Goal: Task Accomplishment & Management: Manage account settings

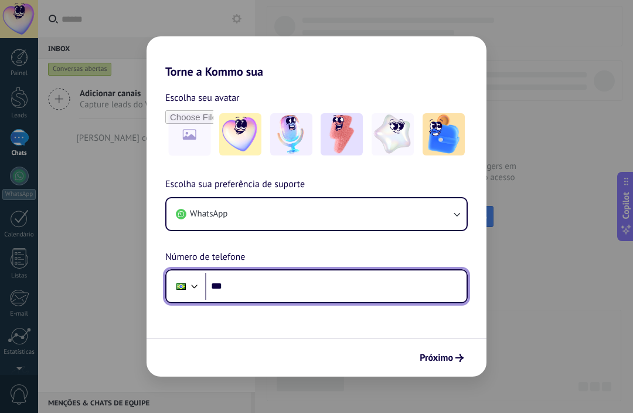
click at [239, 287] on input "***" at bounding box center [336, 286] width 262 height 27
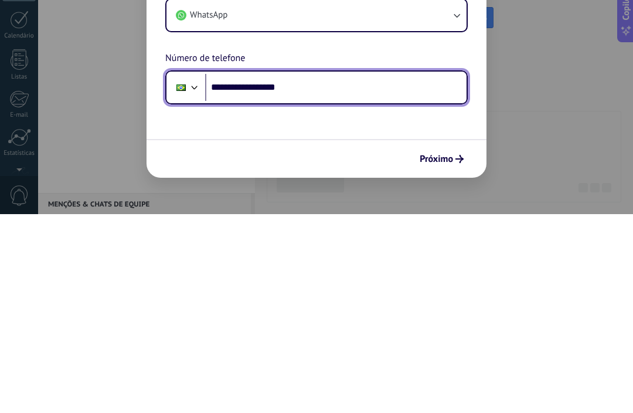
type input "**********"
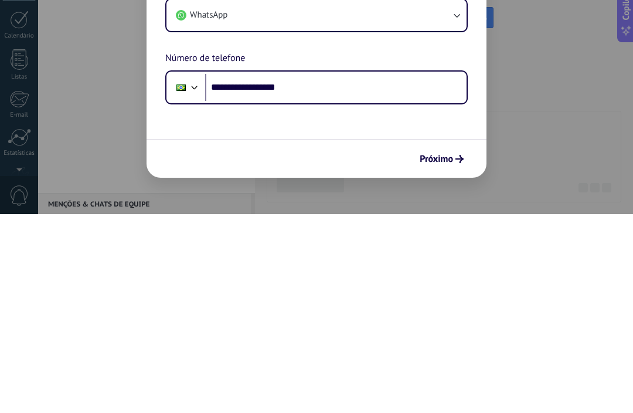
click at [446, 348] on button "Próximo" at bounding box center [442, 358] width 55 height 20
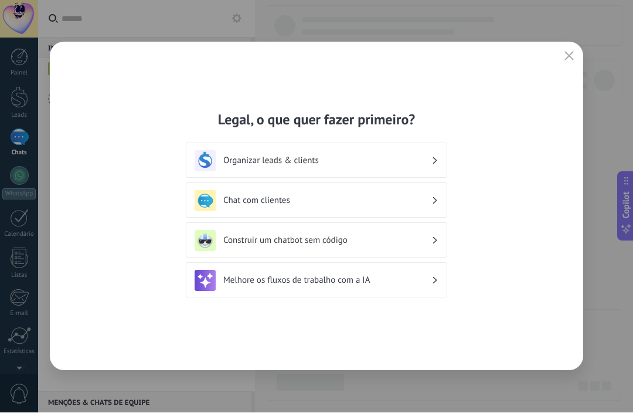
click at [239, 158] on h3 "Organizar leads & clients" at bounding box center [327, 160] width 208 height 11
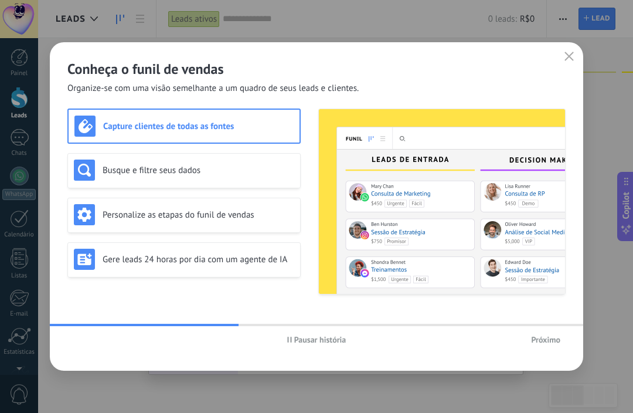
click at [544, 337] on span "Próximo" at bounding box center [545, 339] width 29 height 8
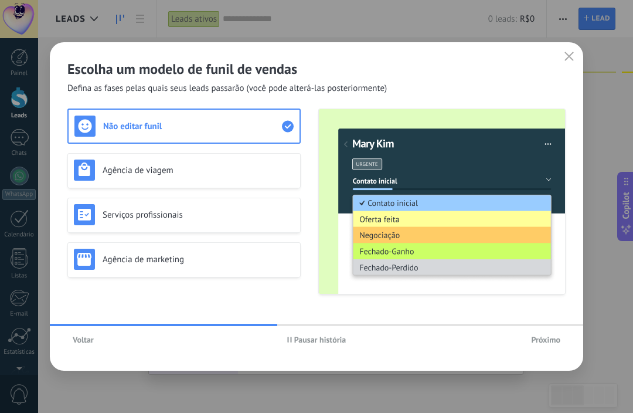
click at [130, 220] on h3 "Serviços profissionais" at bounding box center [199, 214] width 192 height 11
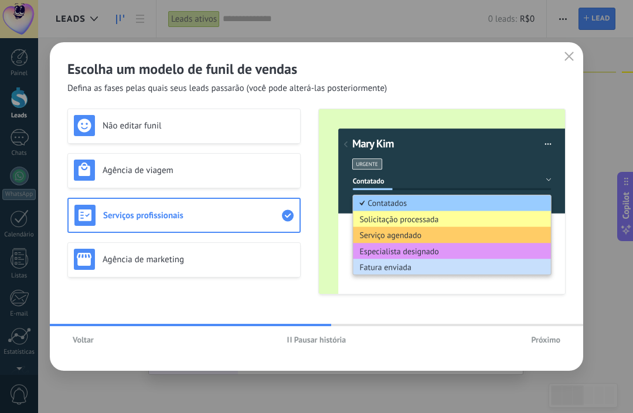
click at [115, 128] on h3 "Não editar funil" at bounding box center [199, 125] width 192 height 11
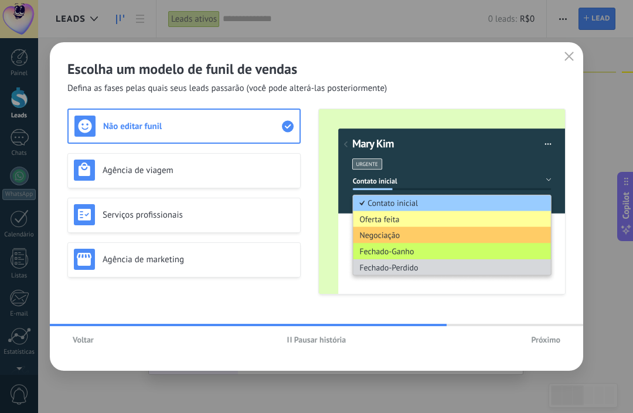
click at [547, 345] on button "Próximo" at bounding box center [546, 340] width 40 height 18
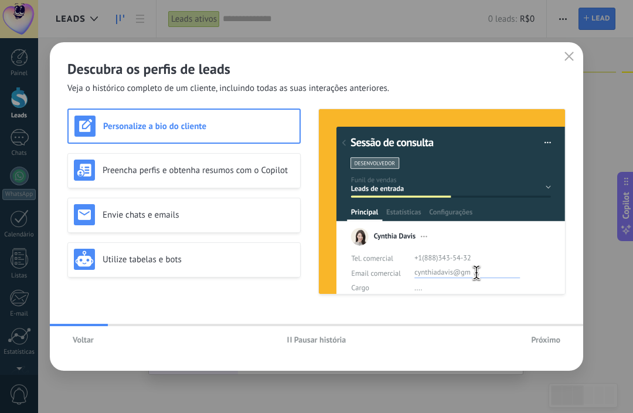
click at [86, 345] on button "Voltar" at bounding box center [83, 340] width 32 height 18
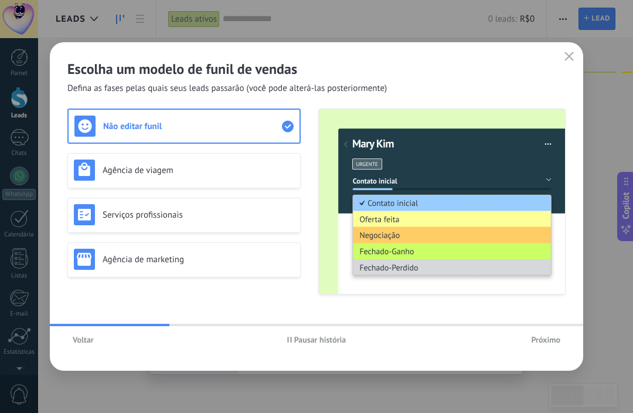
click at [111, 171] on h3 "Agência de viagem" at bounding box center [199, 170] width 192 height 11
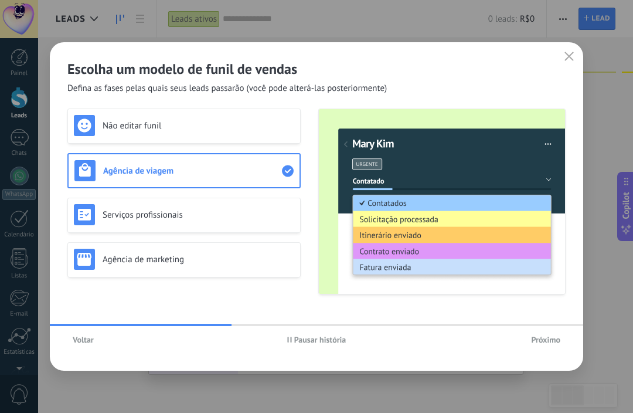
click at [93, 213] on img at bounding box center [84, 214] width 21 height 21
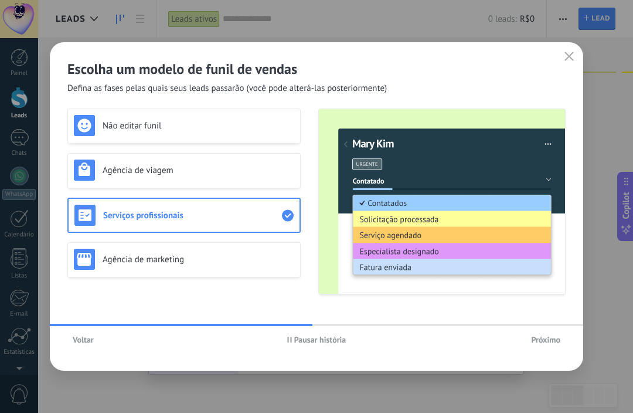
click at [94, 256] on img at bounding box center [84, 259] width 21 height 21
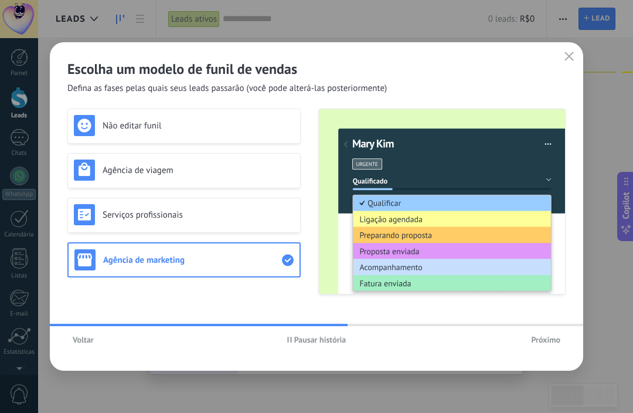
click at [103, 124] on h3 "Não editar funil" at bounding box center [199, 125] width 192 height 11
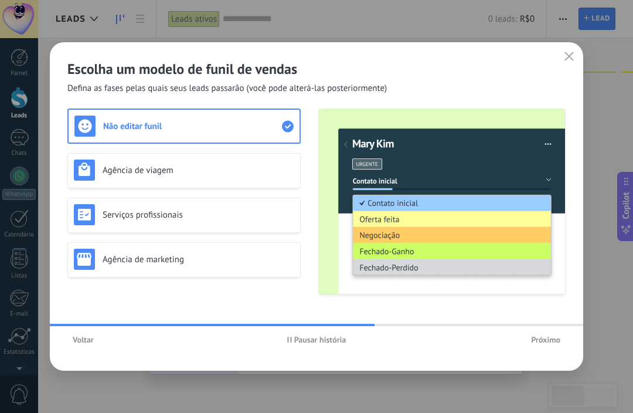
click at [547, 341] on span "Próximo" at bounding box center [545, 339] width 29 height 8
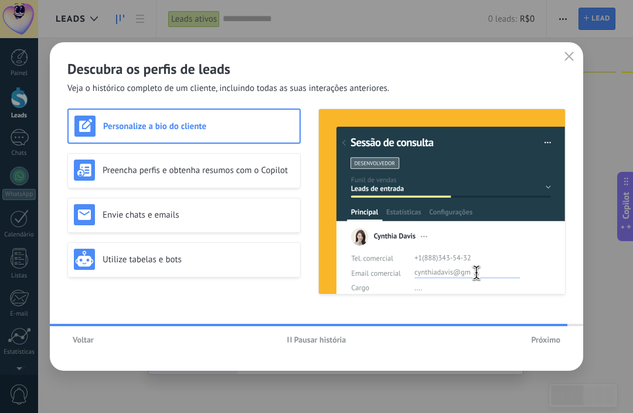
click at [108, 251] on div "Utilize tabelas e bots" at bounding box center [184, 259] width 220 height 21
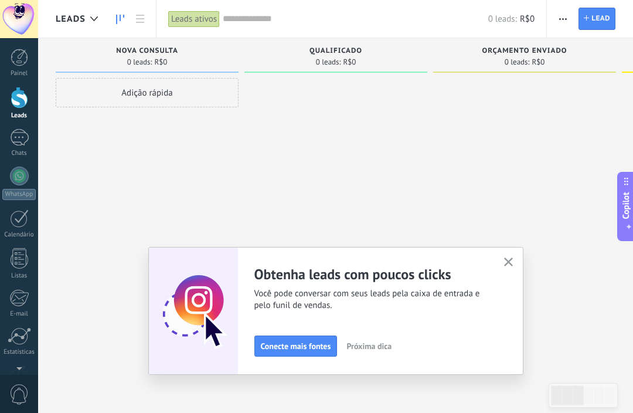
scroll to position [75, 0]
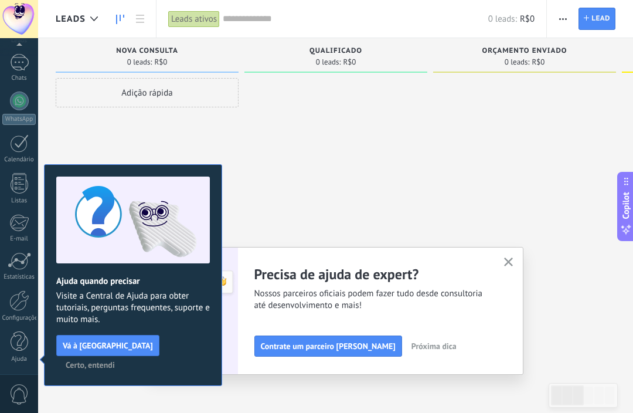
click at [513, 261] on icon "button" at bounding box center [508, 261] width 9 height 9
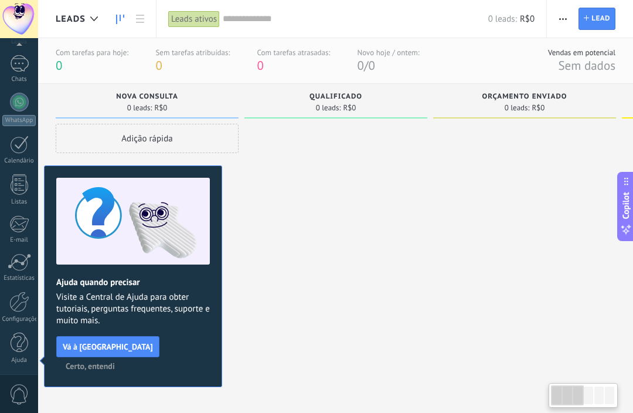
scroll to position [2, 0]
click at [120, 357] on button "Certo, entendi" at bounding box center [90, 366] width 60 height 18
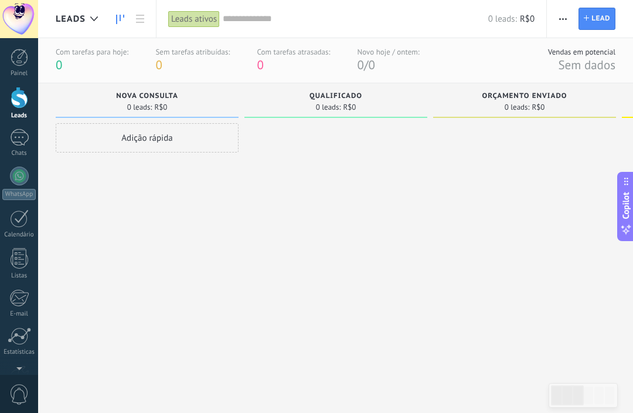
scroll to position [0, 0]
click at [19, 175] on div at bounding box center [19, 176] width 19 height 19
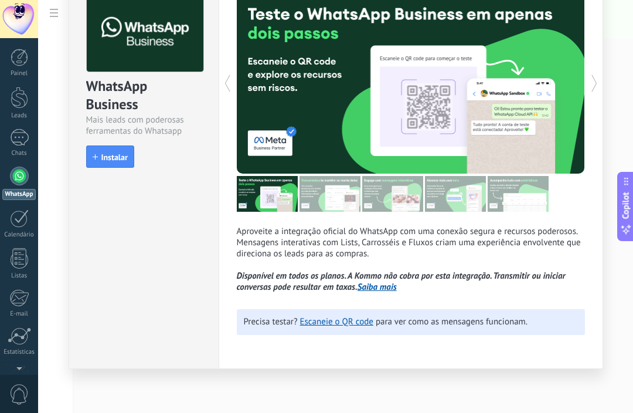
scroll to position [53, 0]
click at [348, 326] on link "Escaneie o QR code" at bounding box center [336, 321] width 73 height 11
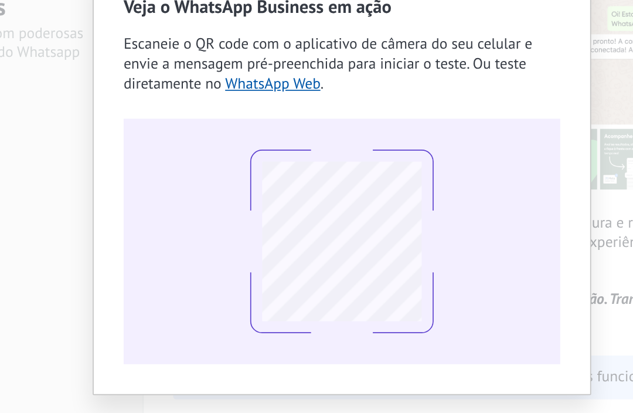
click at [38, 144] on div "Veja o WhatsApp Business em ação Escaneie o QR code com o aplicativo de câmera …" at bounding box center [335, 206] width 595 height 413
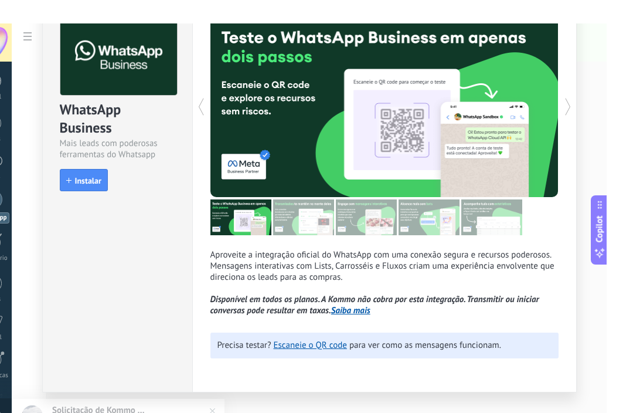
scroll to position [22, 0]
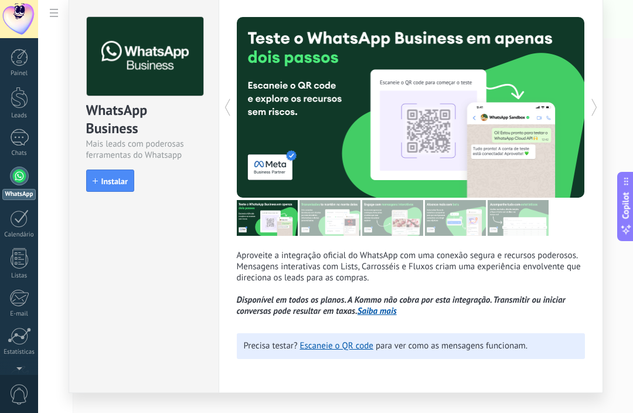
click at [602, 333] on div "Aproveite a integração oficial do WhatsApp com uma conexão segura e recursos po…" at bounding box center [411, 194] width 385 height 397
click at [18, 177] on div at bounding box center [19, 176] width 19 height 19
click at [20, 67] on link "Painel" at bounding box center [19, 63] width 38 height 29
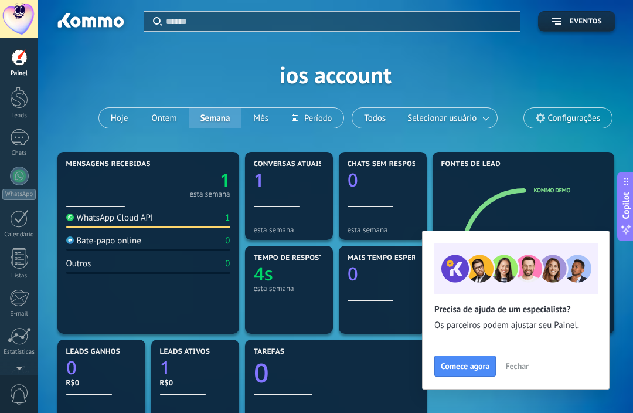
click at [514, 364] on span "Fechar" at bounding box center [516, 366] width 23 height 8
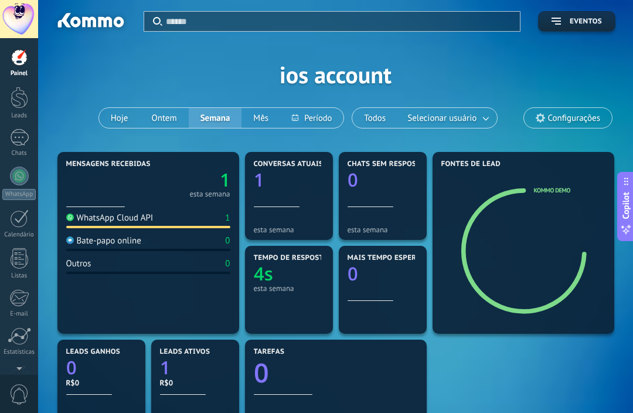
click at [15, 101] on div at bounding box center [20, 98] width 18 height 22
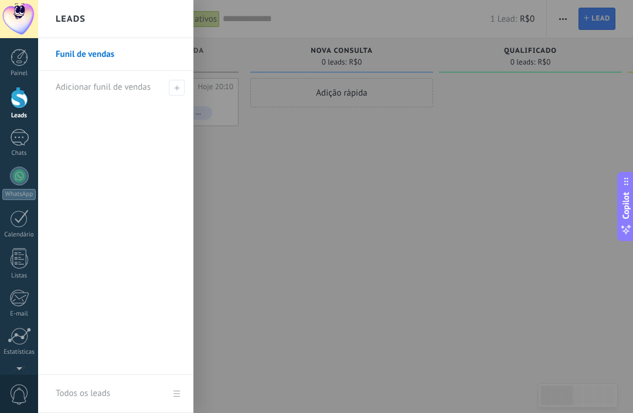
click at [240, 205] on div "Etapa de leads de entrada solicitações: 1 0 0 0 1 0 0 0 1 de: Kommo Demo Hoje 2…" at bounding box center [153, 188] width 195 height 300
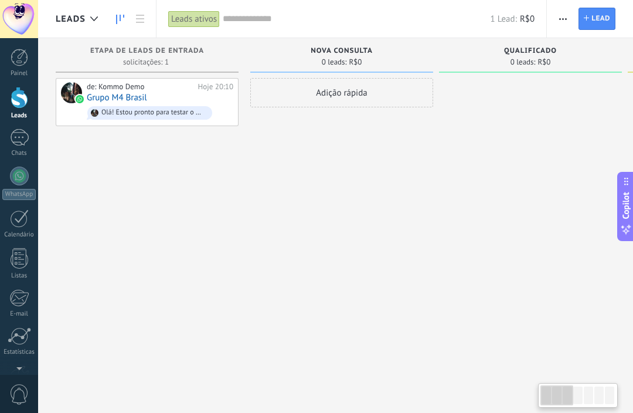
click at [127, 93] on link "Grupo M4 Brasil" at bounding box center [117, 98] width 60 height 10
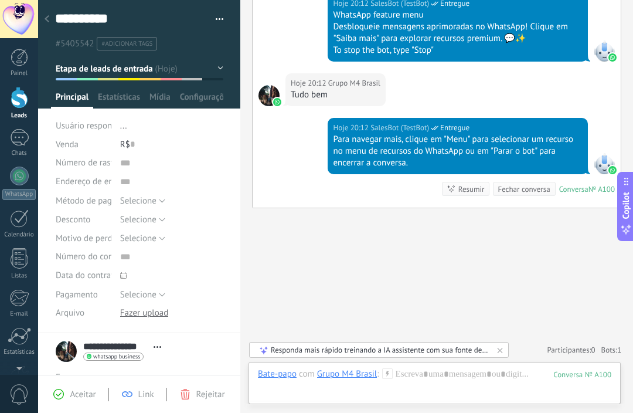
scroll to position [650, 0]
click at [277, 390] on div at bounding box center [435, 385] width 354 height 35
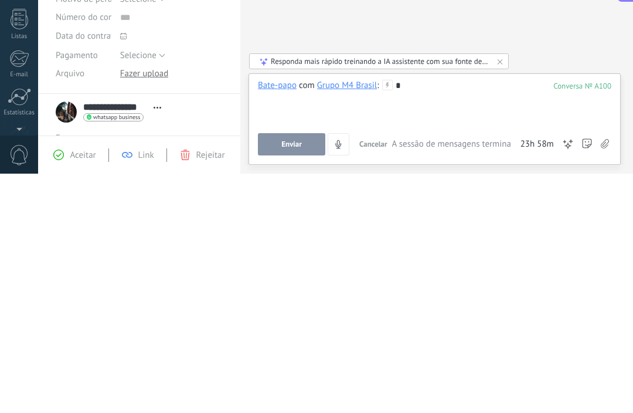
scroll to position [0, 0]
click at [277, 372] on button "Enviar" at bounding box center [291, 383] width 67 height 22
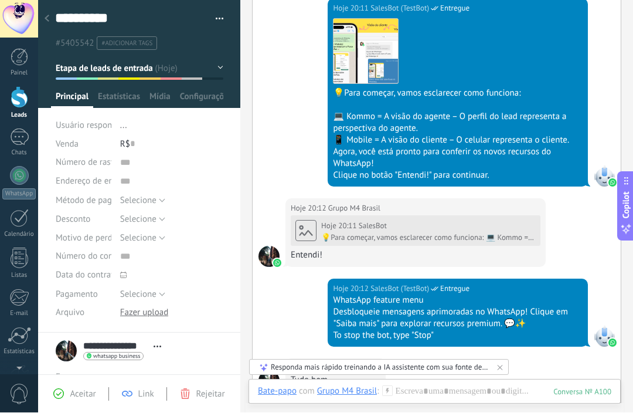
click at [77, 124] on span "Usuário responsável" at bounding box center [94, 125] width 76 height 11
click at [119, 125] on div "Usuário responsável ..." at bounding box center [140, 125] width 168 height 19
click at [117, 95] on span "Estatísticas" at bounding box center [119, 99] width 42 height 17
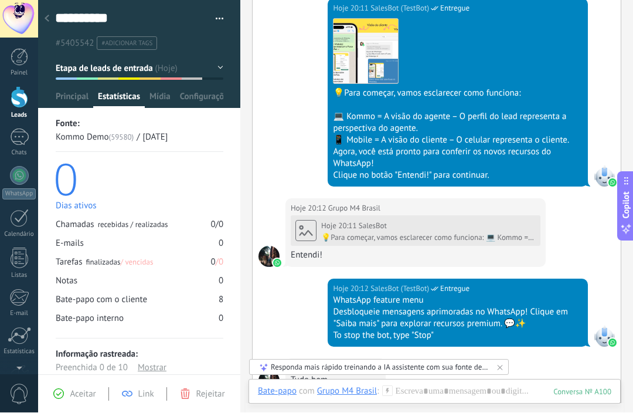
click at [169, 102] on span "Mídia" at bounding box center [160, 99] width 21 height 17
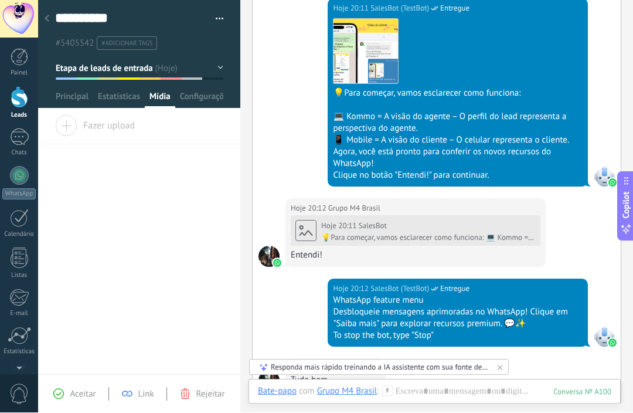
click at [194, 89] on div at bounding box center [139, 54] width 203 height 108
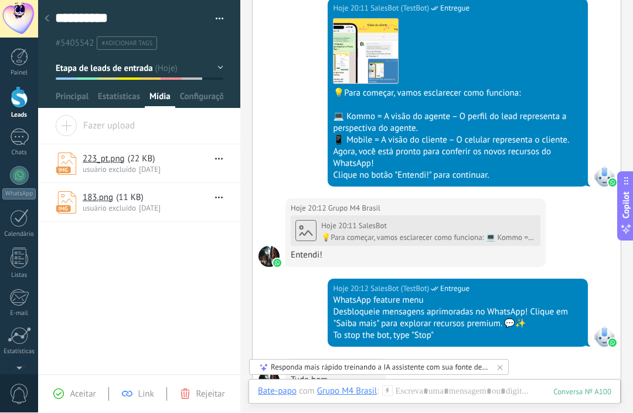
click at [211, 100] on span "Configurações" at bounding box center [201, 99] width 43 height 17
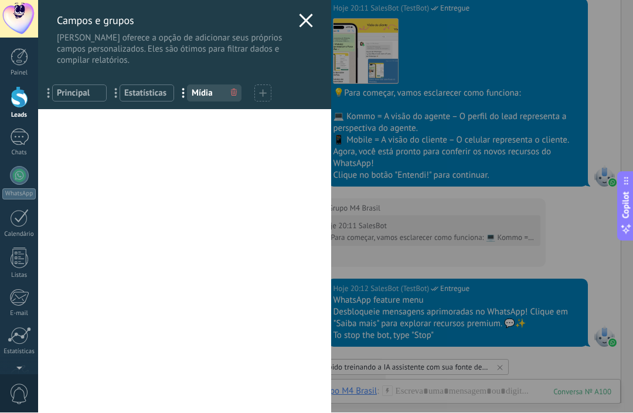
click at [296, 21] on div "[PERSON_NAME] e grupos Kommo oferece a opção de adicionar seus próprios campos …" at bounding box center [184, 33] width 293 height 66
click at [298, 20] on div "[PERSON_NAME] e grupos Kommo oferece a opção de adicionar seus próprios campos …" at bounding box center [184, 33] width 293 height 66
click at [307, 27] on icon at bounding box center [306, 21] width 14 height 14
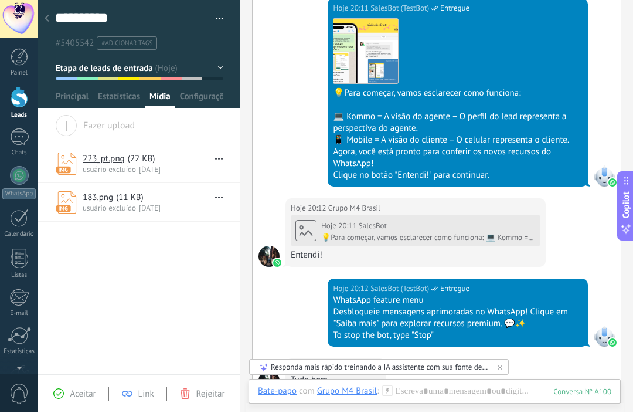
click at [13, 93] on div at bounding box center [20, 98] width 18 height 22
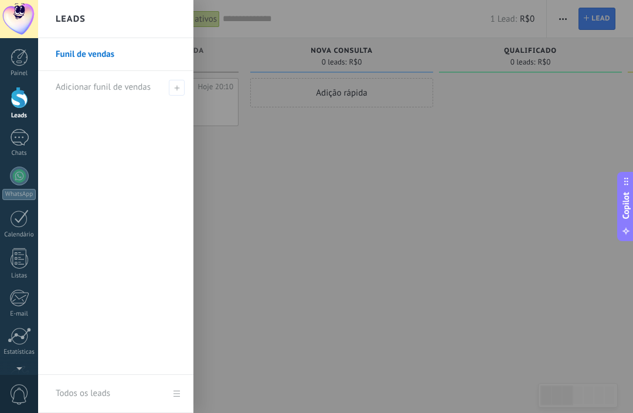
click at [86, 86] on span "Adicionar funil de vendas" at bounding box center [103, 87] width 95 height 11
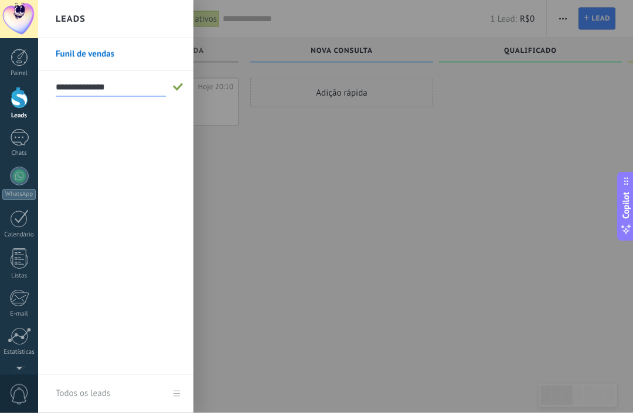
type input "**********"
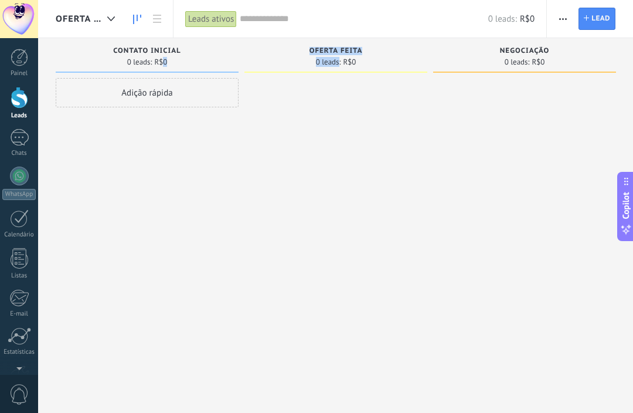
click at [331, 213] on div at bounding box center [336, 208] width 183 height 260
type textarea "**********"
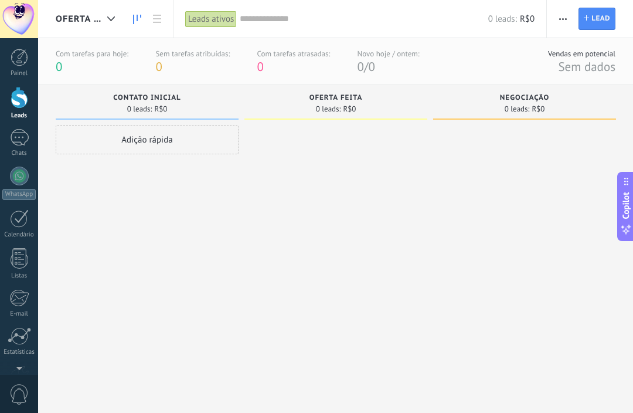
click at [572, 169] on div at bounding box center [524, 236] width 183 height 222
click at [22, 137] on div "1" at bounding box center [19, 137] width 19 height 17
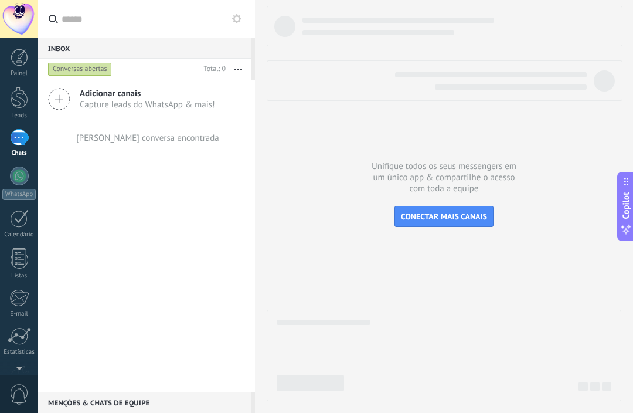
click at [21, 99] on div at bounding box center [20, 98] width 18 height 22
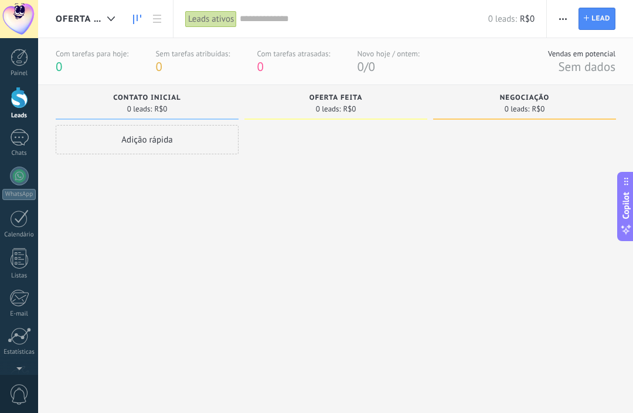
click at [210, 20] on div "Leads ativos" at bounding box center [211, 19] width 52 height 17
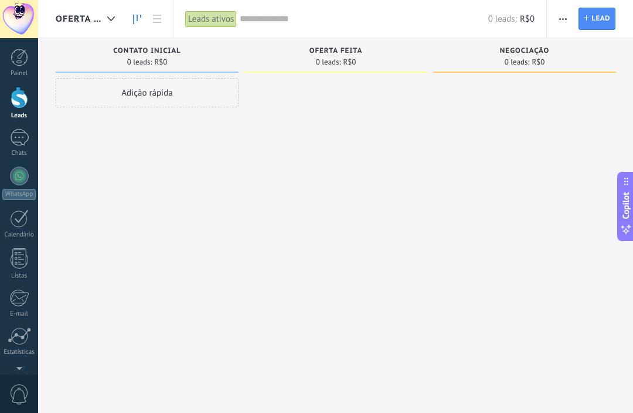
click at [16, 57] on div at bounding box center [20, 58] width 18 height 18
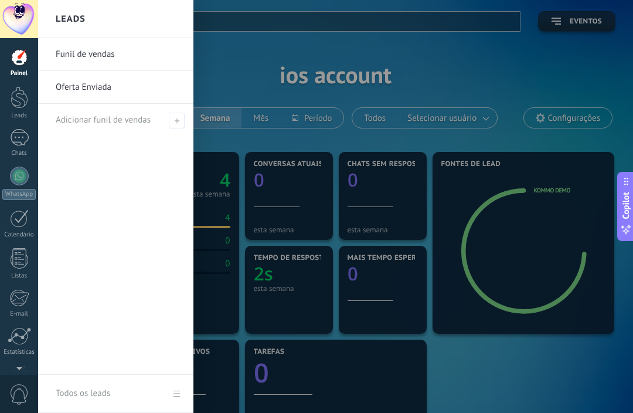
click at [71, 52] on link "Funil de vendas" at bounding box center [119, 54] width 126 height 33
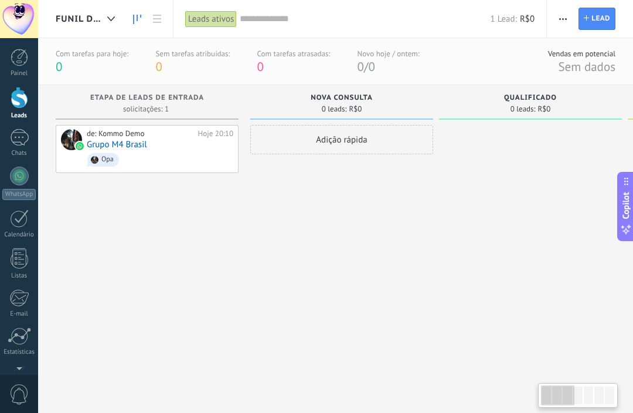
scroll to position [0, 8]
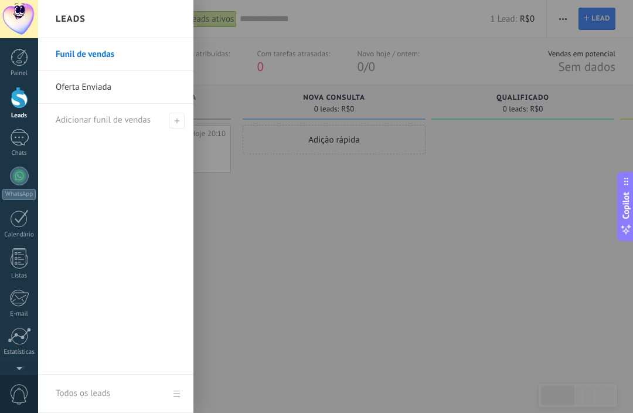
click at [79, 50] on link "Funil de vendas" at bounding box center [119, 54] width 126 height 33
click at [81, 87] on link "Oferta Enviada" at bounding box center [119, 87] width 126 height 33
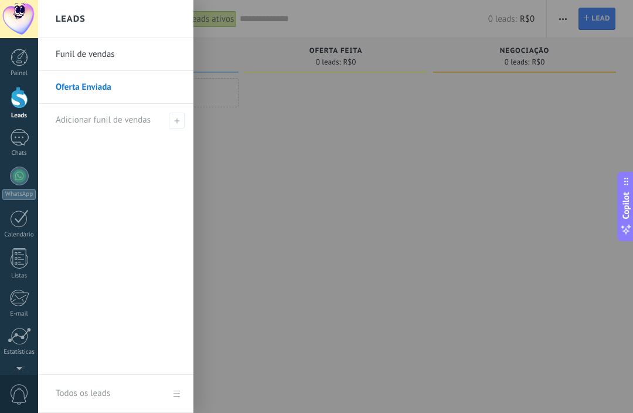
click at [567, 170] on div at bounding box center [524, 208] width 183 height 260
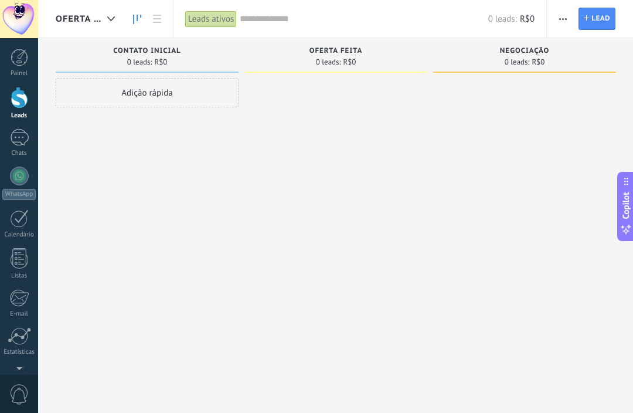
click at [557, 156] on div at bounding box center [524, 208] width 183 height 260
click at [16, 103] on div at bounding box center [20, 98] width 18 height 22
click at [18, 97] on div at bounding box center [20, 98] width 18 height 22
click at [595, 16] on span "Lead" at bounding box center [601, 18] width 19 height 21
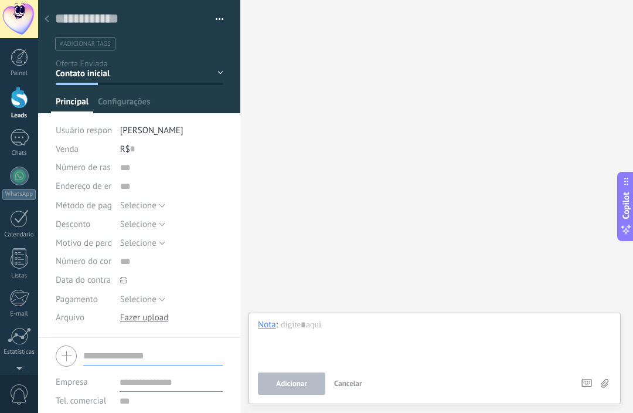
click at [50, 19] on div at bounding box center [47, 19] width 16 height 23
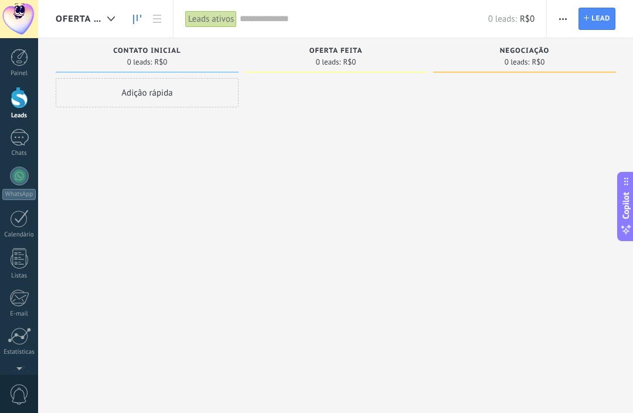
click at [559, 19] on icon "button" at bounding box center [563, 19] width 8 height 2
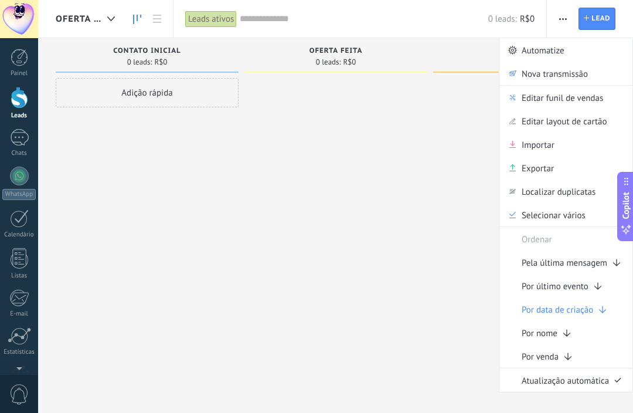
click at [600, 97] on span "Editar funil de vendas" at bounding box center [563, 97] width 82 height 23
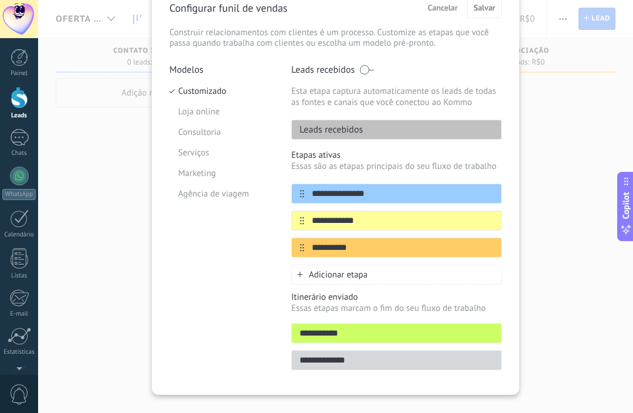
scroll to position [62, 0]
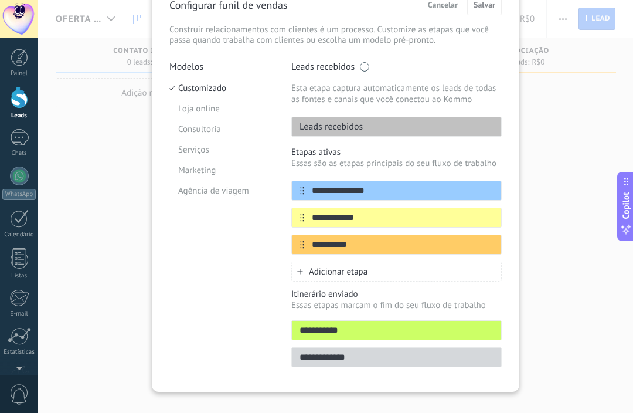
click at [18, 56] on div at bounding box center [20, 58] width 18 height 18
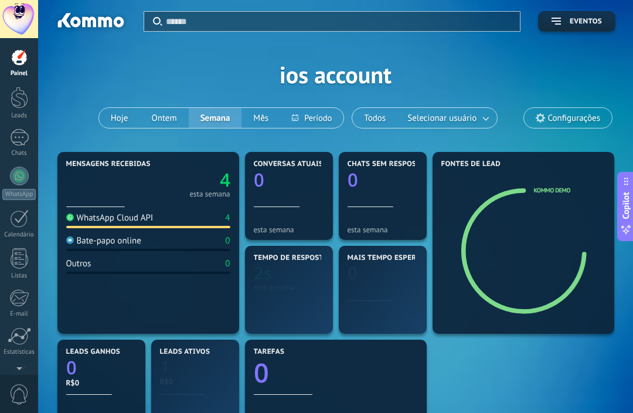
click at [22, 67] on link "Painel" at bounding box center [19, 63] width 38 height 29
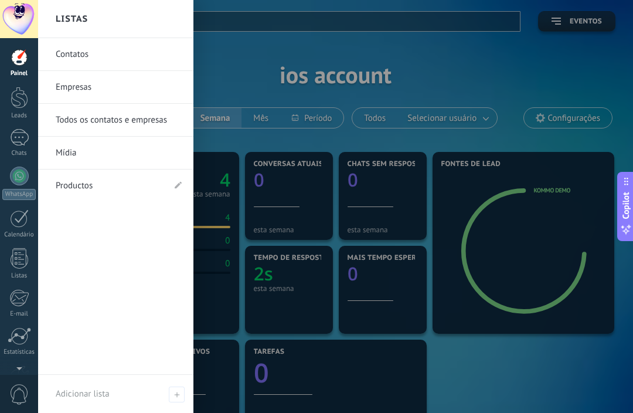
click at [17, 257] on div at bounding box center [20, 258] width 18 height 21
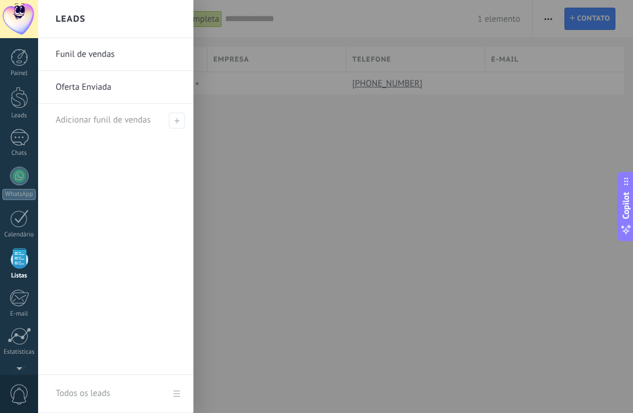
click at [17, 99] on div at bounding box center [20, 98] width 18 height 22
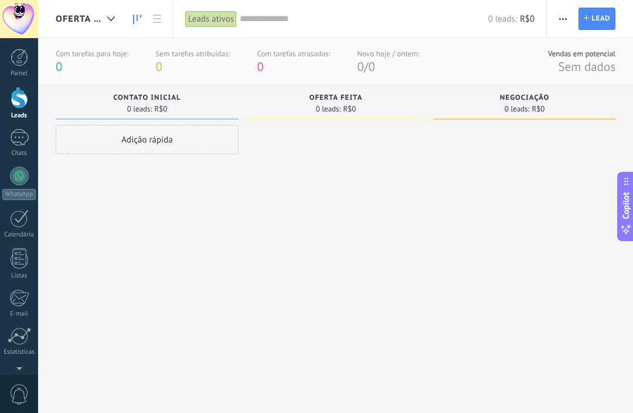
scroll to position [0, 1]
click at [21, 98] on div at bounding box center [20, 98] width 18 height 22
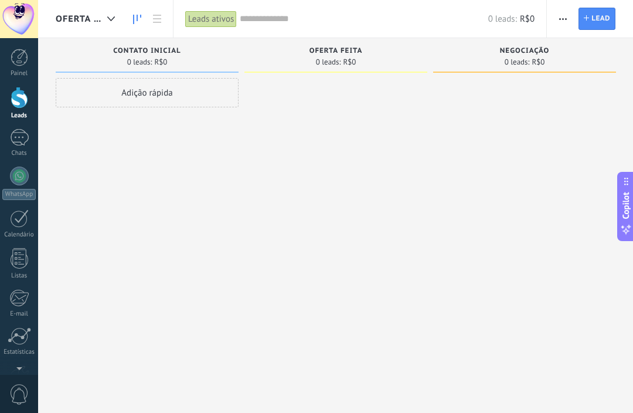
click at [21, 99] on div at bounding box center [20, 98] width 18 height 22
click at [18, 63] on div at bounding box center [20, 58] width 18 height 18
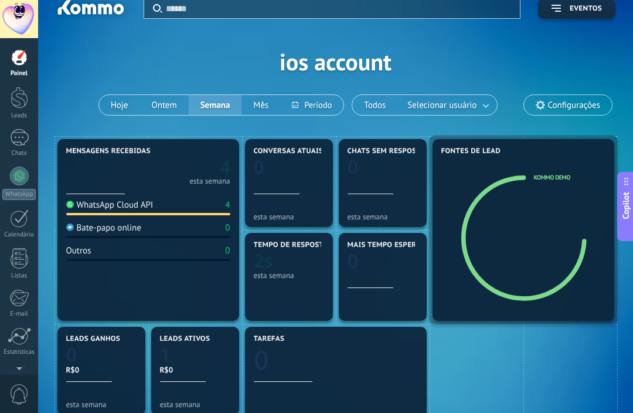
scroll to position [13, 0]
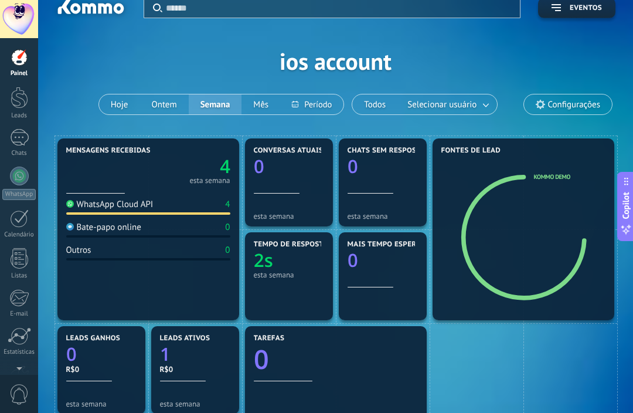
click at [14, 65] on div at bounding box center [20, 58] width 18 height 18
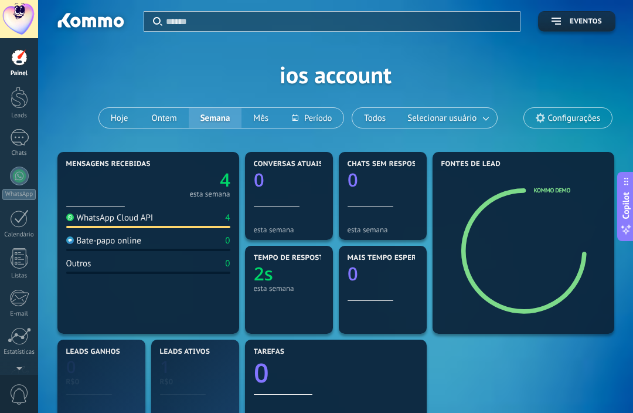
click at [113, 118] on button "Hoje" at bounding box center [119, 118] width 41 height 20
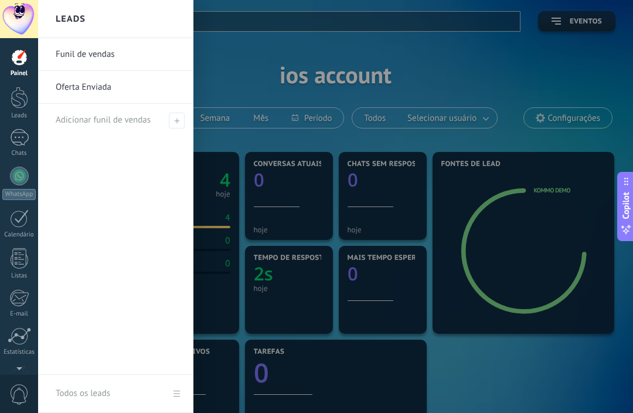
click at [92, 136] on div "Funil de vendas Oferta Enviada Adicionar funil de vendas" at bounding box center [115, 206] width 155 height 337
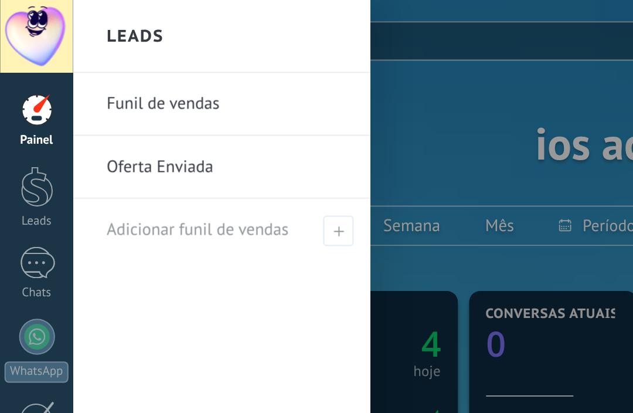
click at [16, 174] on div at bounding box center [19, 176] width 19 height 19
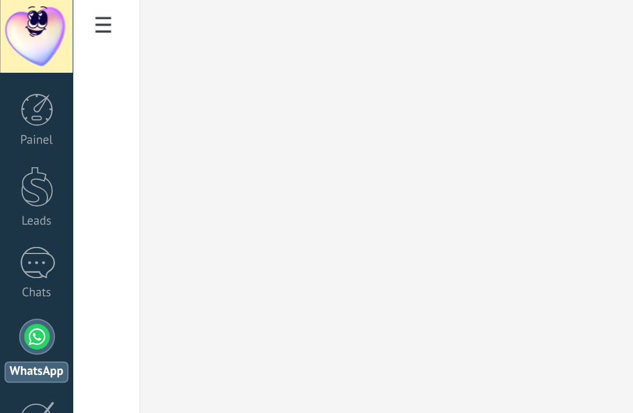
click at [16, 100] on div at bounding box center [20, 98] width 18 height 22
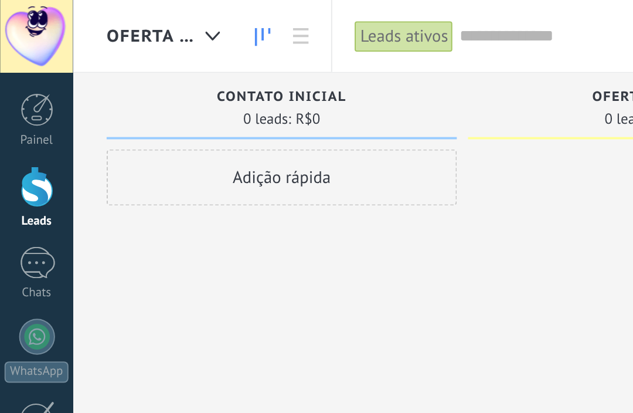
click at [19, 175] on div at bounding box center [19, 176] width 19 height 19
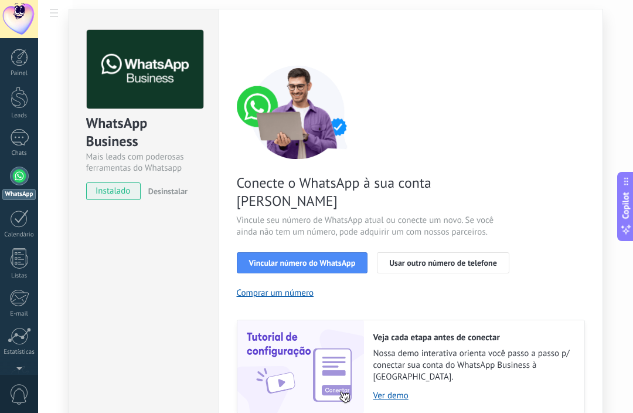
scroll to position [12, 0]
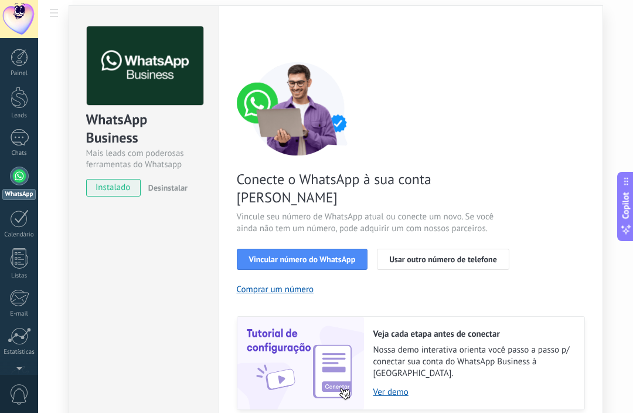
click at [18, 59] on div at bounding box center [20, 58] width 18 height 18
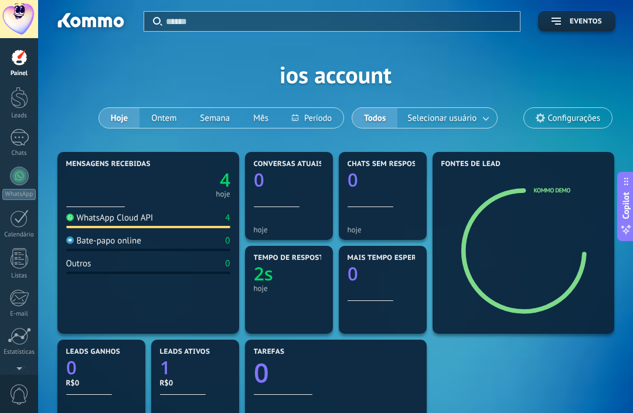
click at [23, 129] on div "1" at bounding box center [19, 137] width 19 height 17
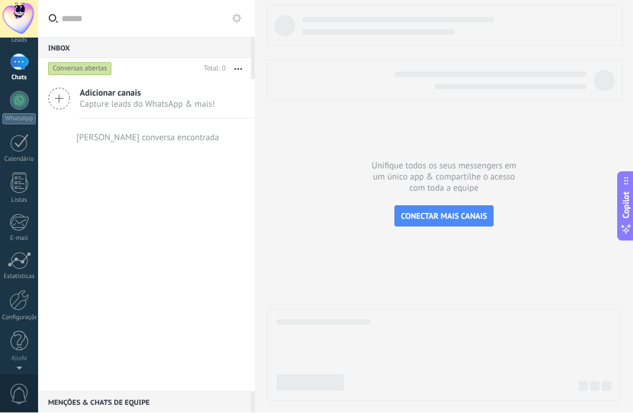
scroll to position [75, 0]
click at [12, 368] on div "Painel Leads 1 Chats WhatsApp Clientes" at bounding box center [19, 174] width 38 height 401
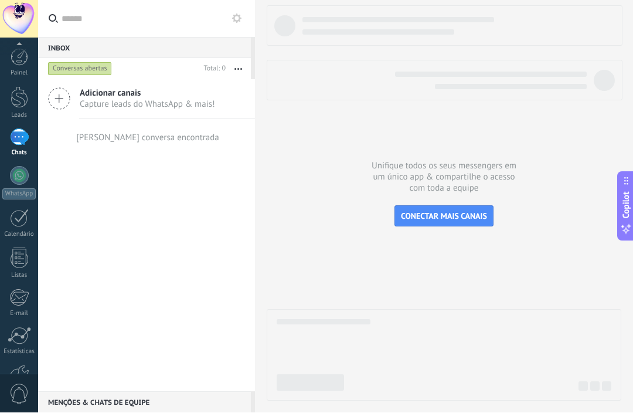
scroll to position [0, 0]
click at [9, 113] on div "Leads" at bounding box center [19, 116] width 34 height 8
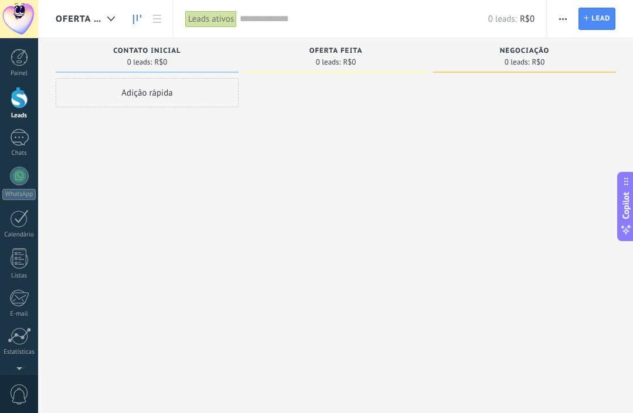
click at [152, 19] on link at bounding box center [157, 19] width 20 height 23
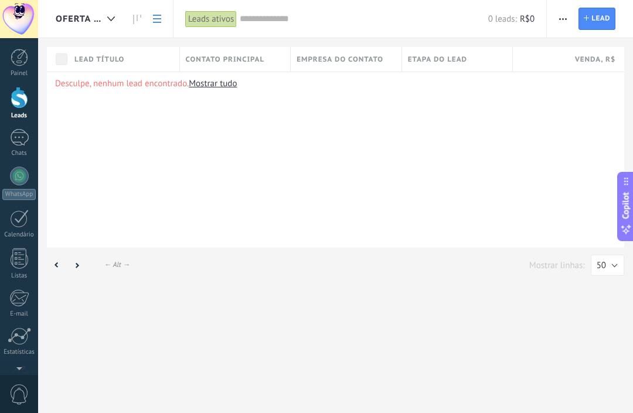
click at [133, 25] on link at bounding box center [137, 19] width 20 height 23
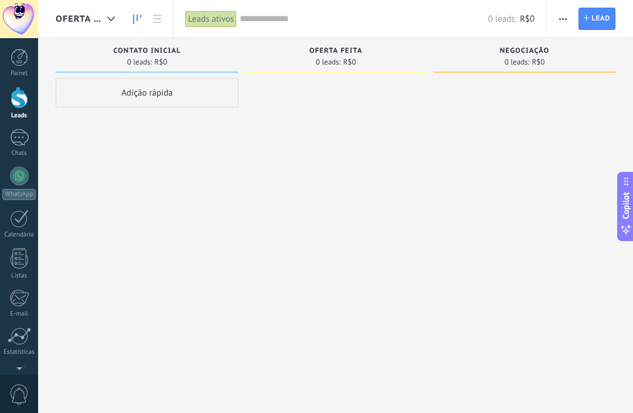
click at [110, 19] on use at bounding box center [111, 18] width 8 height 5
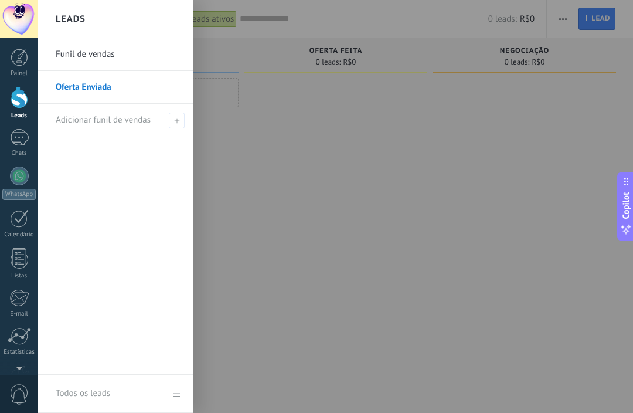
click at [175, 121] on use at bounding box center [176, 120] width 5 height 5
type input "*"
click at [623, 111] on div at bounding box center [354, 206] width 633 height 413
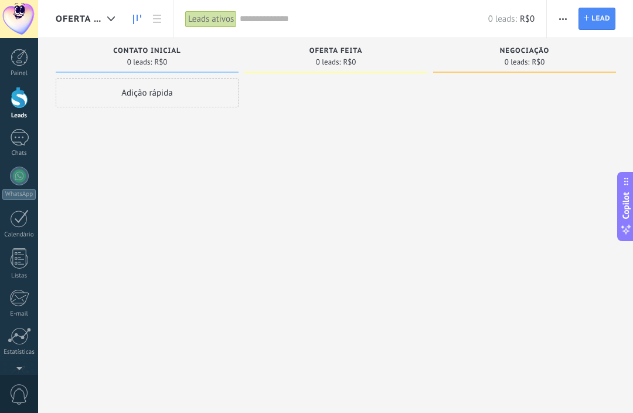
click at [141, 53] on span "Contato inicial" at bounding box center [146, 51] width 67 height 8
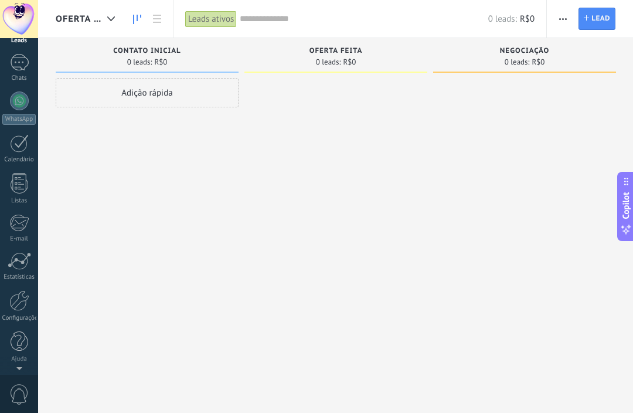
scroll to position [75, 0]
click at [16, 304] on div at bounding box center [19, 300] width 20 height 21
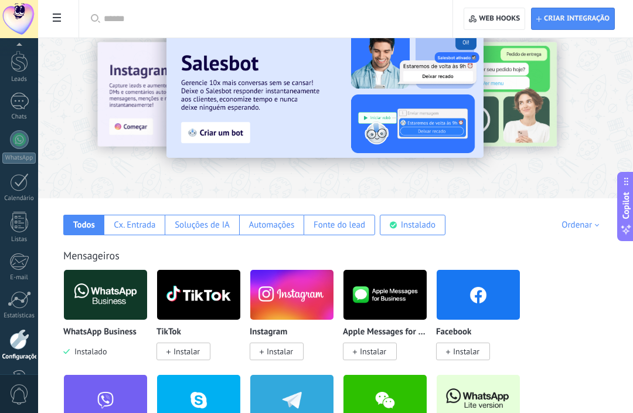
scroll to position [26, 0]
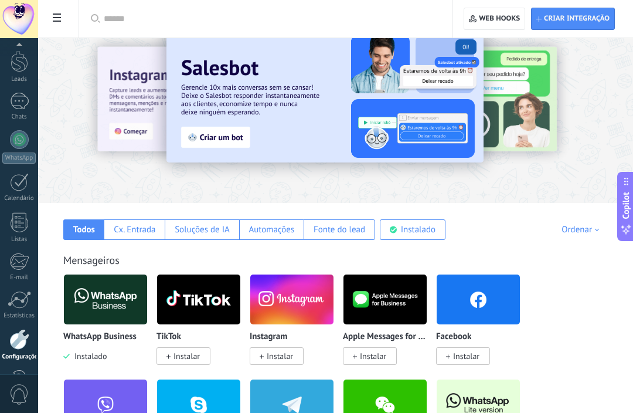
click at [208, 230] on div "Soluções de IA" at bounding box center [202, 229] width 55 height 11
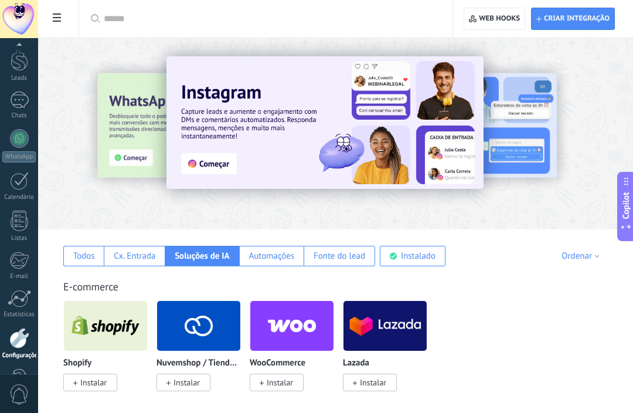
scroll to position [36, 0]
click at [16, 102] on div "1" at bounding box center [19, 101] width 19 height 17
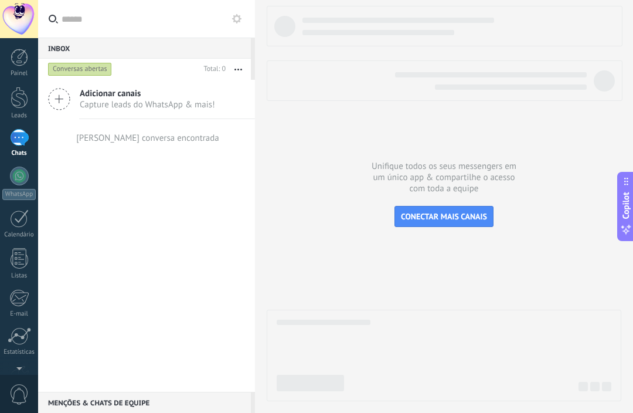
click at [16, 102] on div at bounding box center [20, 98] width 18 height 22
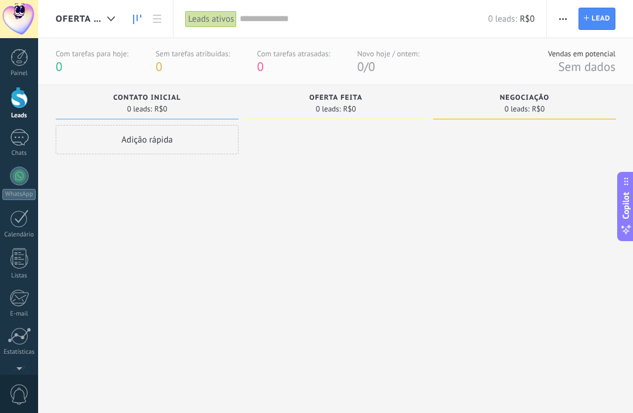
click at [16, 100] on div at bounding box center [20, 98] width 18 height 22
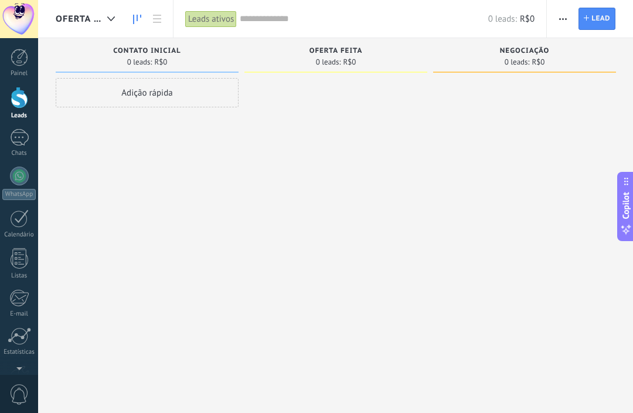
click at [18, 99] on div at bounding box center [20, 98] width 18 height 22
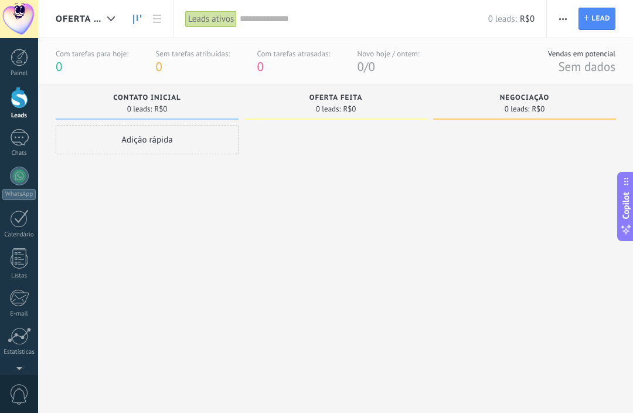
click at [111, 18] on icon at bounding box center [111, 18] width 8 height 5
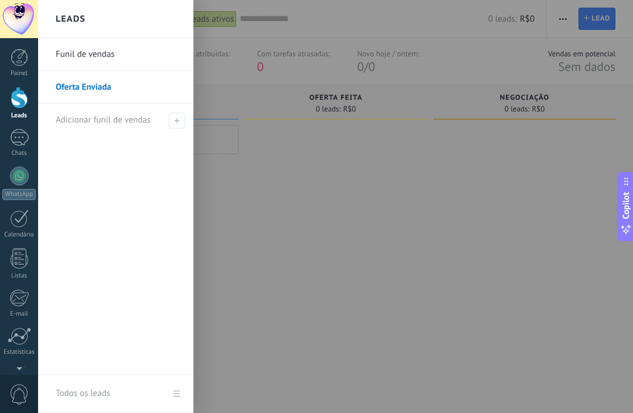
click at [70, 50] on link "Funil de vendas" at bounding box center [119, 54] width 126 height 33
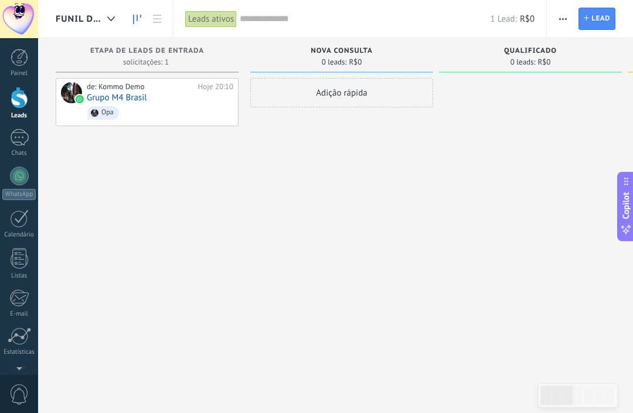
click at [18, 219] on div at bounding box center [19, 218] width 19 height 18
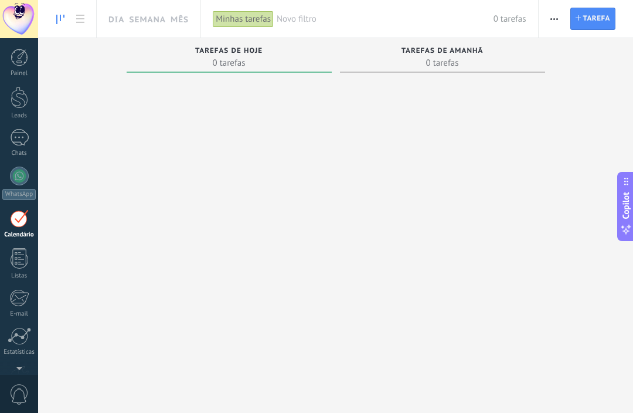
click at [15, 135] on div "1" at bounding box center [19, 137] width 19 height 17
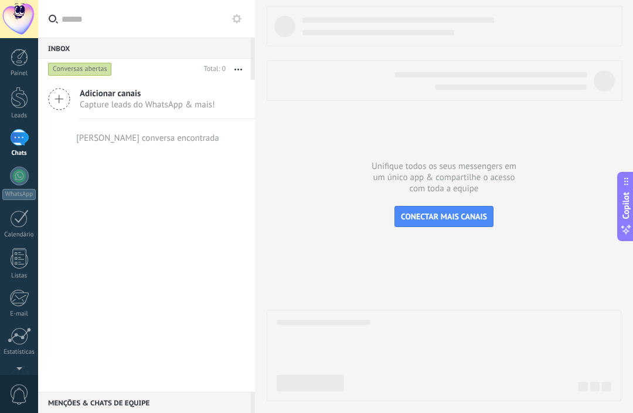
click at [23, 138] on div "1" at bounding box center [19, 137] width 19 height 17
click at [13, 101] on div at bounding box center [20, 98] width 18 height 22
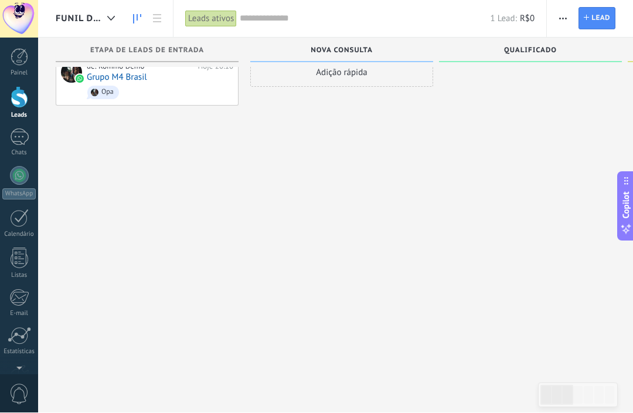
scroll to position [32, 0]
click at [599, 393] on div at bounding box center [599, 395] width 9 height 18
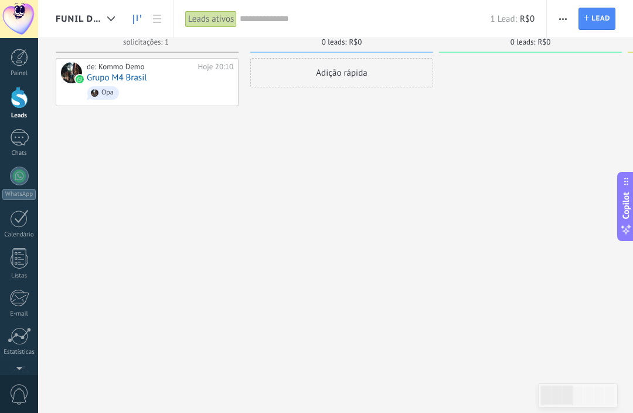
scroll to position [0, 0]
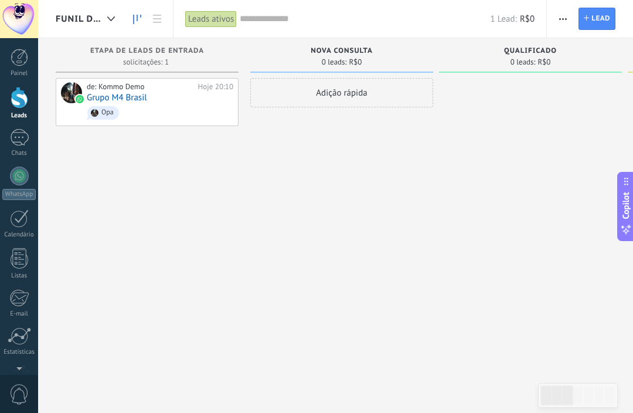
click at [191, 108] on span "Opa" at bounding box center [160, 113] width 147 height 18
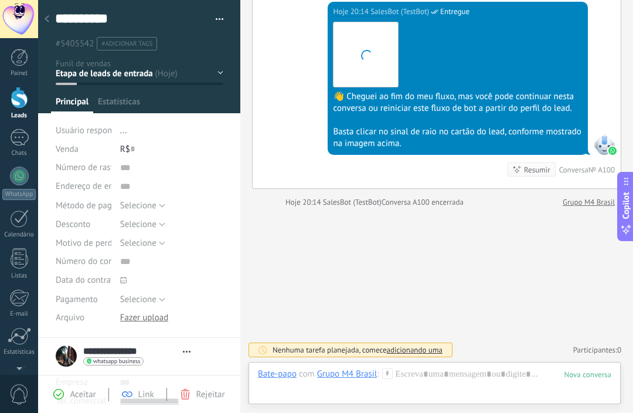
scroll to position [18, 0]
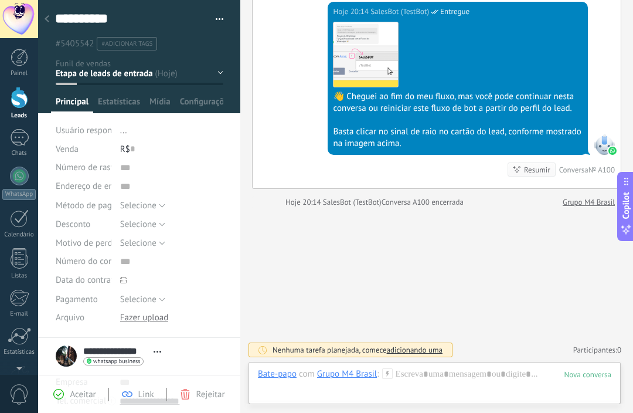
click at [69, 389] on div "Aceitar" at bounding box center [74, 394] width 42 height 11
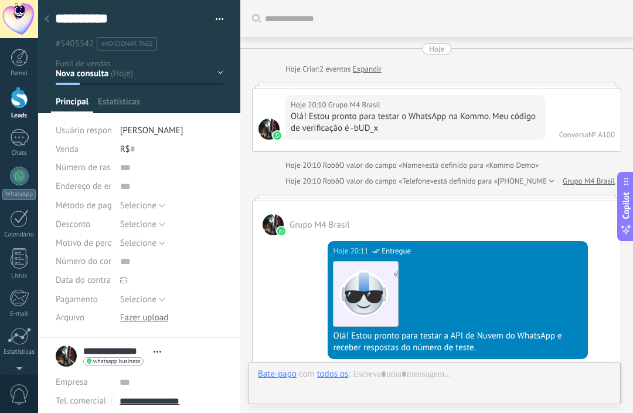
scroll to position [18, 0]
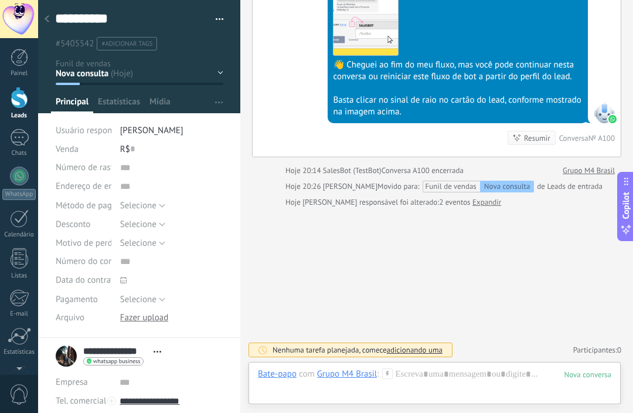
click at [52, 19] on div at bounding box center [47, 19] width 16 height 23
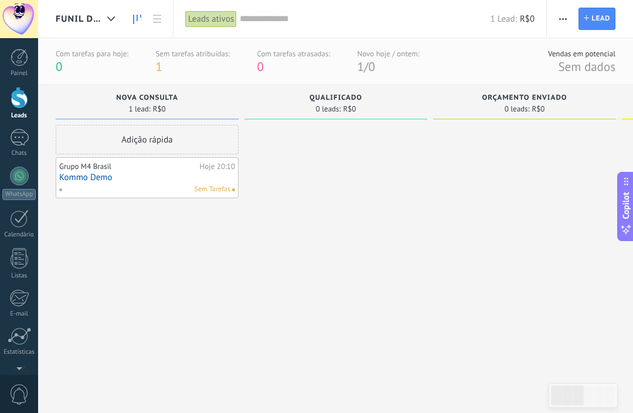
type textarea "**********"
click at [19, 142] on div "1" at bounding box center [19, 137] width 19 height 17
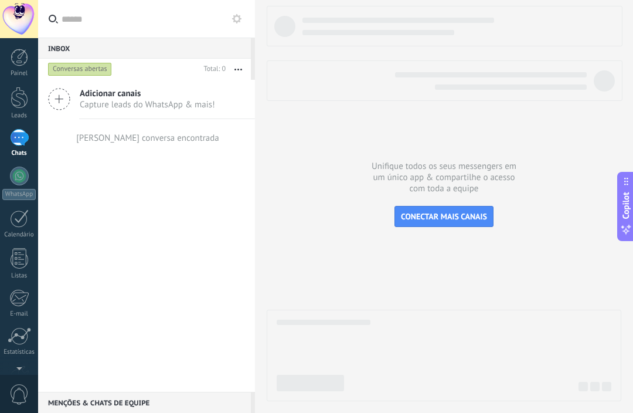
click at [19, 167] on div at bounding box center [19, 176] width 19 height 19
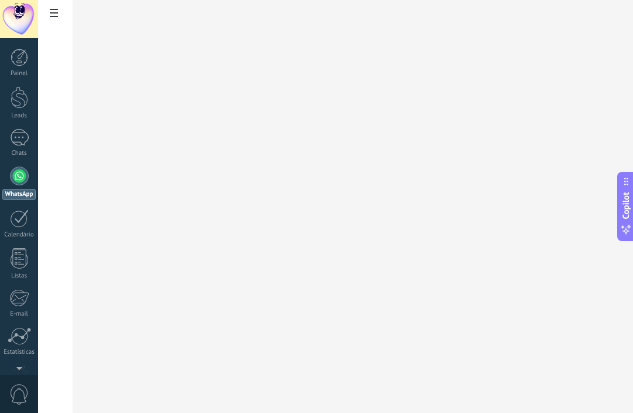
click at [53, 13] on icon at bounding box center [54, 13] width 8 height 8
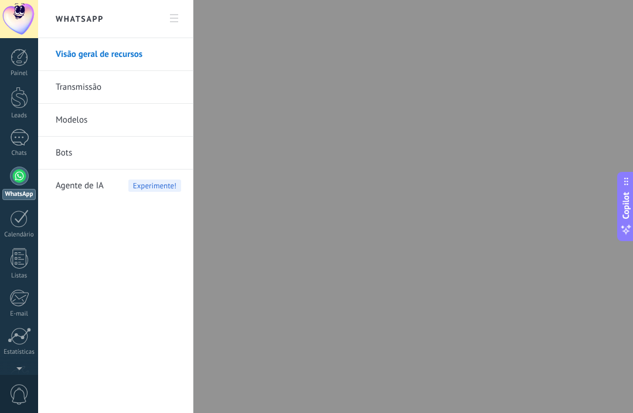
click at [84, 184] on span "Agente de IA" at bounding box center [80, 185] width 48 height 33
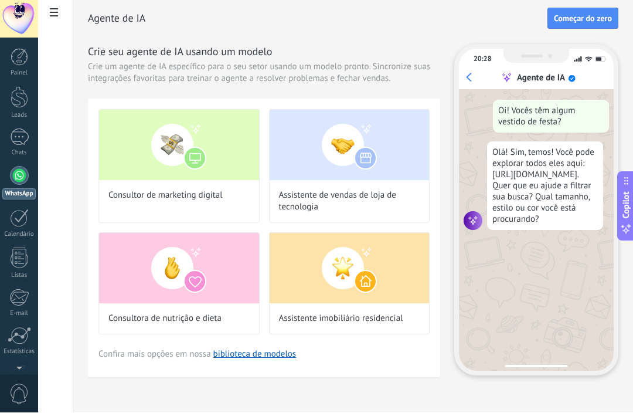
scroll to position [38, 0]
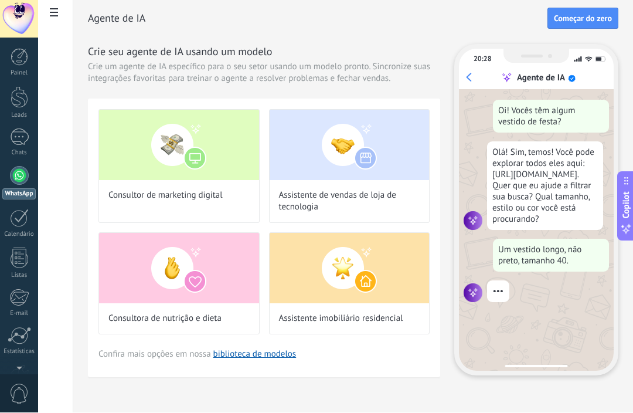
click at [239, 349] on link "biblioteca de modelos" at bounding box center [254, 354] width 83 height 11
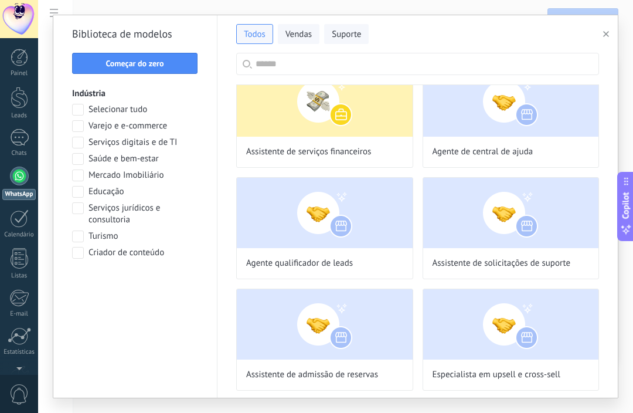
scroll to position [236, 0]
click at [80, 127] on div at bounding box center [78, 126] width 12 height 12
click at [99, 287] on span "Aplicar" at bounding box center [135, 283] width 113 height 8
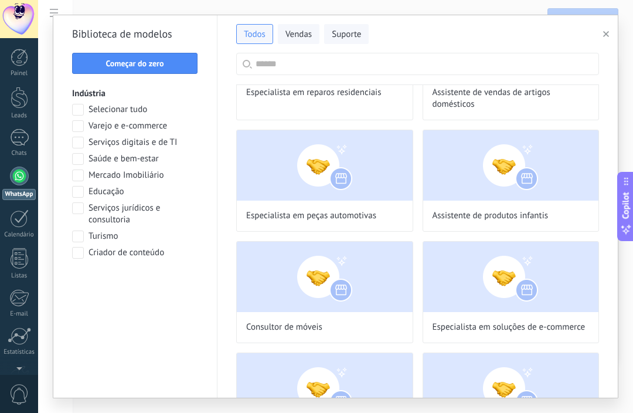
scroll to position [757, 0]
click at [17, 177] on div at bounding box center [19, 176] width 19 height 19
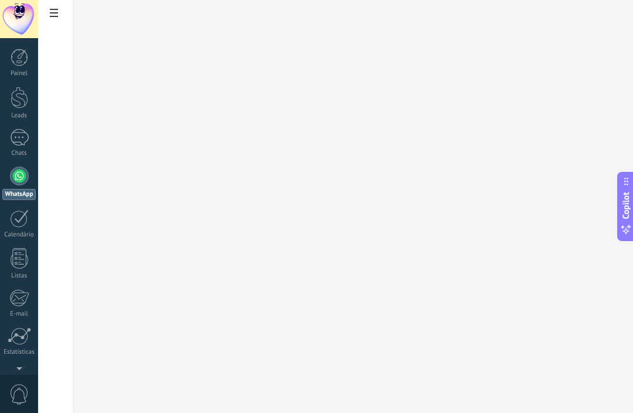
click at [15, 137] on div "1" at bounding box center [19, 137] width 19 height 17
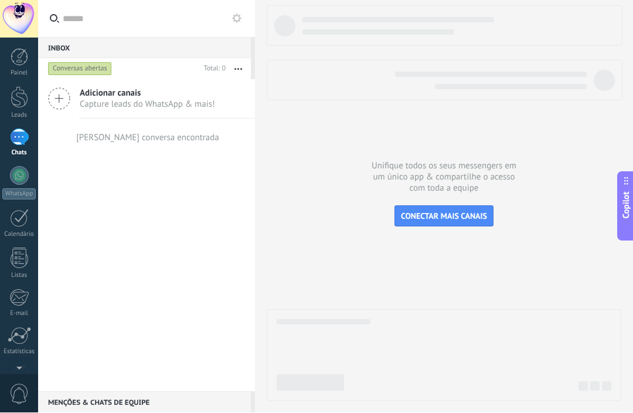
click at [13, 103] on div at bounding box center [20, 98] width 18 height 22
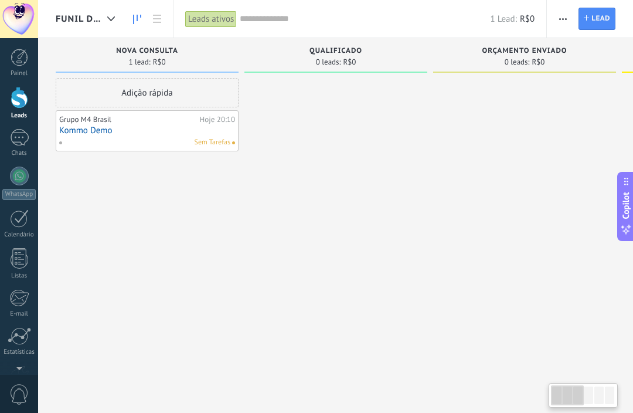
click at [118, 15] on div at bounding box center [110, 19] width 19 height 23
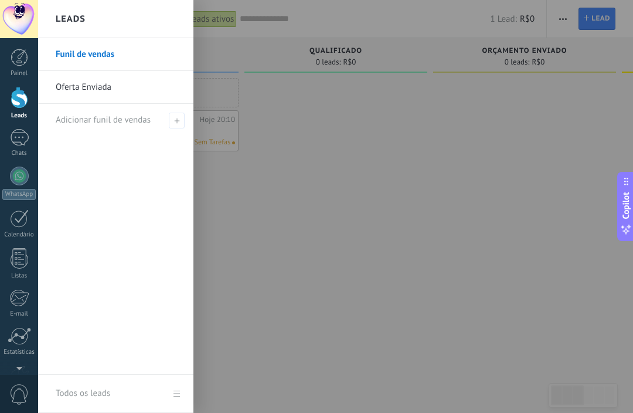
click at [77, 54] on link "Funil de vendas" at bounding box center [119, 54] width 126 height 33
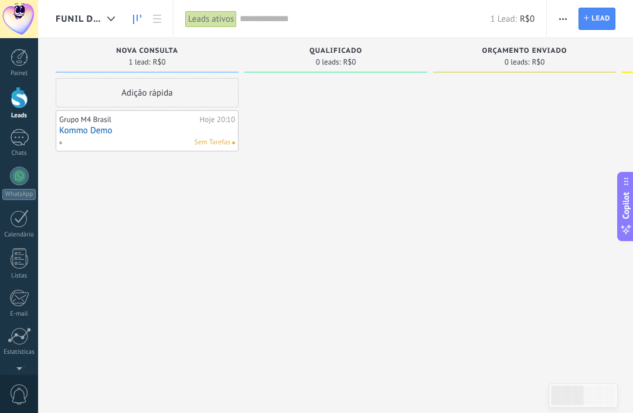
click at [108, 20] on icon at bounding box center [111, 18] width 8 height 5
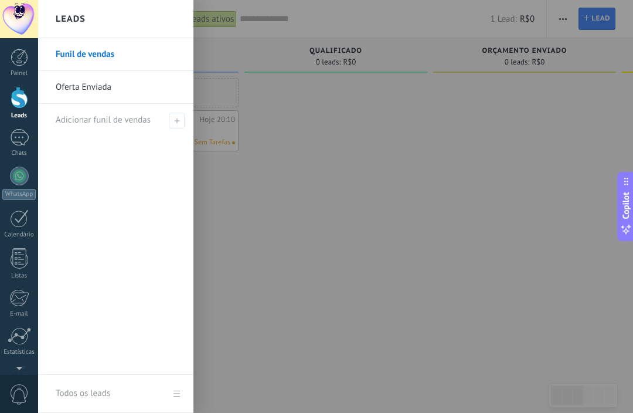
click at [137, 167] on div "Funil de vendas Oferta Enviada Adicionar funil de vendas" at bounding box center [115, 206] width 155 height 337
click at [175, 119] on icon at bounding box center [176, 120] width 5 height 5
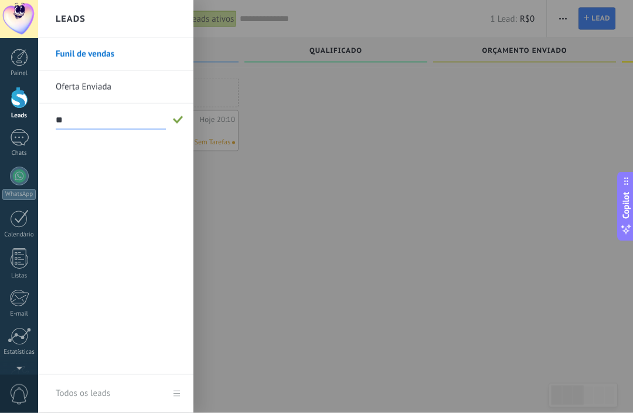
type input "**"
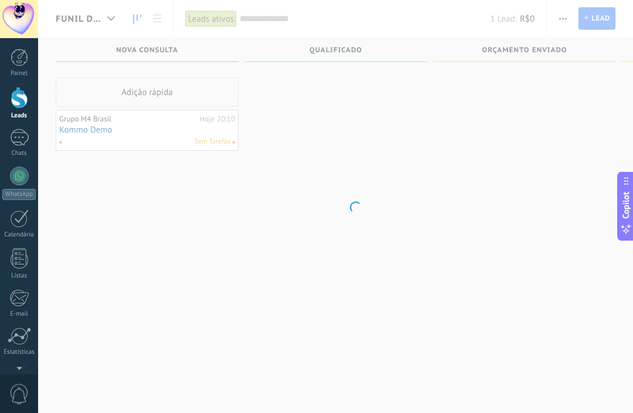
scroll to position [1, 0]
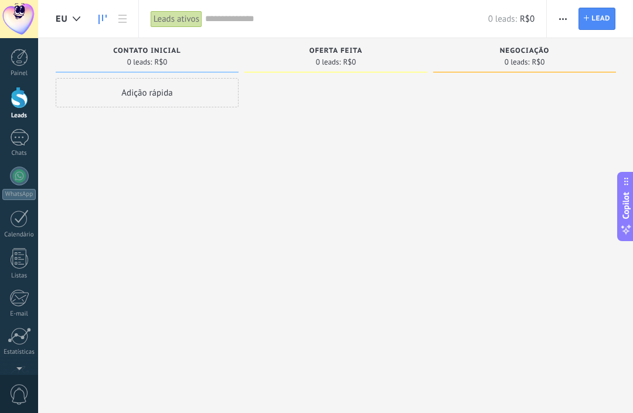
click at [77, 13] on div at bounding box center [76, 19] width 19 height 23
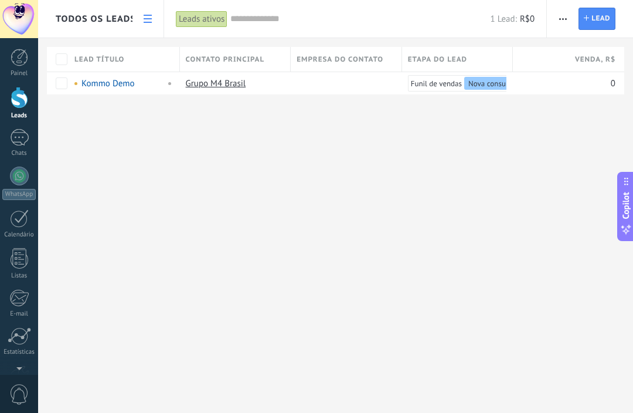
click at [144, 21] on icon at bounding box center [148, 19] width 8 height 8
click at [146, 23] on link at bounding box center [148, 19] width 20 height 23
click at [101, 21] on span "Todos os leads" at bounding box center [94, 18] width 77 height 11
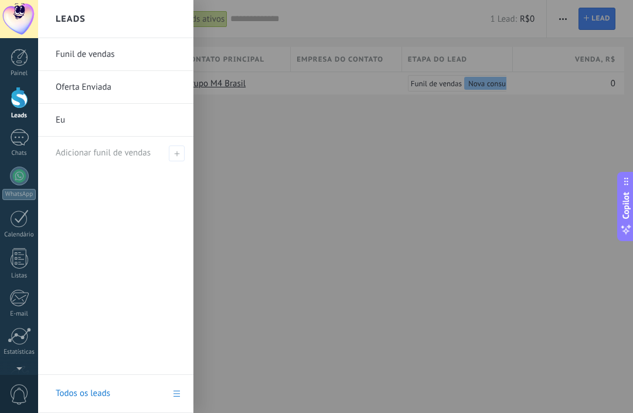
click at [90, 58] on link "Funil de vendas" at bounding box center [119, 54] width 126 height 33
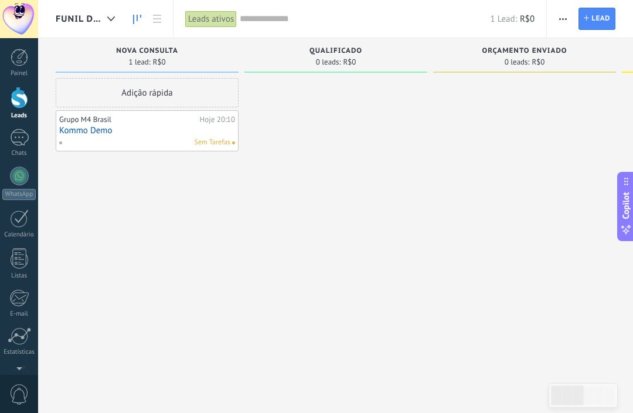
click at [220, 18] on div "Leads ativos" at bounding box center [211, 19] width 52 height 17
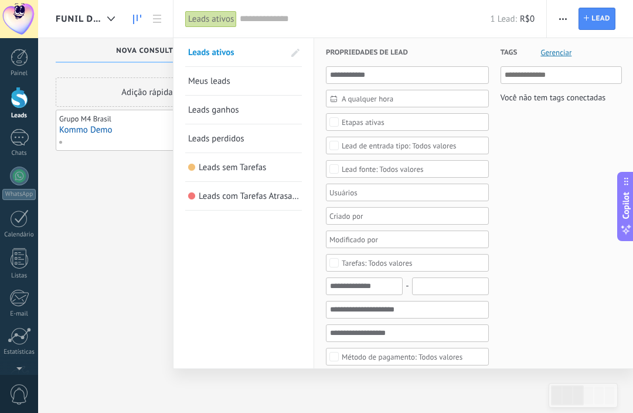
click at [362, 123] on div "Etapas ativas" at bounding box center [363, 122] width 43 height 9
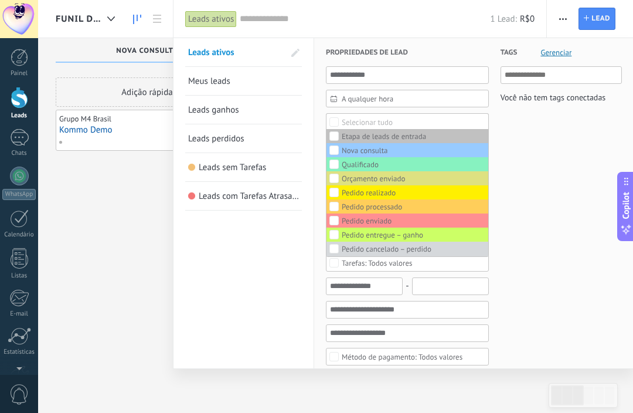
click at [128, 251] on div at bounding box center [316, 206] width 633 height 413
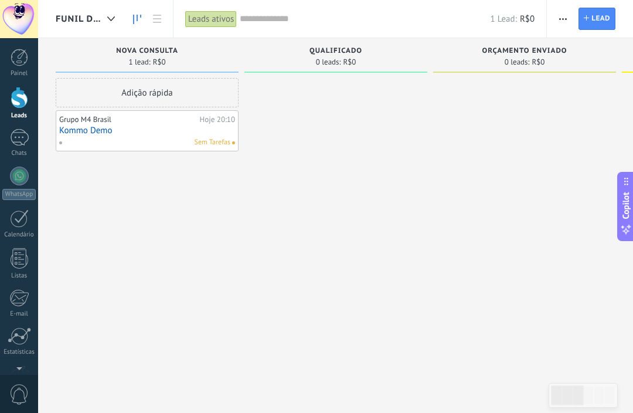
click at [595, 19] on span "Lead" at bounding box center [601, 18] width 19 height 21
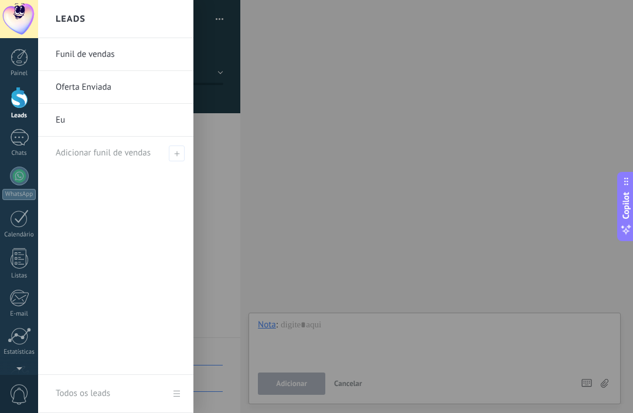
click at [85, 56] on link "Funil de vendas" at bounding box center [119, 54] width 126 height 33
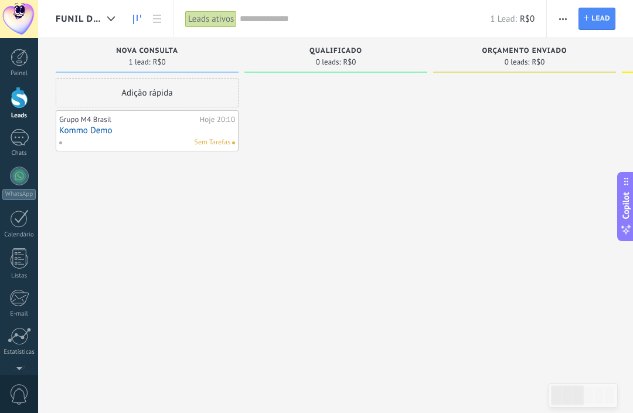
click at [561, 16] on span "button" at bounding box center [563, 19] width 8 height 22
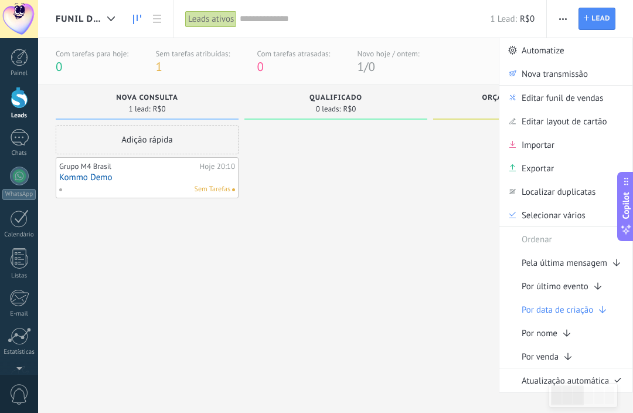
click at [596, 101] on span "Editar funil de vendas" at bounding box center [563, 97] width 82 height 23
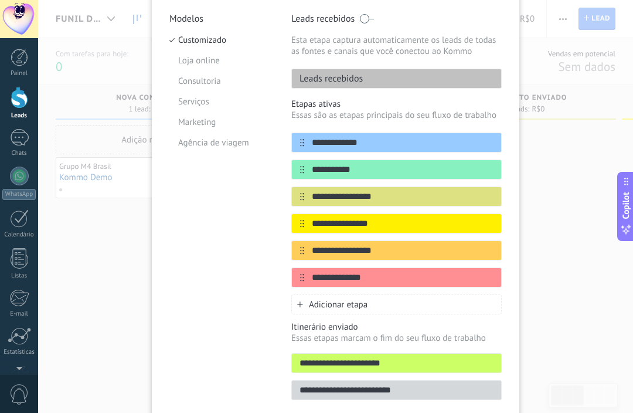
scroll to position [113, 0]
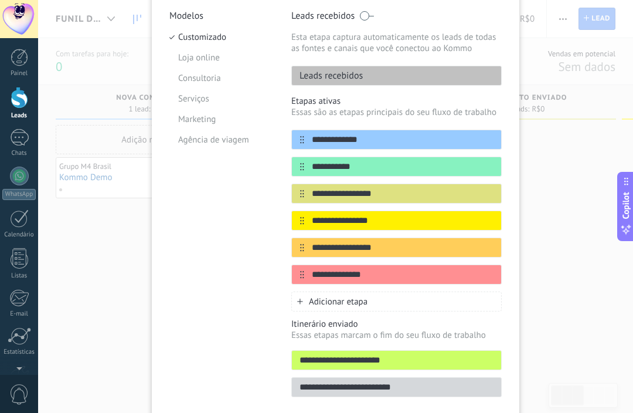
click at [357, 145] on input "**********" at bounding box center [402, 140] width 197 height 12
click at [357, 200] on input "**********" at bounding box center [402, 194] width 197 height 12
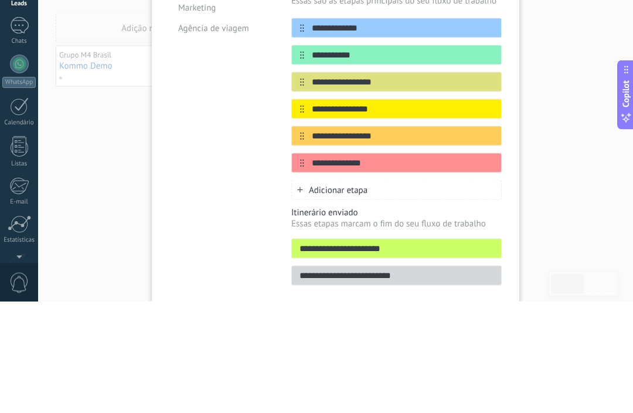
click at [0, 0] on icon at bounding box center [0, 0] width 0 height 0
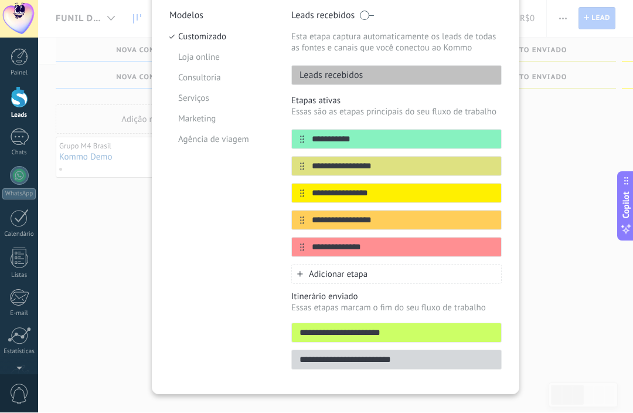
click at [325, 279] on span "Adicionar etapa" at bounding box center [338, 274] width 59 height 11
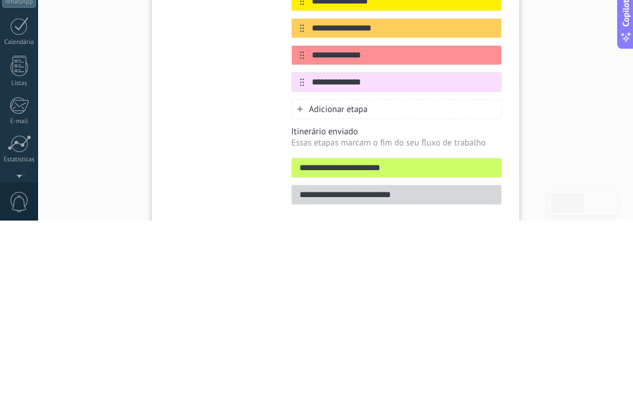
type input "**********"
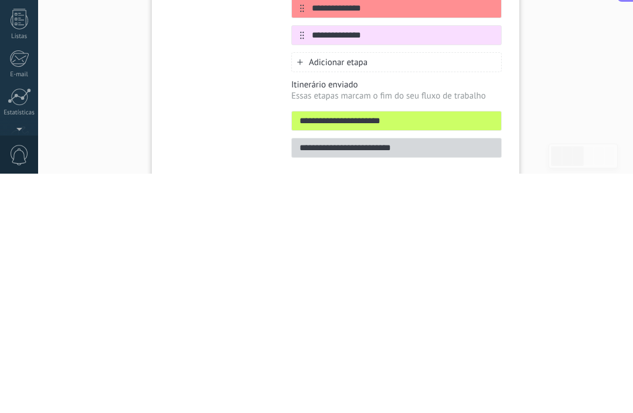
click at [178, 103] on div "Modelos Customizado Loja online Consultoria Serviços Marketing Agência de viagem" at bounding box center [221, 207] width 104 height 394
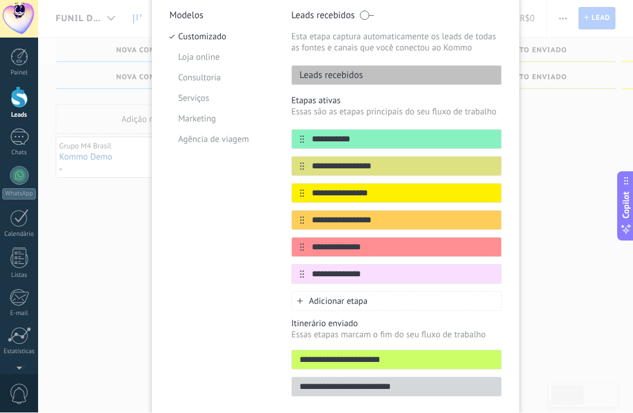
click at [469, 276] on input "**********" at bounding box center [402, 275] width 197 height 12
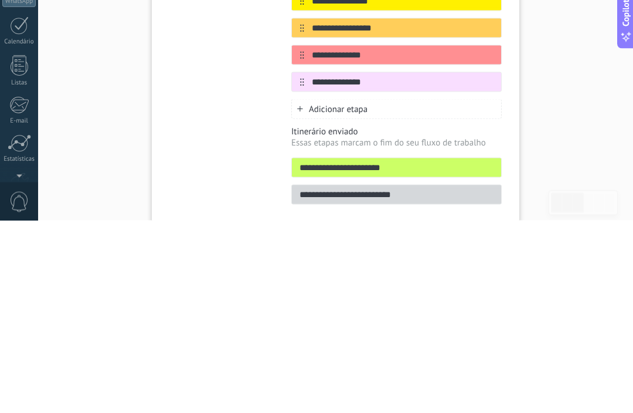
click at [321, 269] on input "**********" at bounding box center [402, 275] width 197 height 12
click at [323, 269] on input "**********" at bounding box center [402, 275] width 197 height 12
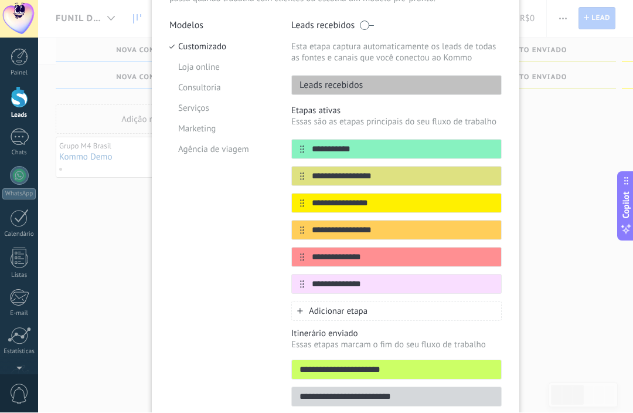
scroll to position [104, 0]
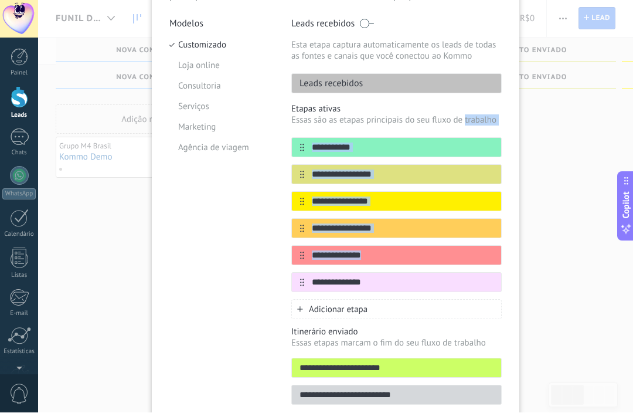
click at [233, 278] on div "Modelos Customizado Loja online Consultoria Serviços Marketing Agência de viagem" at bounding box center [221, 215] width 104 height 394
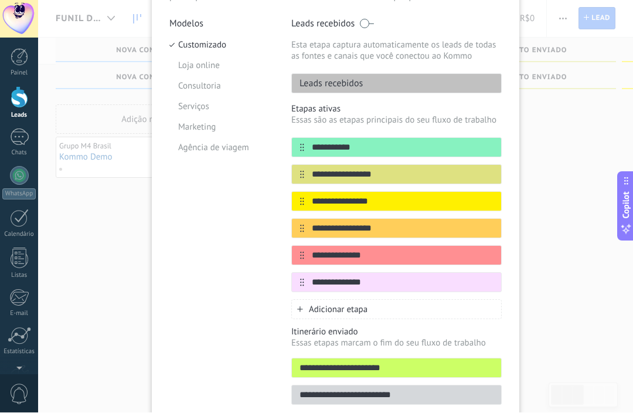
click at [0, 0] on div at bounding box center [0, 0] width 0 height 0
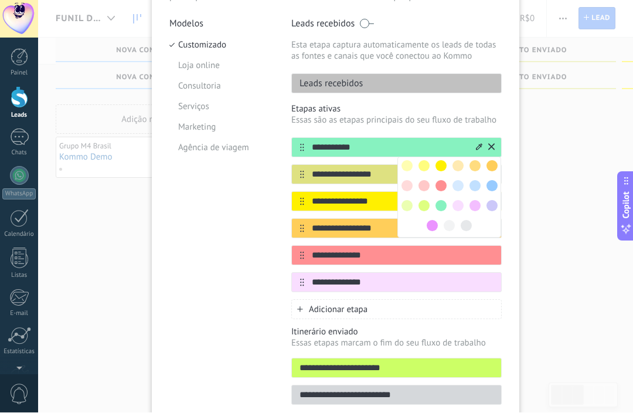
click at [337, 148] on input "**********" at bounding box center [389, 148] width 170 height 12
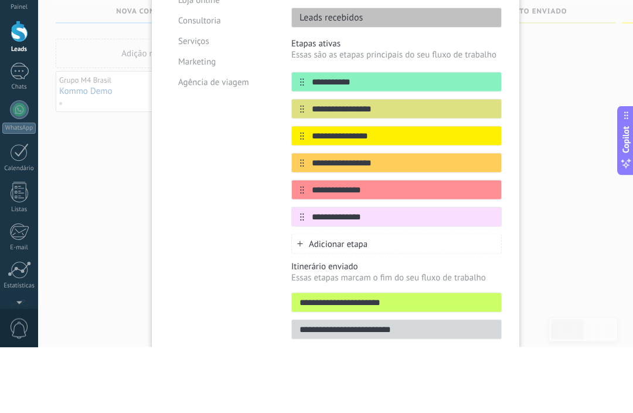
click at [327, 142] on input "**********" at bounding box center [402, 148] width 197 height 12
click at [326, 142] on input "**********" at bounding box center [402, 148] width 197 height 12
type input "**********"
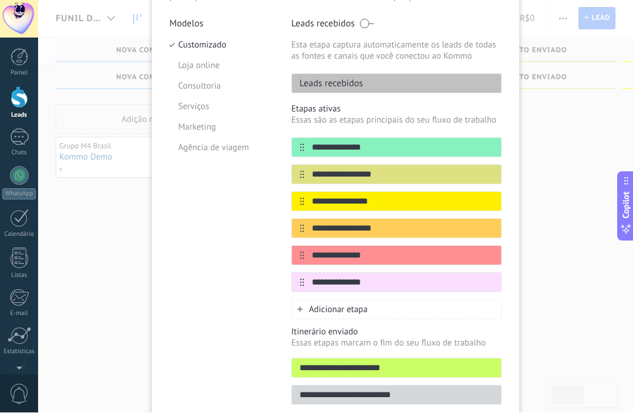
click at [445, 175] on input "**********" at bounding box center [402, 175] width 197 height 12
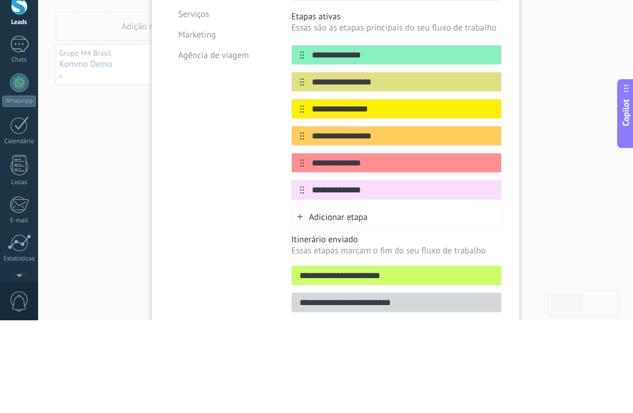
click at [381, 169] on input "**********" at bounding box center [402, 175] width 197 height 12
type input "*"
type input "**********"
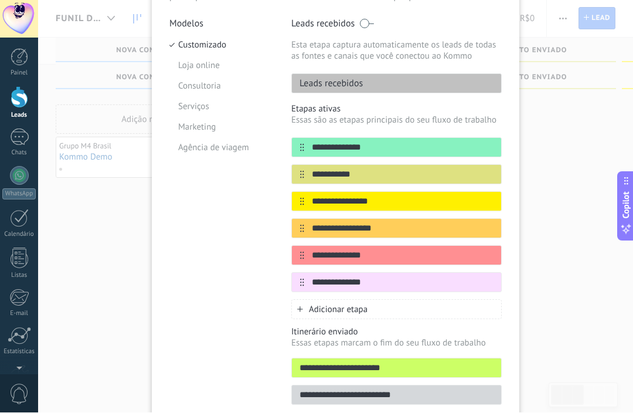
click at [337, 208] on input "**********" at bounding box center [402, 202] width 197 height 12
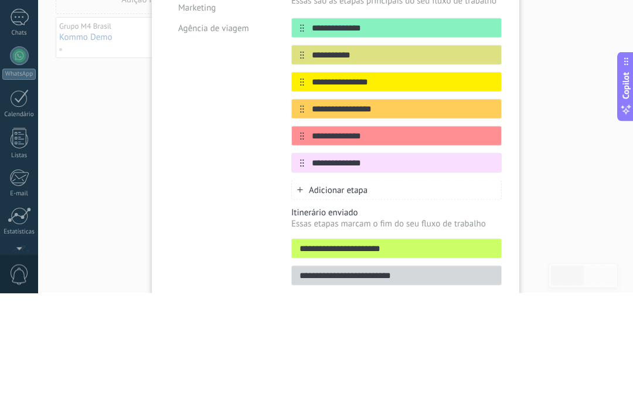
click at [321, 196] on input "**********" at bounding box center [402, 202] width 197 height 12
click at [348, 196] on input "********" at bounding box center [402, 202] width 197 height 12
type input "********"
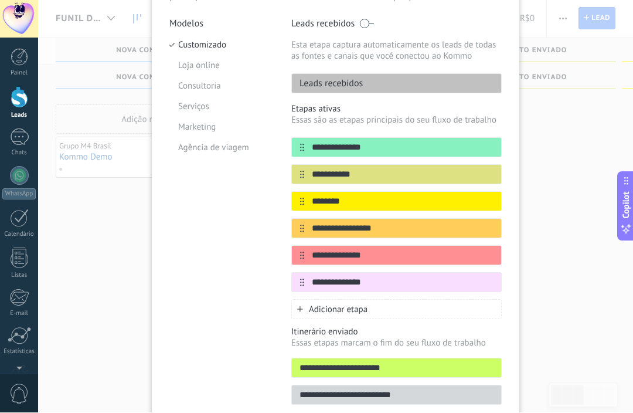
click at [456, 288] on input "**********" at bounding box center [402, 283] width 197 height 12
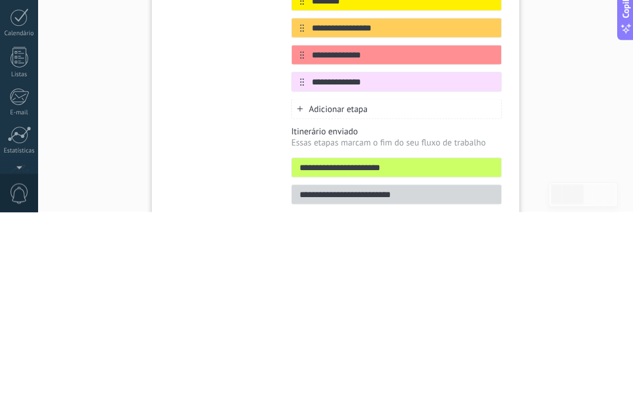
click at [0, 0] on button at bounding box center [0, 0] width 0 height 0
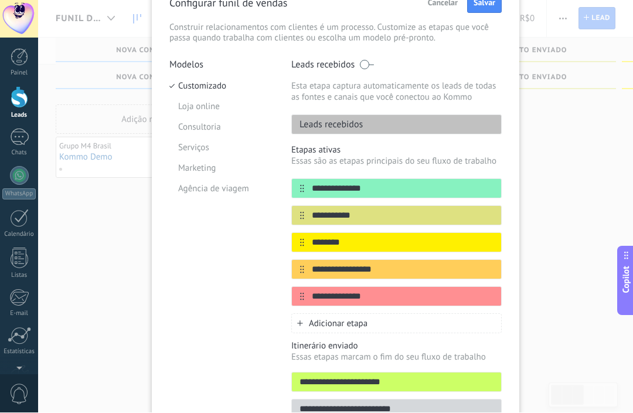
scroll to position [55, 0]
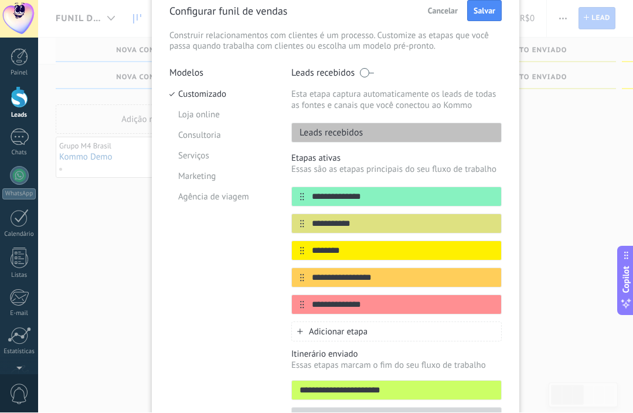
click at [483, 7] on span "Salvar" at bounding box center [485, 11] width 22 height 8
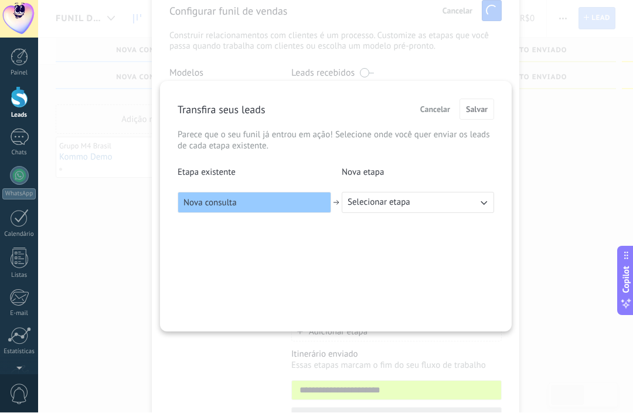
click at [477, 204] on button "Selecionar etapa" at bounding box center [418, 202] width 152 height 21
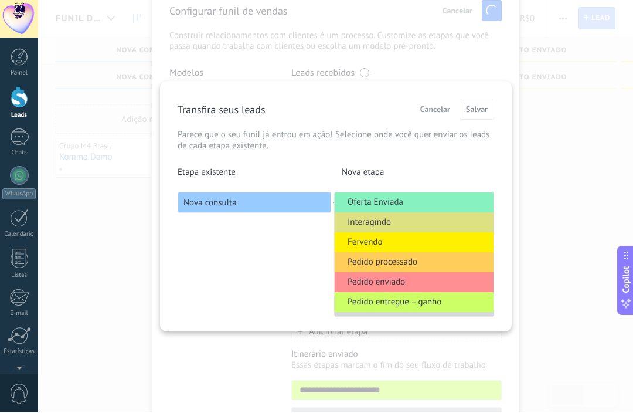
click at [618, 165] on div "Transfira seus leads Cancelar [PERSON_NAME] que o seu funil já entrou em ação! …" at bounding box center [335, 206] width 595 height 413
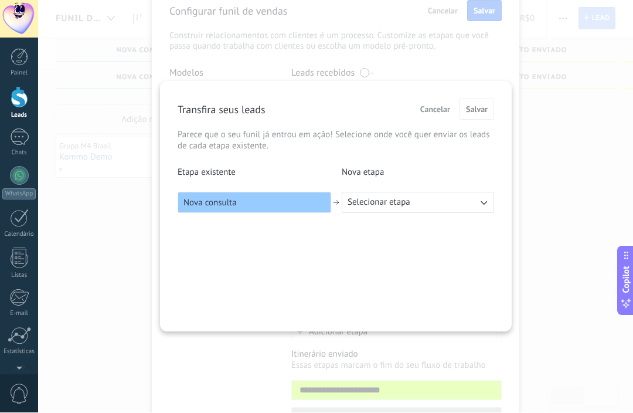
click at [618, 164] on div "Transfira seus leads Cancelar [PERSON_NAME] que o seu funil já entrou em ação! …" at bounding box center [335, 206] width 595 height 413
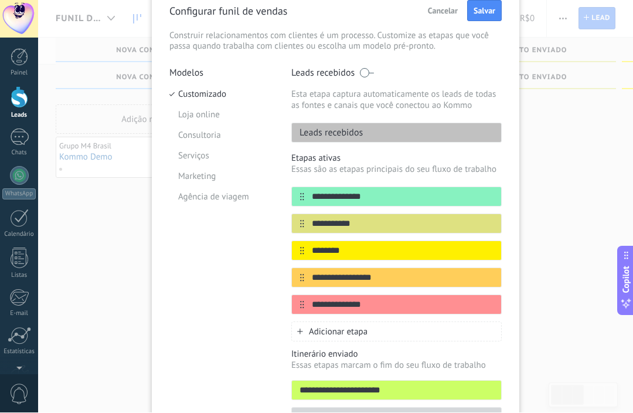
click at [601, 183] on div "**********" at bounding box center [335, 206] width 595 height 413
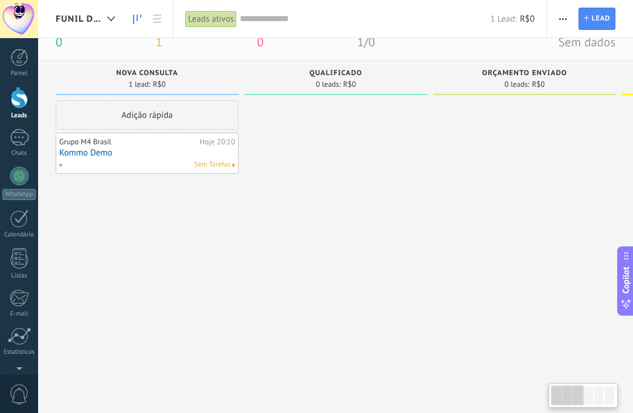
scroll to position [0, 0]
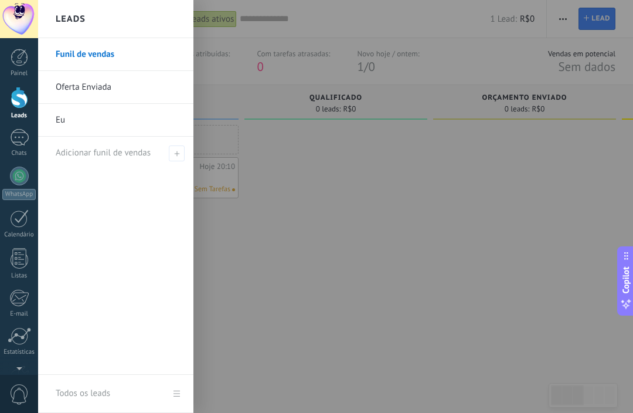
click at [82, 84] on link "Oferta Enviada" at bounding box center [119, 87] width 126 height 33
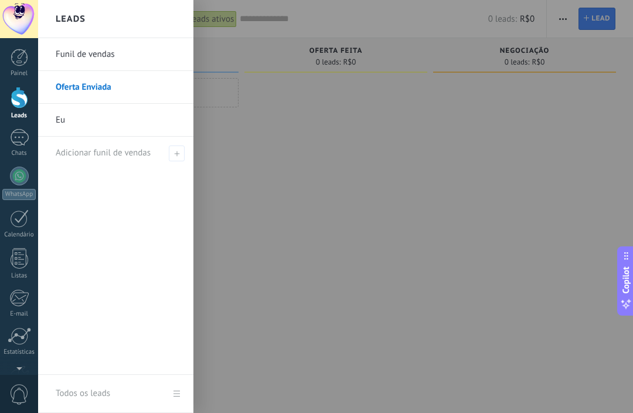
click at [67, 118] on link "Eu" at bounding box center [119, 120] width 126 height 33
click at [75, 52] on link "Funil de vendas" at bounding box center [119, 54] width 126 height 33
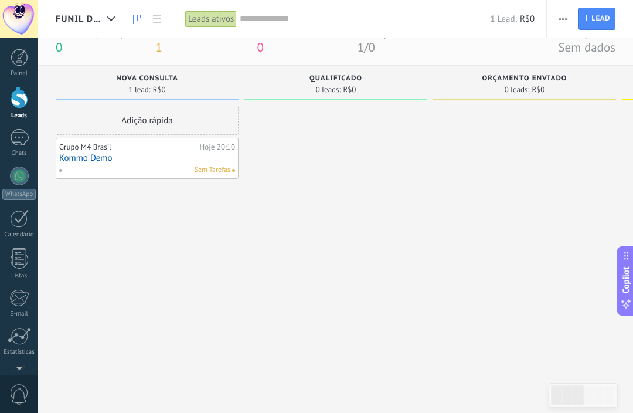
scroll to position [20, 0]
click at [151, 157] on link "Kommo Demo" at bounding box center [147, 157] width 176 height 10
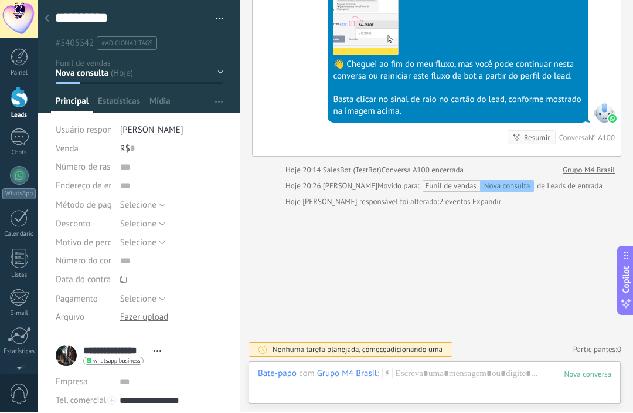
scroll to position [955, 0]
click at [55, 20] on textarea "**********" at bounding box center [131, 19] width 152 height 18
click at [10, 140] on div "1" at bounding box center [19, 137] width 19 height 17
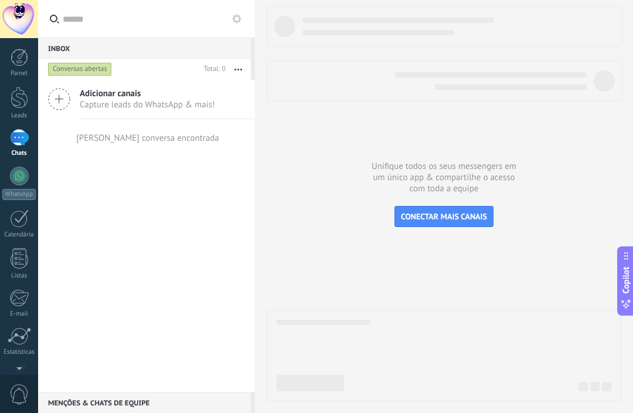
click at [16, 140] on div "1" at bounding box center [19, 137] width 19 height 17
click at [16, 103] on div at bounding box center [20, 98] width 18 height 22
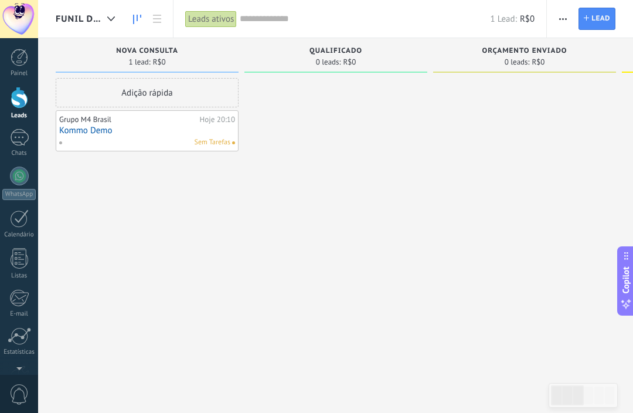
click at [76, 19] on span "Funil de vendas" at bounding box center [79, 18] width 47 height 11
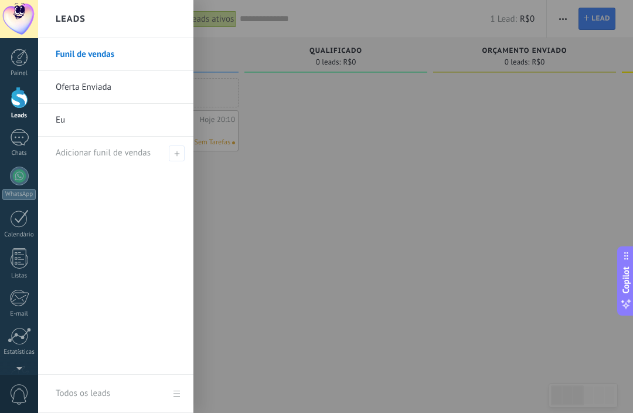
click at [70, 21] on h2 "Leads" at bounding box center [71, 19] width 30 height 37
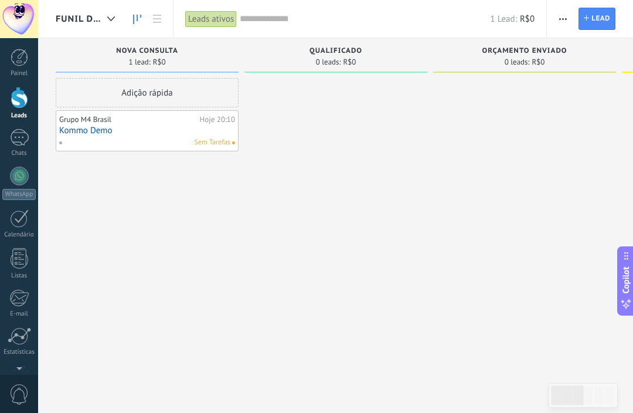
click at [557, 16] on button "button" at bounding box center [563, 19] width 17 height 22
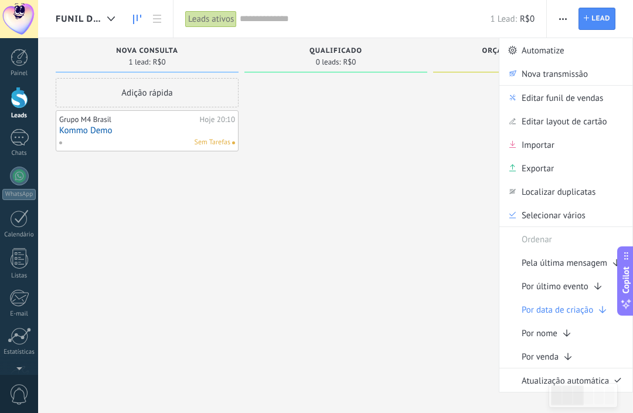
click at [581, 74] on span "Nova transmissão" at bounding box center [555, 73] width 66 height 23
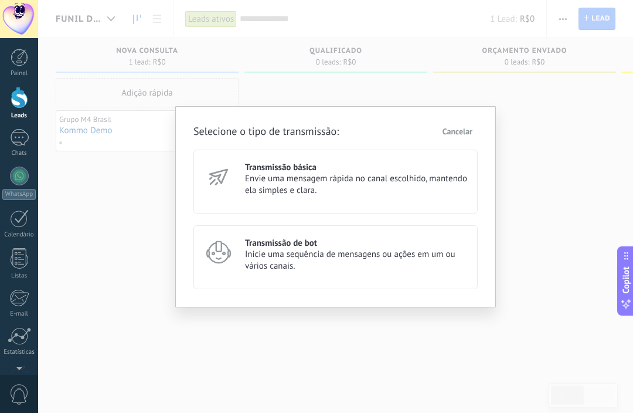
click at [550, 168] on div "Selecione o tipo de transmissão: Cancelar Transmissão básica Envie uma mensagem…" at bounding box center [335, 206] width 595 height 413
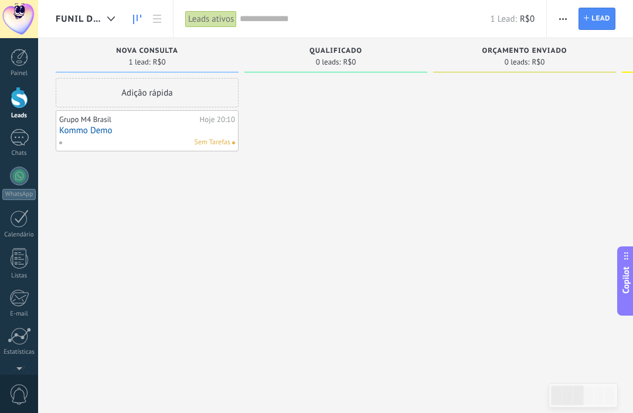
click at [563, 15] on span "button" at bounding box center [563, 19] width 8 height 22
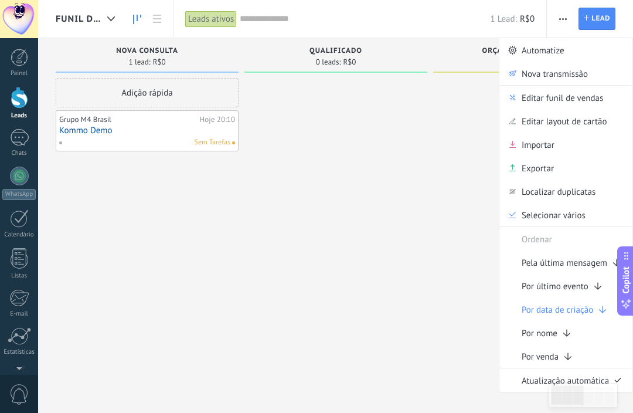
click at [552, 48] on span "Automatize" at bounding box center [543, 49] width 43 height 23
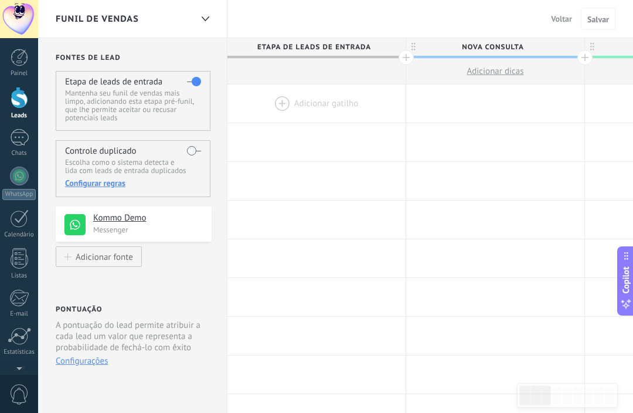
click at [99, 99] on p "Mantenha seu funil de vendas mais limpo, adicionando esta etapa pré-funil, que …" at bounding box center [132, 105] width 135 height 33
click at [98, 99] on p "Mantenha seu funil de vendas mais limpo, adicionando esta etapa pré-funil, que …" at bounding box center [132, 105] width 135 height 33
click at [315, 103] on div at bounding box center [317, 103] width 178 height 38
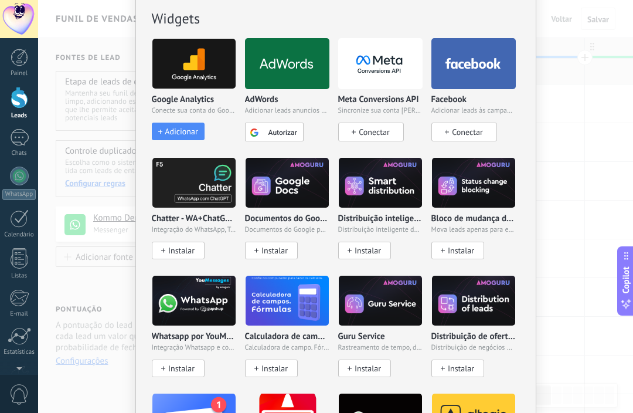
scroll to position [317, 0]
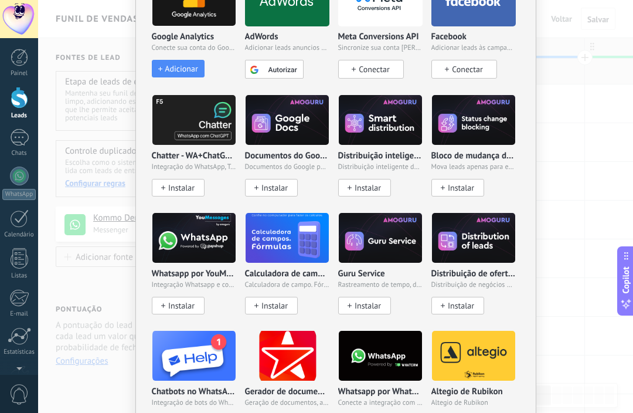
click at [591, 220] on div "Sem resultados. Robô de vendas Agente de IA Adicionar uma tarefa Enviar um webh…" at bounding box center [335, 206] width 595 height 413
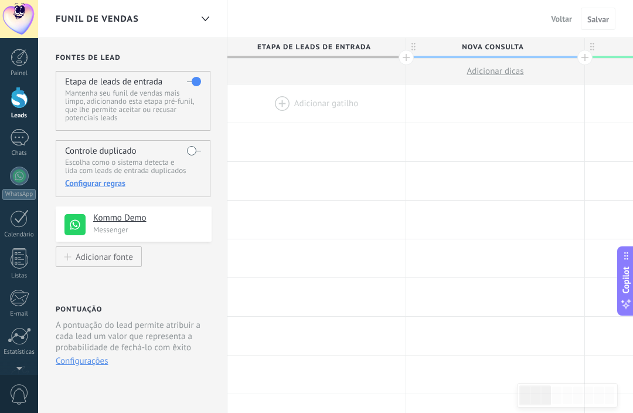
click at [629, 277] on span "Copilot" at bounding box center [626, 280] width 12 height 27
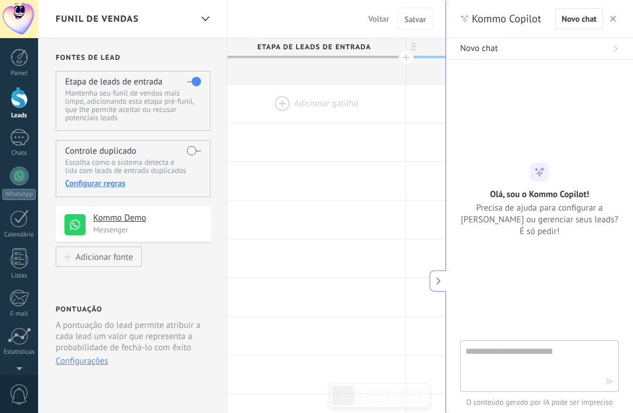
click at [438, 277] on icon at bounding box center [439, 281] width 8 height 8
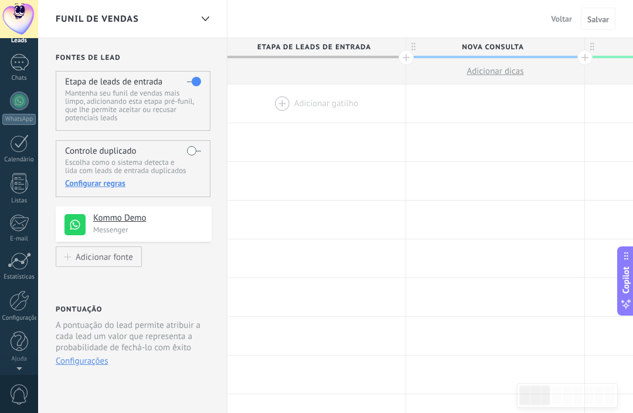
scroll to position [75, 0]
click at [22, 300] on div at bounding box center [19, 300] width 20 height 21
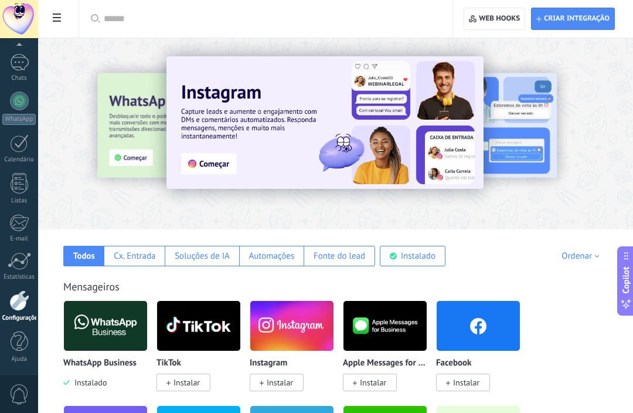
click at [593, 16] on span "Criar integração" at bounding box center [577, 18] width 66 height 9
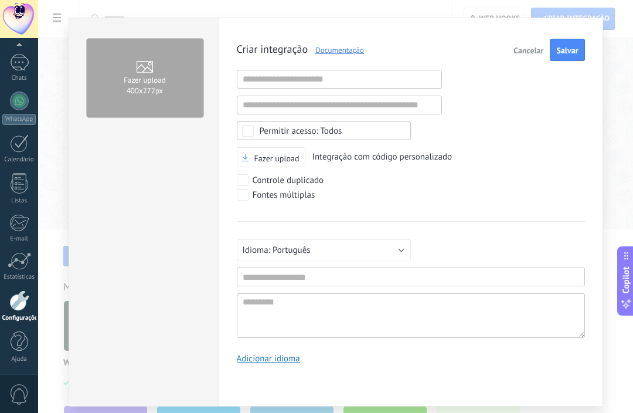
scroll to position [12, 0]
click at [524, 43] on button "Cancelar" at bounding box center [528, 50] width 39 height 22
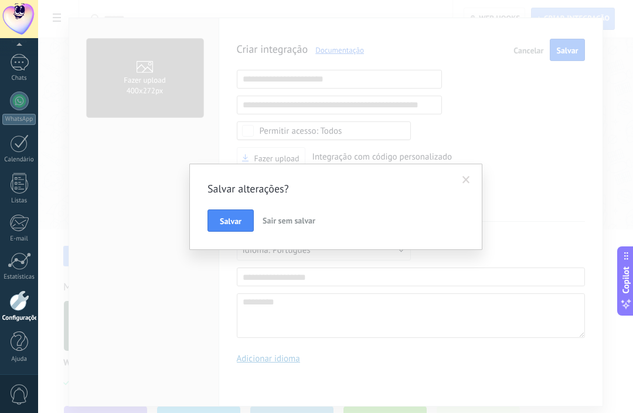
click at [226, 229] on button "Salvar" at bounding box center [231, 220] width 46 height 22
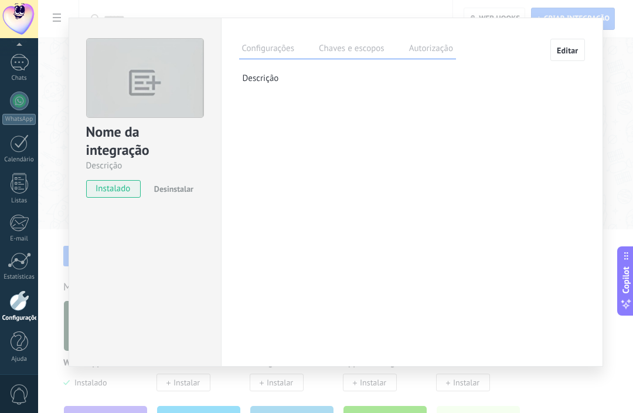
click at [612, 79] on div "Nome da integração Descrição instalado Desinstalar Configurações Chaves e escop…" at bounding box center [335, 206] width 595 height 413
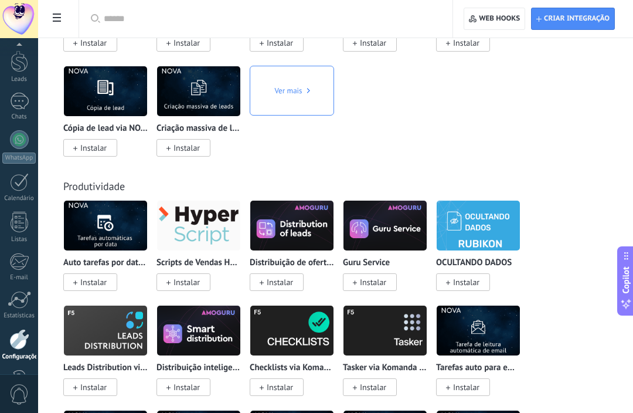
scroll to position [36, 0]
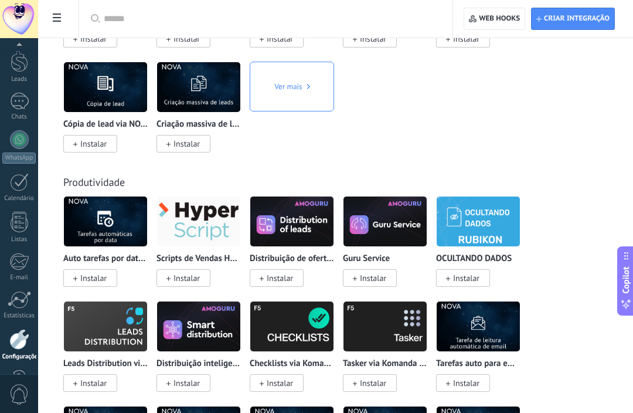
click at [298, 250] on img at bounding box center [291, 221] width 83 height 57
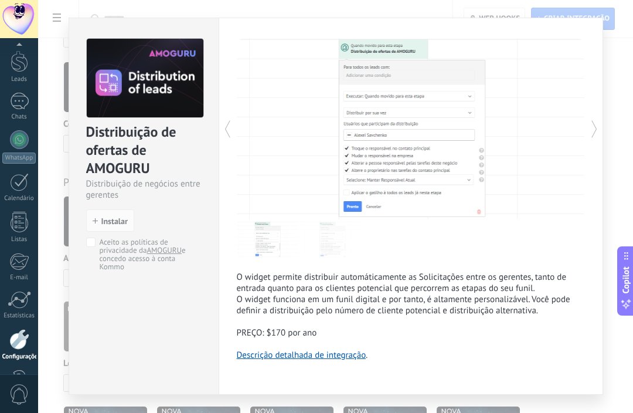
click at [626, 212] on div "Distribuição de ofertas de AMOGURU Distribuição de negócios entre gerentes inst…" at bounding box center [335, 206] width 595 height 413
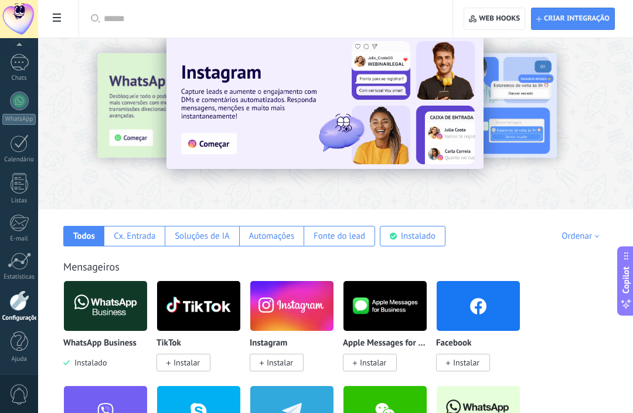
scroll to position [0, 0]
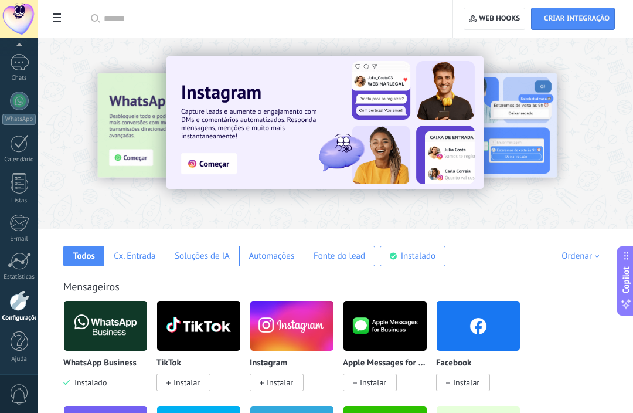
click at [209, 257] on div "Soluções de IA" at bounding box center [202, 255] width 55 height 11
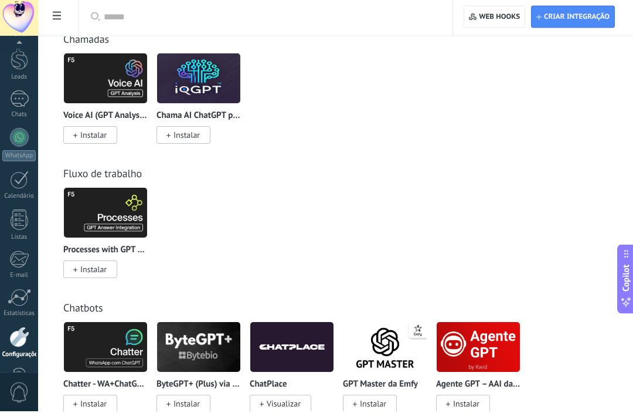
scroll to position [379, 0]
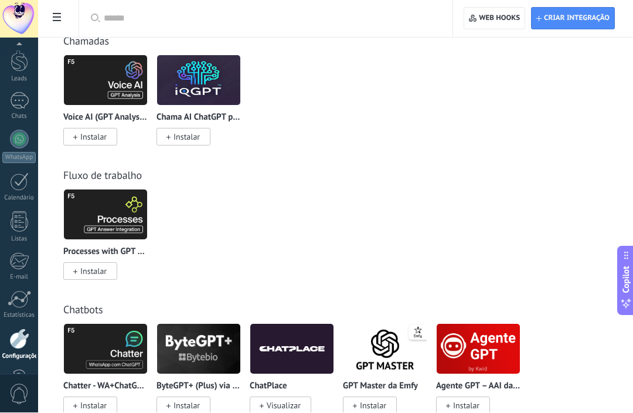
click at [367, 411] on span "Instalar" at bounding box center [373, 406] width 26 height 11
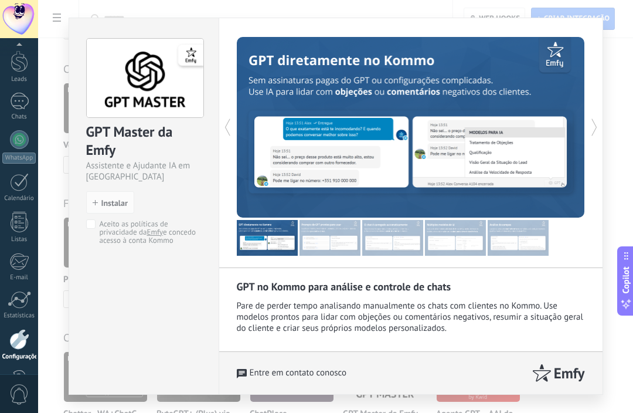
scroll to position [348, 0]
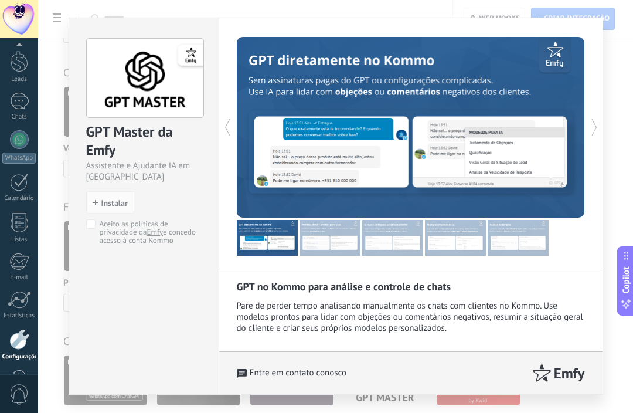
click at [632, 208] on div "GPT Master da Emfy Assistente e Ajudante IA em Kommo install Instalar Aceito as…" at bounding box center [335, 206] width 595 height 413
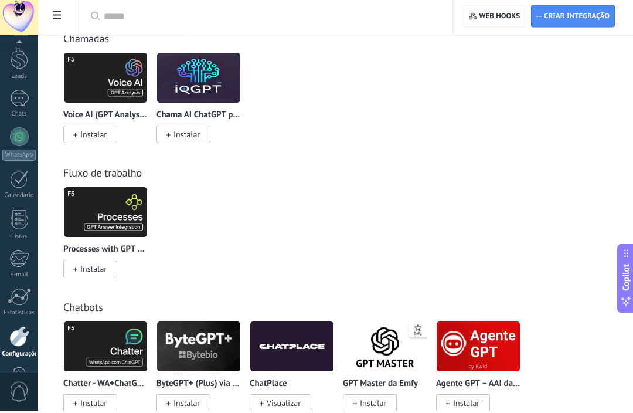
scroll to position [379, 0]
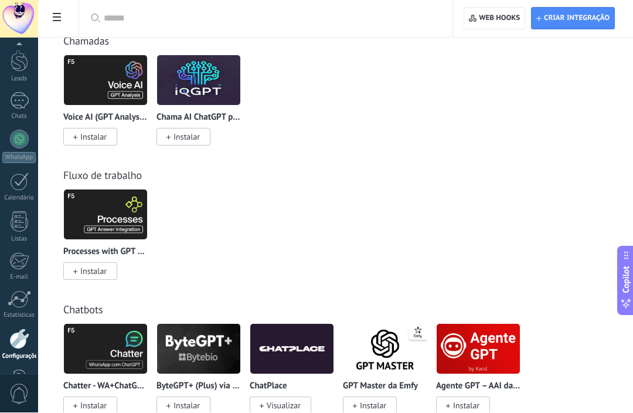
click at [489, 354] on img at bounding box center [478, 349] width 83 height 57
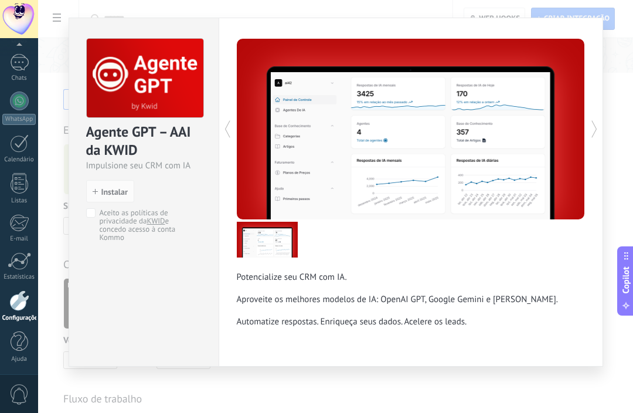
scroll to position [155, 0]
click at [583, 129] on div at bounding box center [498, 129] width 174 height 181
click at [626, 162] on div "Agente GPT – AAI da KWID Impulsione seu CRM com IA install Instalar Aceito as p…" at bounding box center [335, 206] width 595 height 413
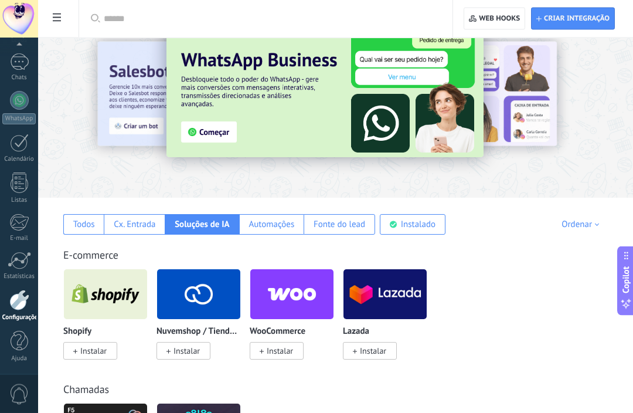
scroll to position [18, 0]
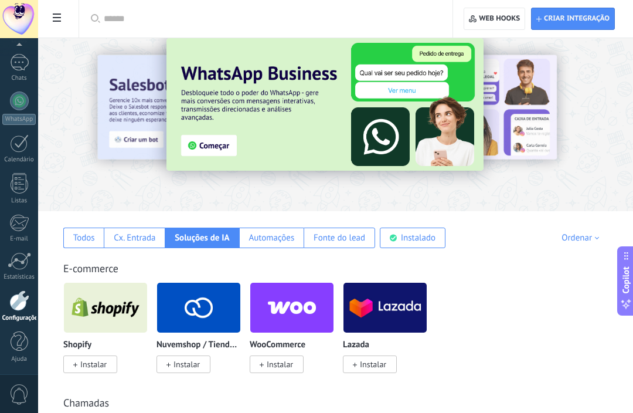
click at [140, 241] on div "Cx. Entrada" at bounding box center [135, 237] width 42 height 11
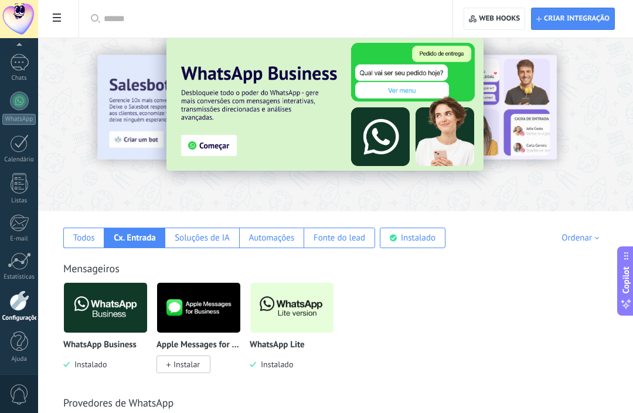
click at [22, 96] on div at bounding box center [19, 100] width 19 height 19
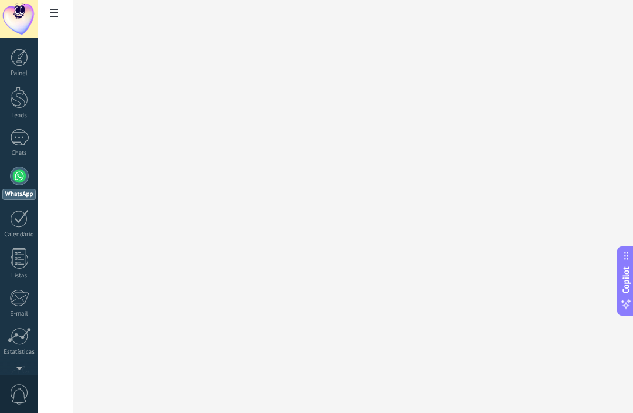
click at [19, 182] on div at bounding box center [19, 176] width 19 height 19
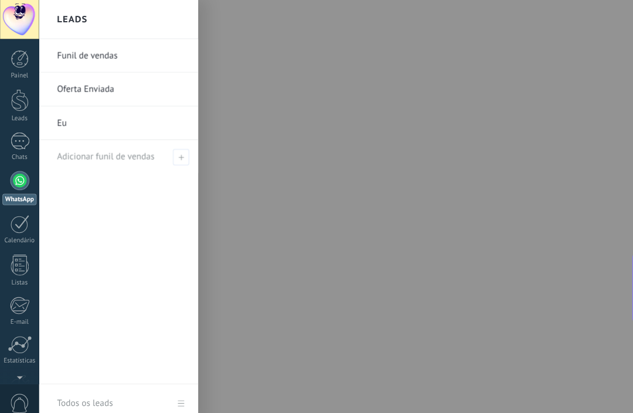
click at [81, 60] on link "Funil de vendas" at bounding box center [119, 54] width 126 height 33
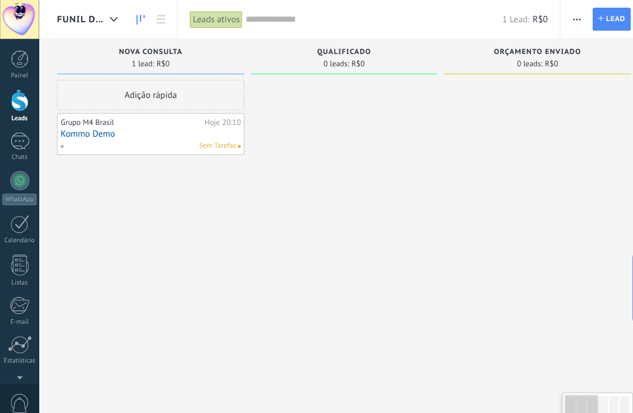
click at [561, 16] on span "button" at bounding box center [563, 19] width 8 height 22
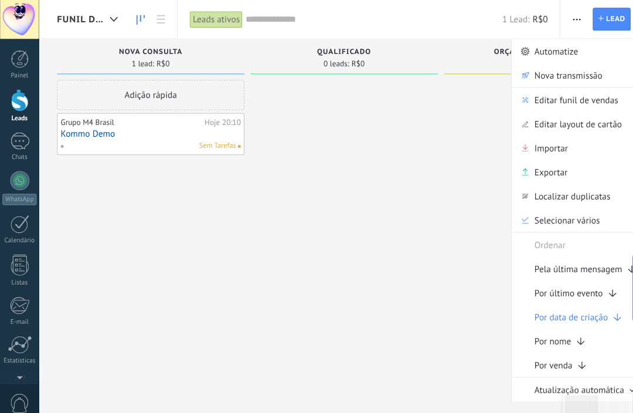
click at [548, 48] on span "Automatize" at bounding box center [543, 49] width 43 height 23
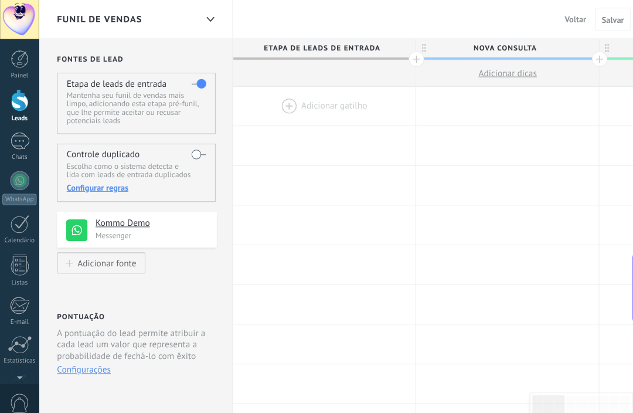
click at [309, 46] on span "Etapa de leads de entrada" at bounding box center [314, 47] width 172 height 18
click at [404, 57] on div at bounding box center [406, 57] width 15 height 15
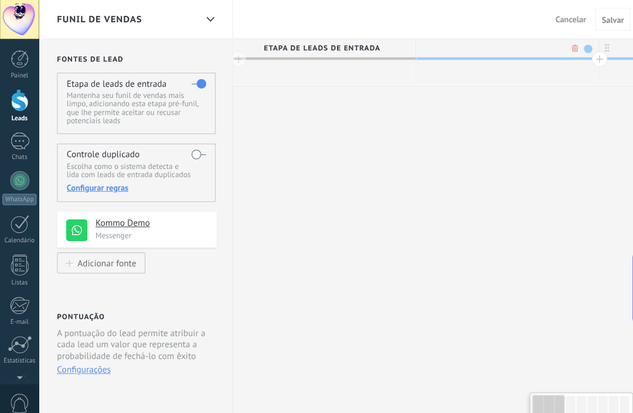
scroll to position [0, 87]
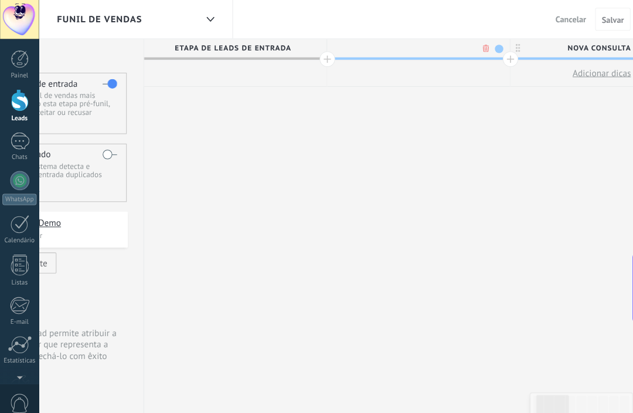
click at [18, 59] on div at bounding box center [20, 58] width 18 height 18
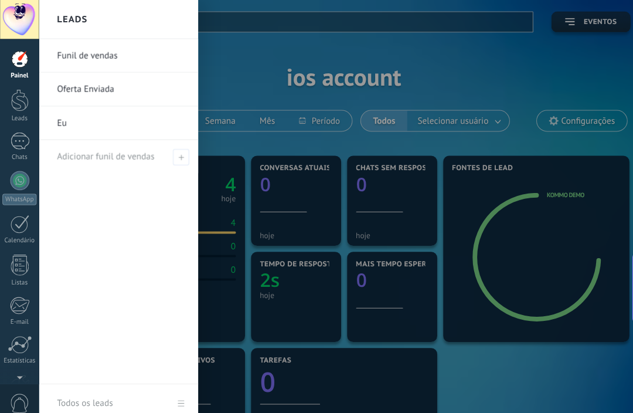
click at [74, 90] on link "Oferta Enviada" at bounding box center [119, 87] width 126 height 33
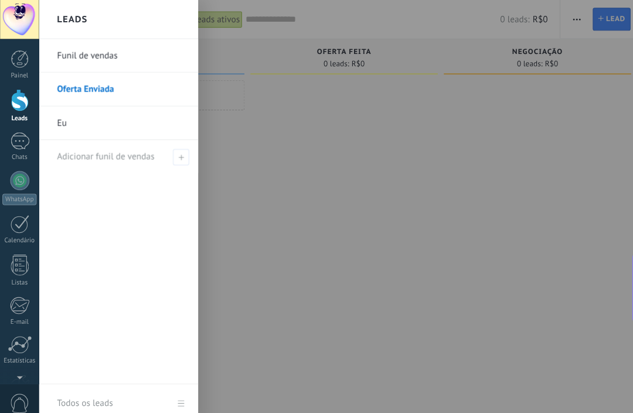
click at [66, 55] on link "Funil de vendas" at bounding box center [119, 54] width 126 height 33
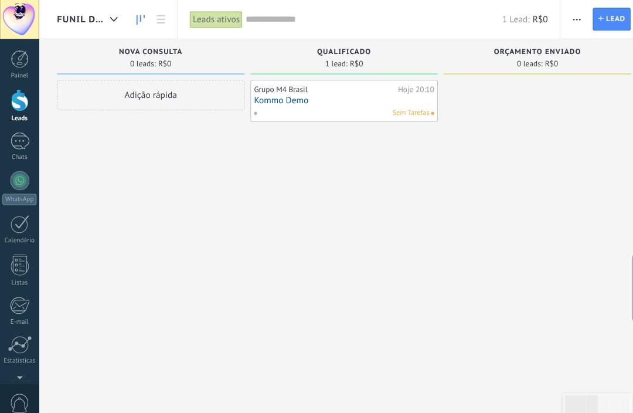
click at [15, 174] on div at bounding box center [19, 176] width 19 height 19
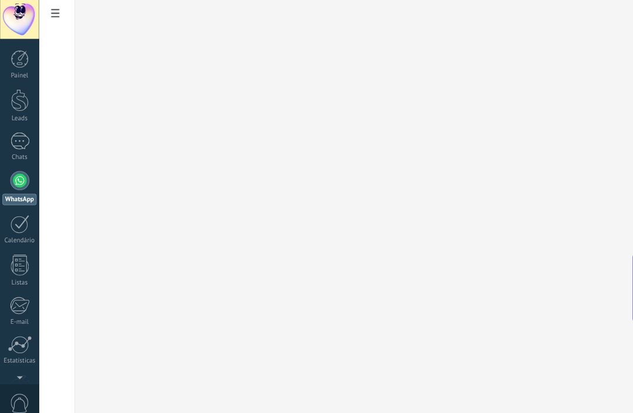
click at [15, 174] on div at bounding box center [19, 176] width 19 height 19
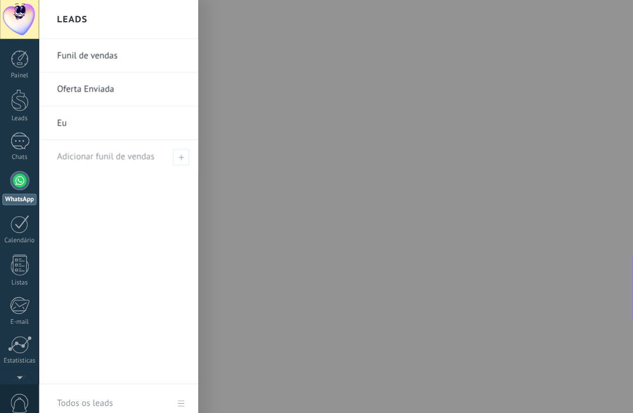
click at [22, 99] on div at bounding box center [20, 98] width 18 height 22
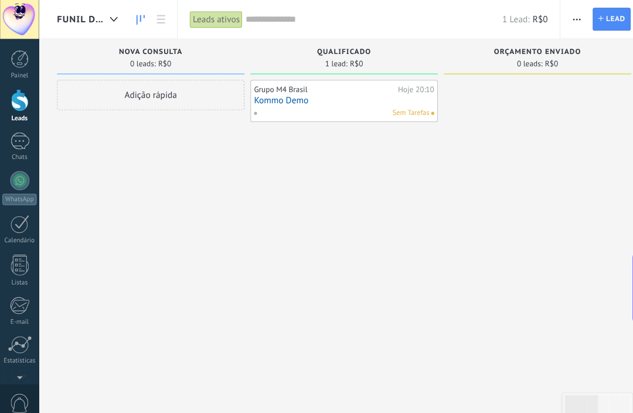
click at [18, 133] on div "1" at bounding box center [19, 137] width 19 height 17
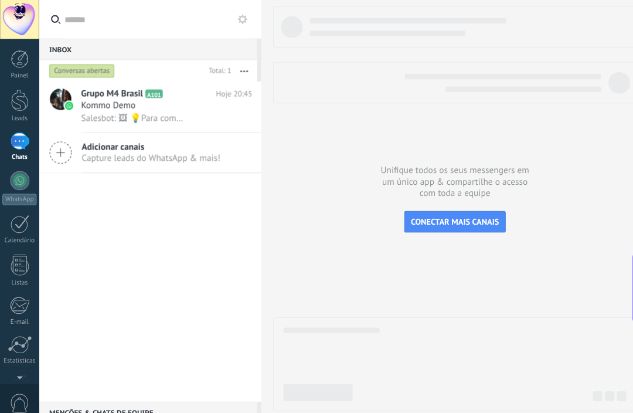
click at [18, 138] on div "1" at bounding box center [19, 137] width 19 height 17
click at [18, 93] on div at bounding box center [20, 98] width 18 height 22
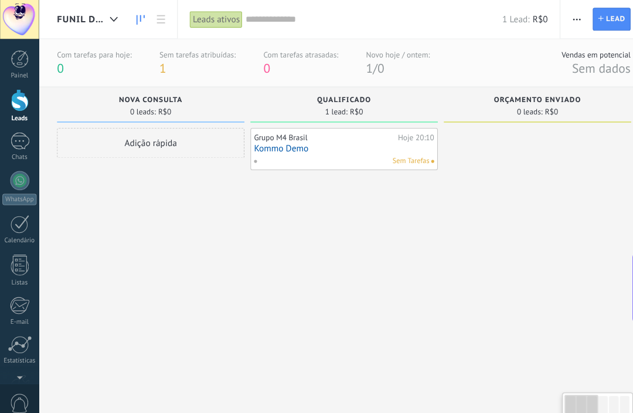
click at [359, 148] on link "Kommo Demo" at bounding box center [336, 145] width 176 height 10
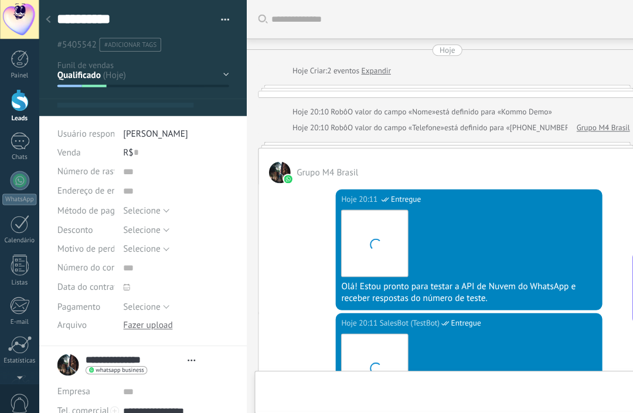
type textarea "**********"
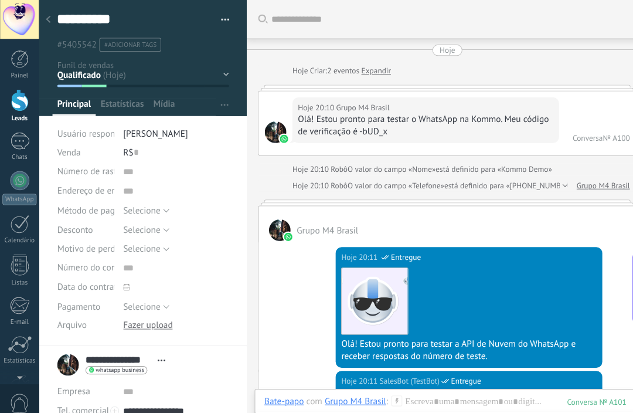
click at [0, 0] on div "Nova consulta Qualificado Orçamento enviado Pedido realizado Pedido processado …" at bounding box center [0, 0] width 0 height 0
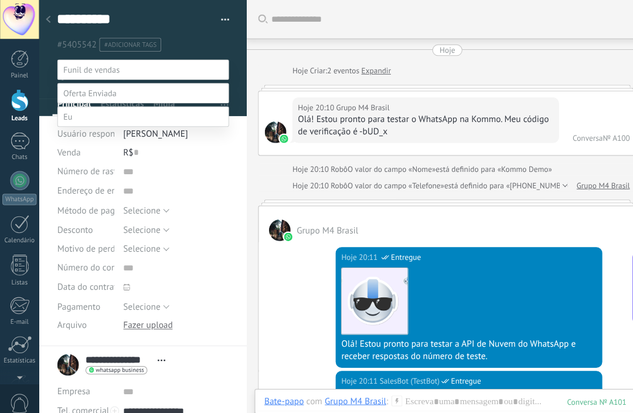
click at [0, 0] on label "Nova consulta" at bounding box center [0, 0] width 0 height 0
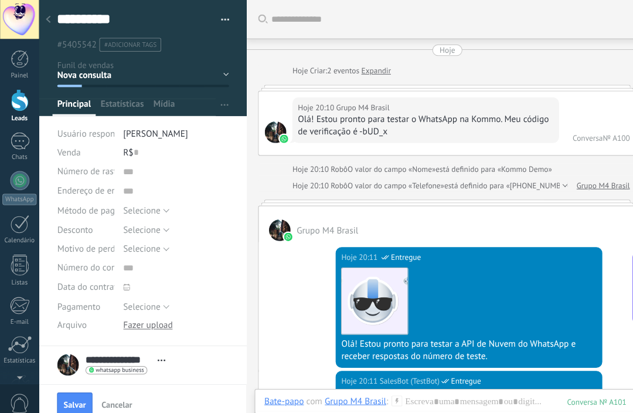
click at [74, 396] on span "Salvar" at bounding box center [73, 395] width 22 height 8
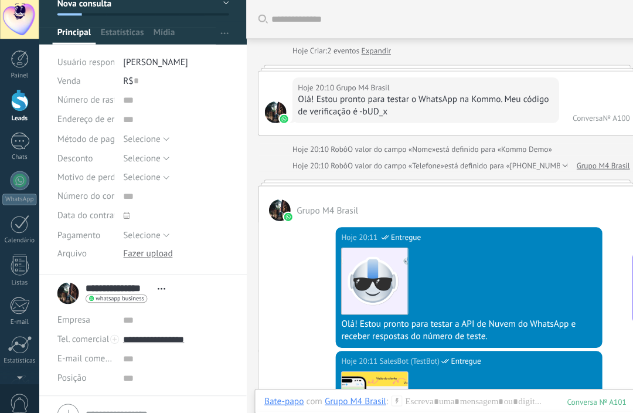
scroll to position [110, 0]
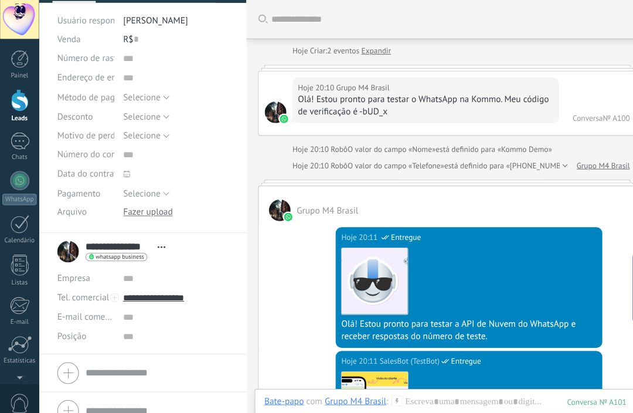
click at [135, 213] on div at bounding box center [144, 207] width 49 height 11
click at [131, 193] on span "Selecione" at bounding box center [138, 189] width 36 height 11
click at [88, 318] on button "E-mail comercial" at bounding box center [83, 309] width 55 height 19
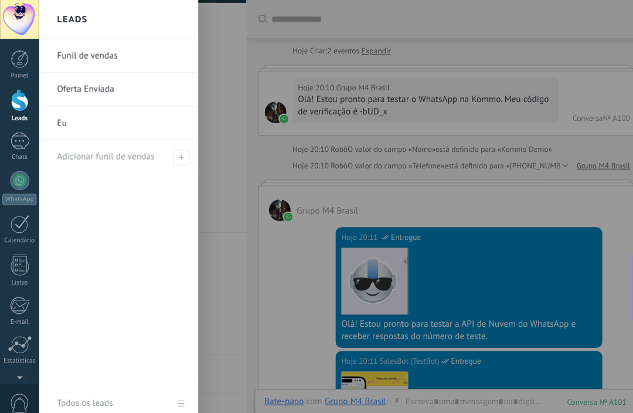
click at [76, 83] on link "Oferta Enviada" at bounding box center [119, 87] width 126 height 33
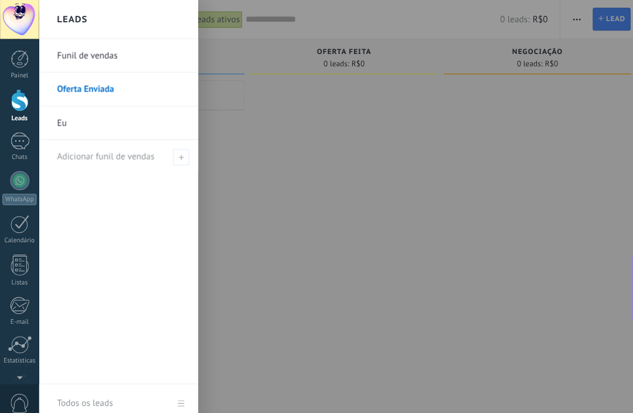
click at [73, 49] on link "Funil de vendas" at bounding box center [119, 54] width 126 height 33
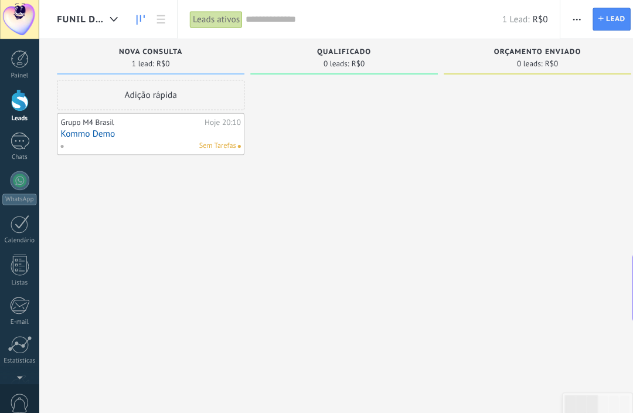
click at [567, 16] on button "button" at bounding box center [563, 19] width 17 height 22
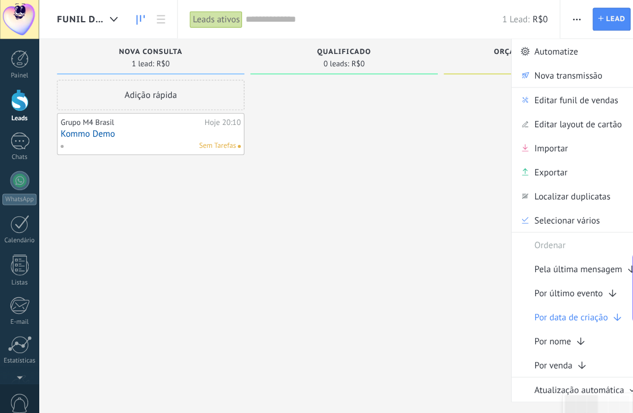
click at [591, 93] on span "Editar funil de vendas" at bounding box center [563, 97] width 82 height 23
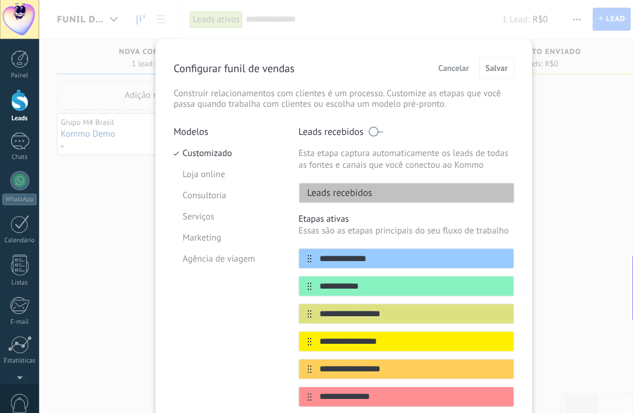
click at [431, 253] on input "**********" at bounding box center [402, 252] width 197 height 12
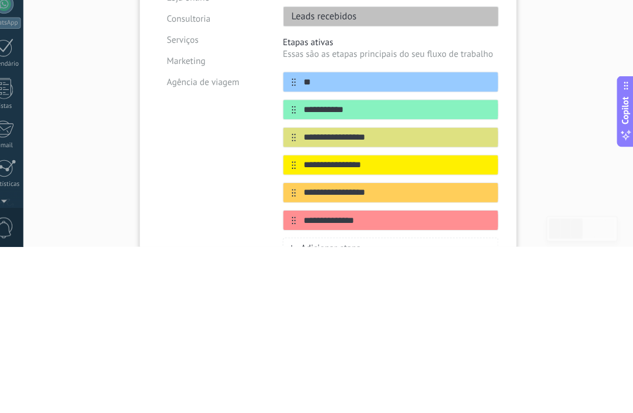
type input "*"
type input "**********"
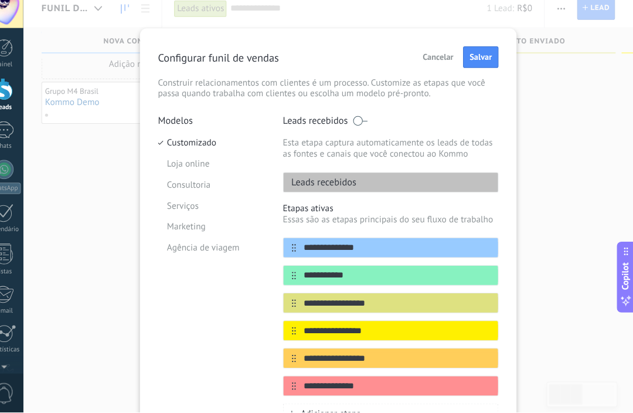
click at [474, 62] on span "Salvar" at bounding box center [485, 66] width 22 height 8
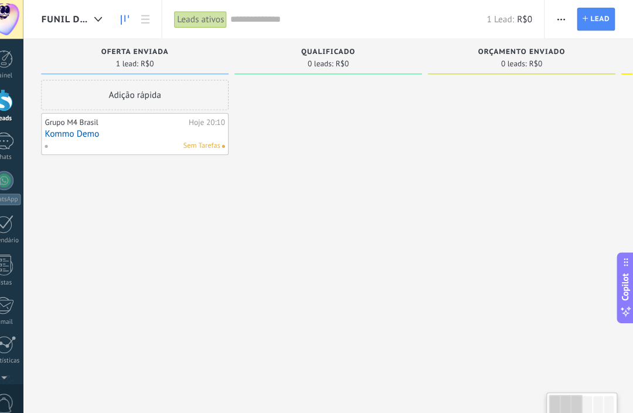
click at [151, 129] on link "Kommo Demo" at bounding box center [147, 130] width 176 height 10
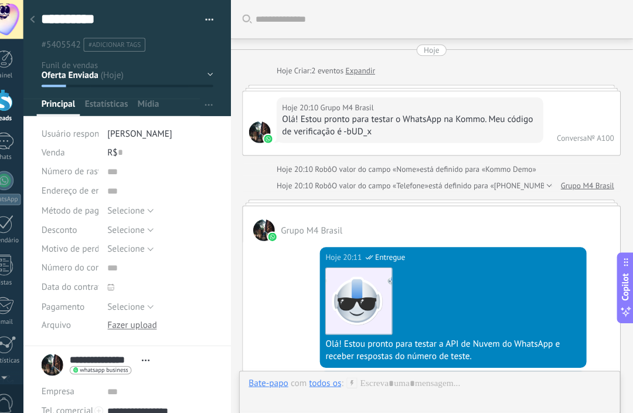
scroll to position [1397, 0]
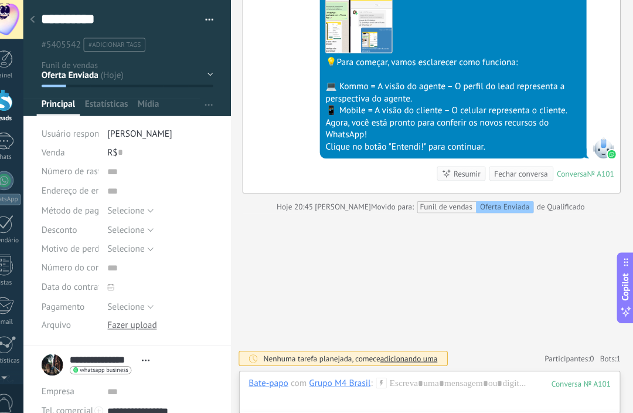
click at [39, 15] on div at bounding box center [47, 19] width 16 height 23
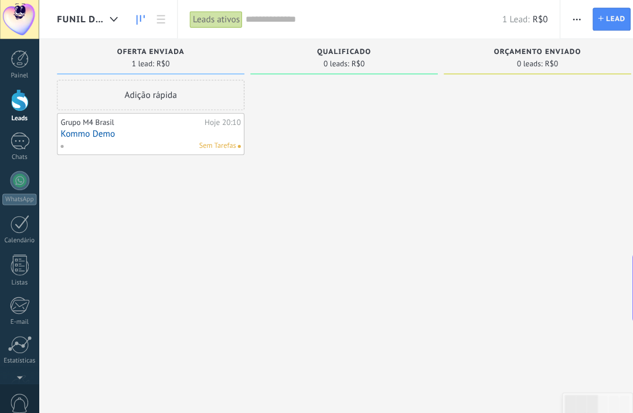
click at [81, 128] on link "Kommo Demo" at bounding box center [147, 130] width 176 height 10
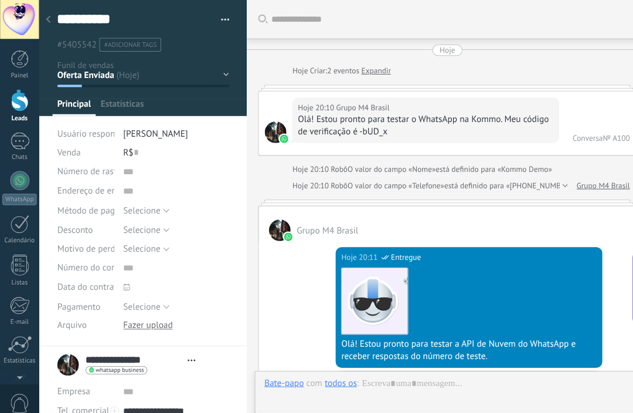
type textarea "**********"
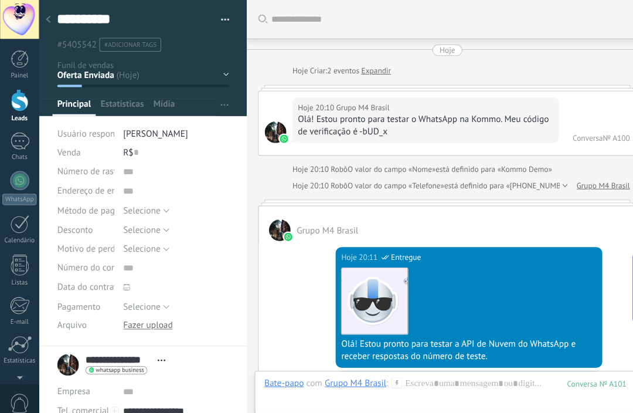
scroll to position [1397, 0]
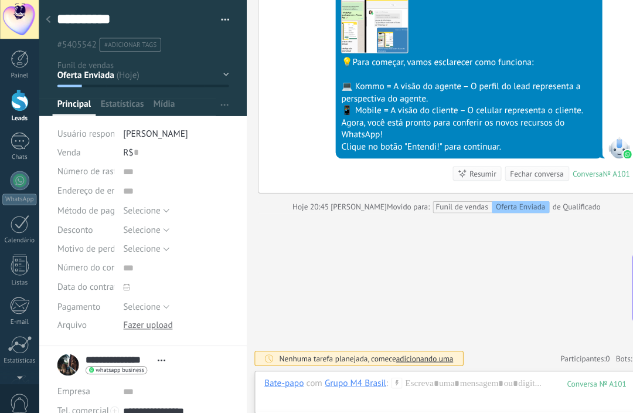
click at [457, 205] on div "Funil de vendas Oferta Enviada" at bounding box center [481, 202] width 111 height 12
click at [460, 201] on div "Funil de vendas Oferta Enviada" at bounding box center [481, 202] width 111 height 12
click at [580, 199] on div "Movido para: Funil de vendas Oferta Enviada de Qualificado" at bounding box center [482, 202] width 209 height 12
click at [223, 15] on button "button" at bounding box center [215, 20] width 17 height 18
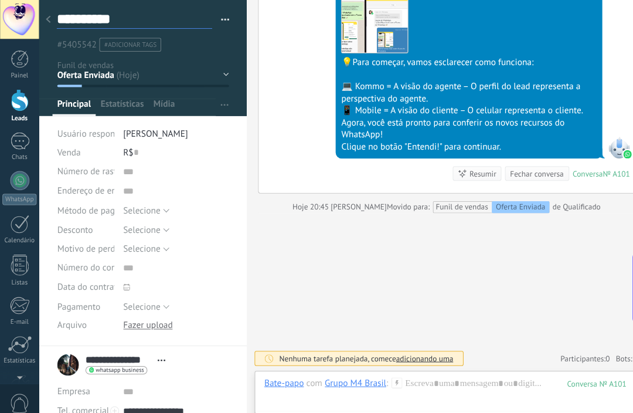
click at [55, 18] on textarea "**********" at bounding box center [131, 19] width 152 height 18
click at [48, 16] on div at bounding box center [47, 19] width 16 height 23
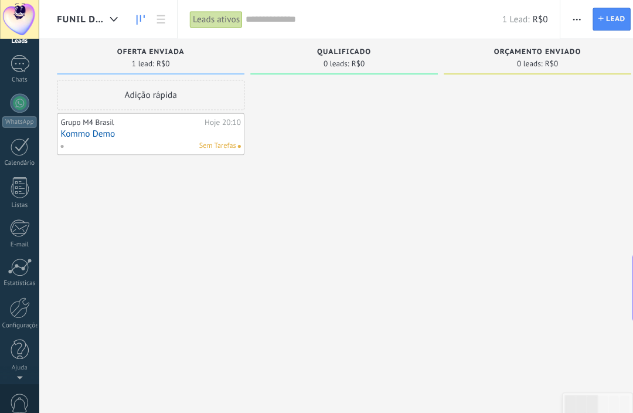
scroll to position [75, 0]
click at [16, 308] on div at bounding box center [19, 300] width 20 height 21
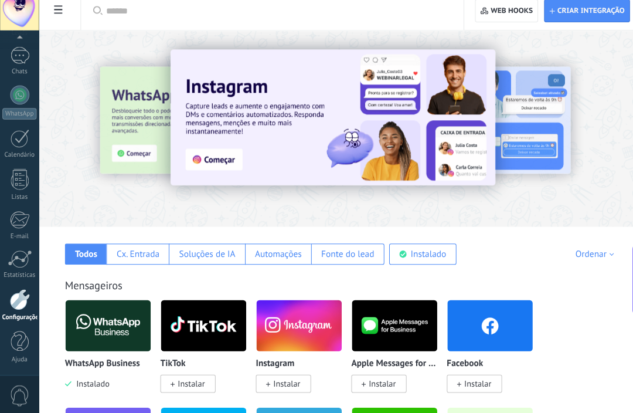
click at [56, 14] on use at bounding box center [57, 17] width 8 height 8
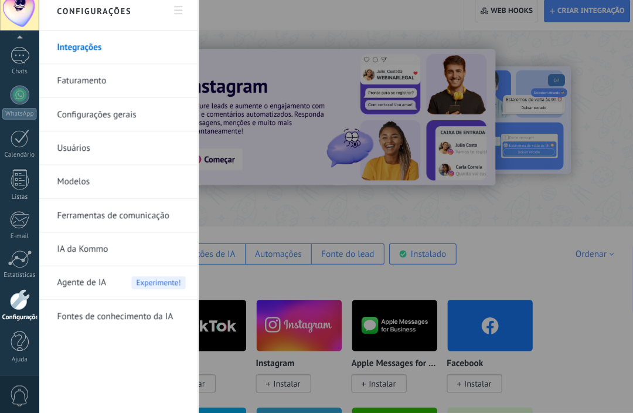
click at [75, 274] on span "Agente de IA" at bounding box center [80, 284] width 48 height 33
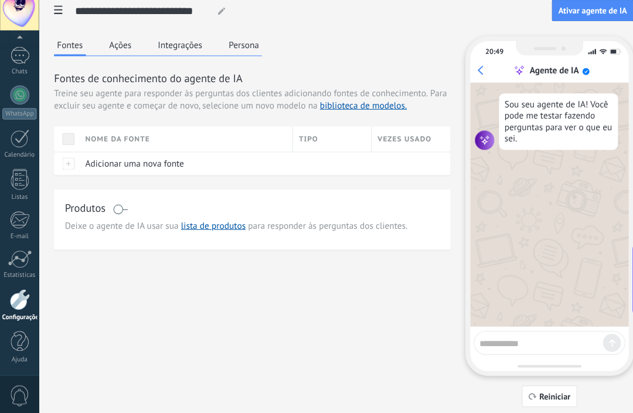
click at [366, 106] on link "biblioteca de modelos." at bounding box center [355, 111] width 85 height 11
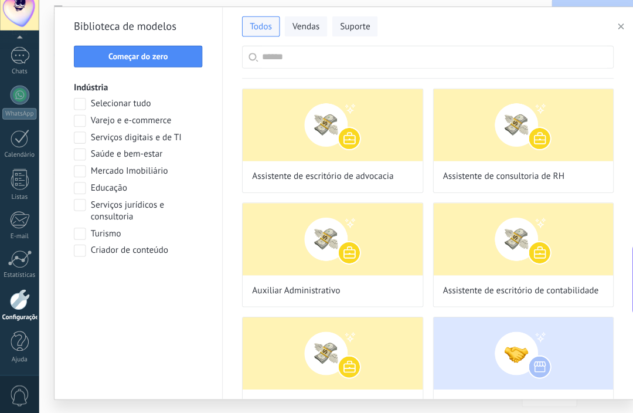
click at [83, 124] on div at bounding box center [78, 126] width 12 height 12
click at [106, 273] on button "Aplicar" at bounding box center [135, 283] width 126 height 21
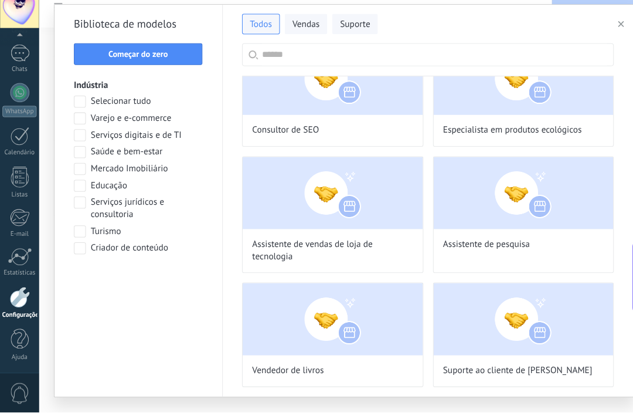
scroll to position [30, 0]
click at [293, 29] on span "Vendas" at bounding box center [299, 35] width 26 height 12
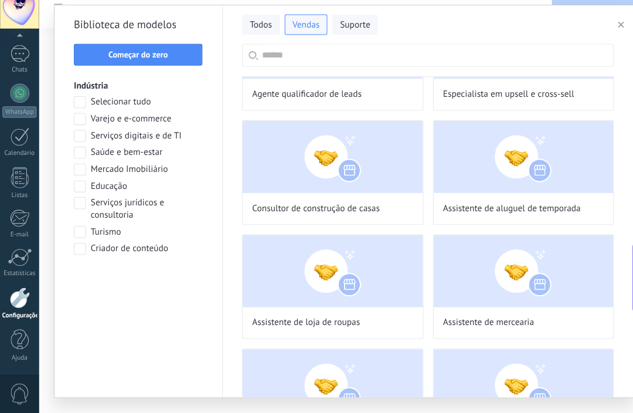
scroll to position [80, 0]
click at [546, 256] on img at bounding box center [511, 273] width 176 height 70
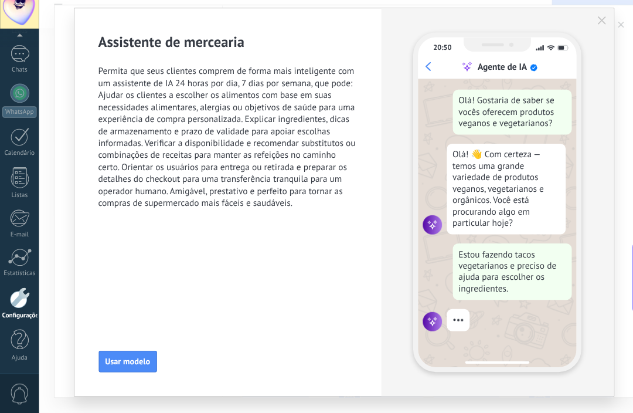
scroll to position [1, 0]
click at [120, 358] on span "Usar modelo" at bounding box center [125, 362] width 44 height 8
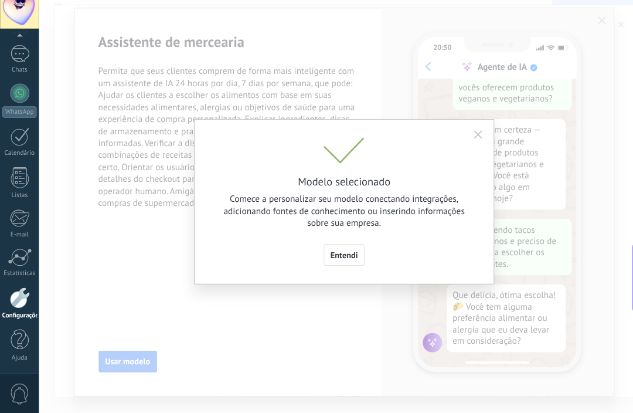
scroll to position [53, 0]
click at [331, 255] on span "Entendi" at bounding box center [336, 259] width 27 height 8
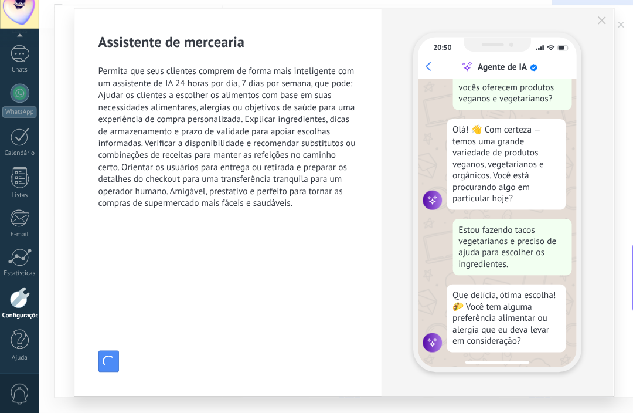
type input "**********"
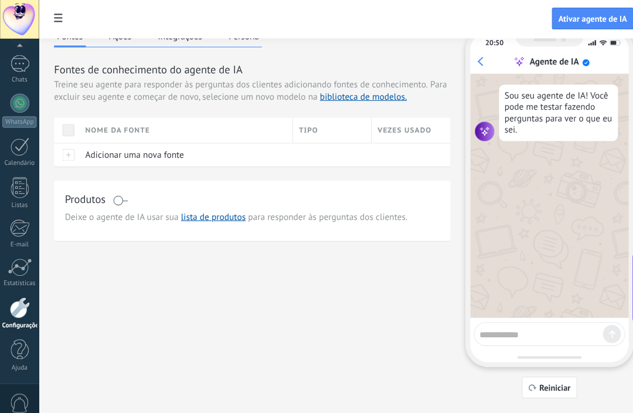
scroll to position [0, 0]
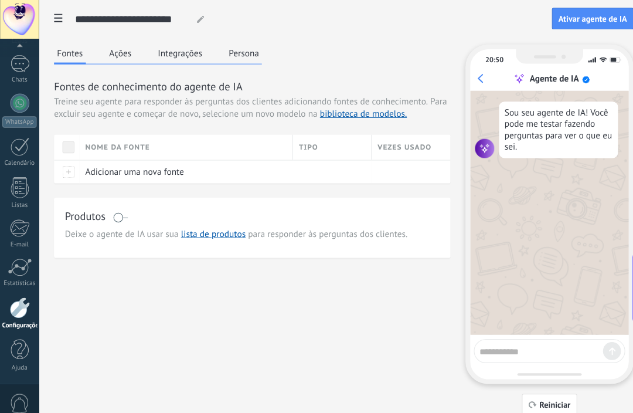
click at [120, 54] on button "Ações" at bounding box center [118, 52] width 28 height 18
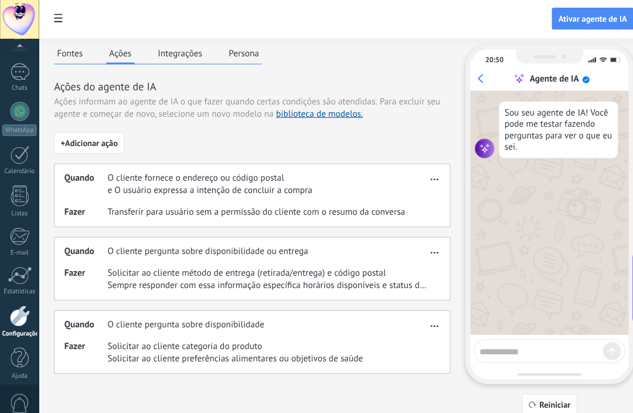
type textarea "**********"
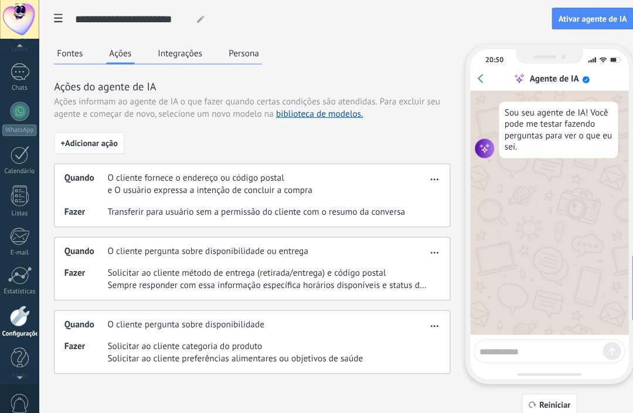
click at [175, 52] on button "Integrações" at bounding box center [175, 52] width 49 height 18
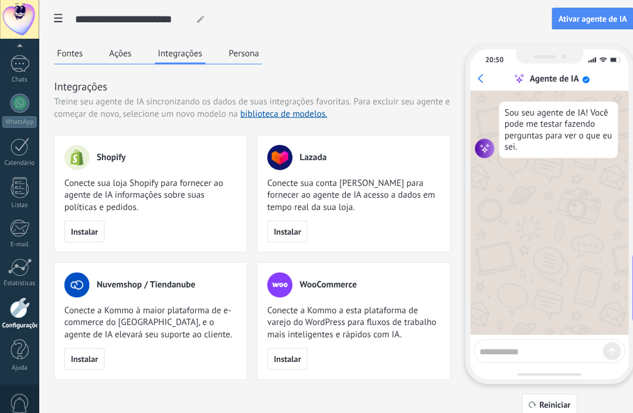
click at [232, 49] on button "Persona" at bounding box center [238, 52] width 36 height 18
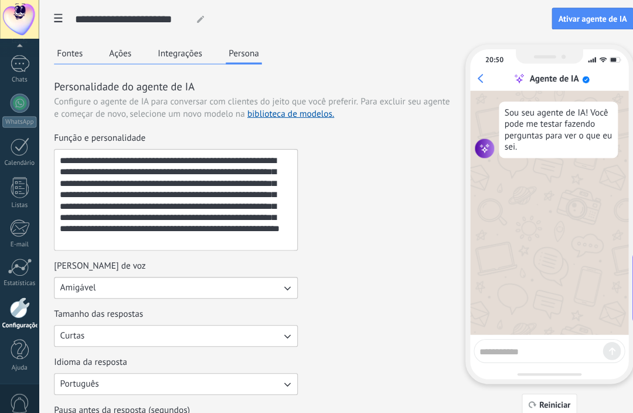
click at [581, 19] on span "Ativar agente de IA" at bounding box center [578, 18] width 67 height 8
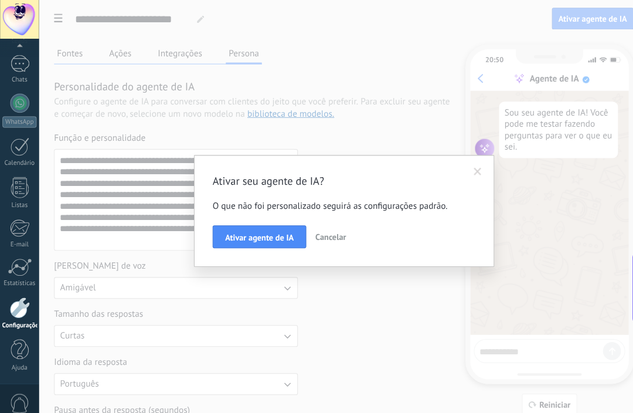
click at [245, 232] on span "Ativar agente de IA" at bounding box center [253, 232] width 67 height 8
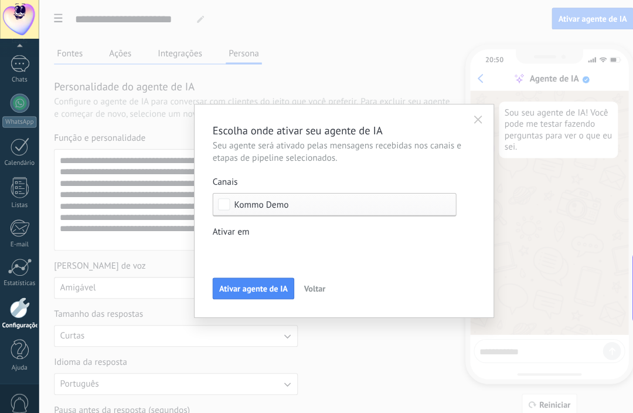
click at [235, 281] on span "Ativar agente de IA" at bounding box center [247, 281] width 67 height 8
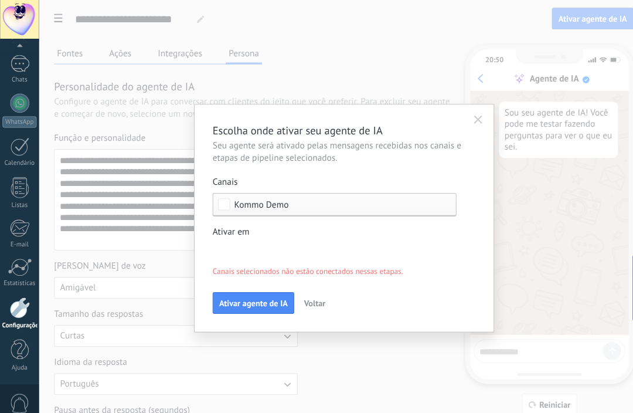
click at [0, 0] on div "Etapa de leads de entrada Oferta Enviada Qualificado Orçamento enviado Pedido r…" at bounding box center [0, 0] width 0 height 0
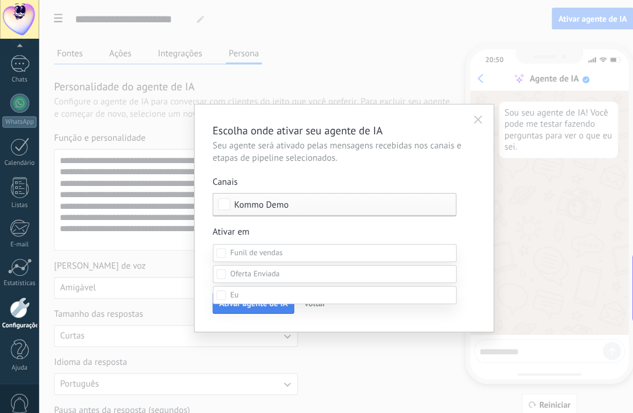
click at [0, 0] on div "Oferta Enviada" at bounding box center [0, 0] width 0 height 0
click at [457, 205] on div at bounding box center [335, 206] width 595 height 413
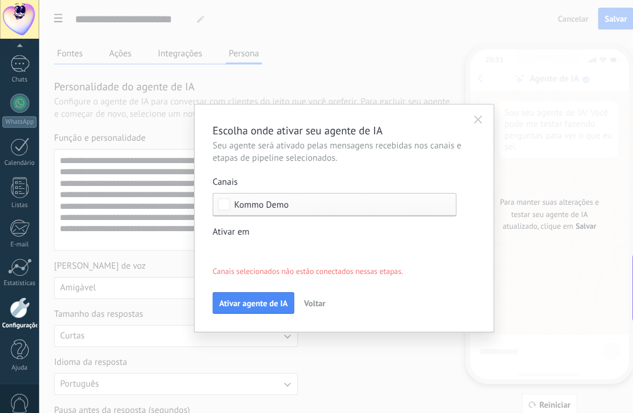
click at [237, 300] on span "Ativar agente de IA" at bounding box center [247, 295] width 67 height 8
click at [0, 0] on div "Etapa de leads de entrada Oferta Enviada Qualificado Orçamento enviado Pedido r…" at bounding box center [0, 0] width 0 height 0
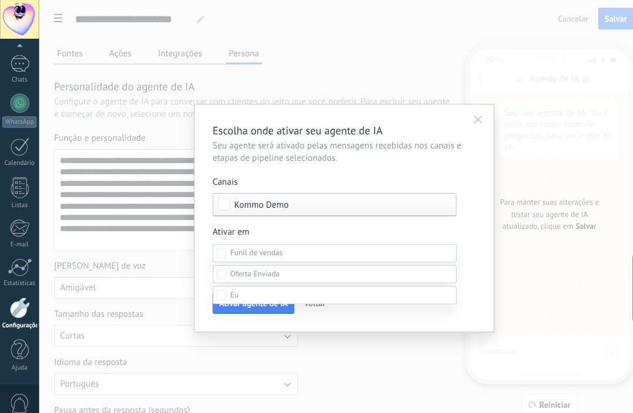
click at [209, 246] on label at bounding box center [327, 247] width 238 height 18
click at [0, 0] on label "Qualificado" at bounding box center [0, 0] width 0 height 0
click at [467, 218] on div at bounding box center [335, 206] width 595 height 413
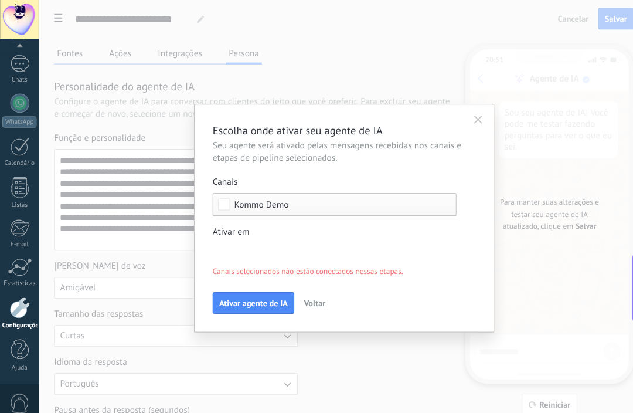
click at [240, 296] on span "Ativar agente de IA" at bounding box center [247, 295] width 67 height 8
click at [241, 300] on span "Ativar agente de IA" at bounding box center [247, 295] width 67 height 8
click at [0, 0] on div "Etapa de leads de entrada Oferta Enviada Qualificado Orçamento enviado Pedido r…" at bounding box center [0, 0] width 0 height 0
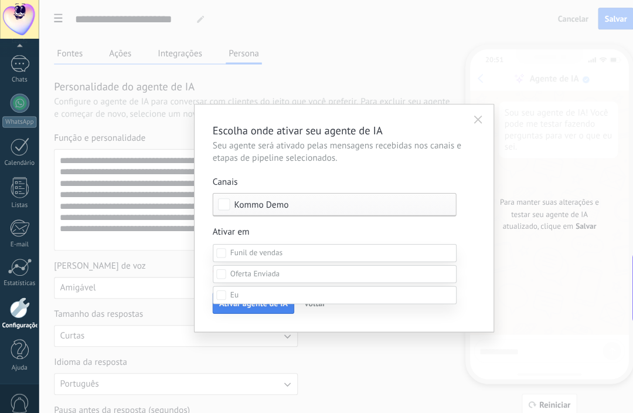
click at [344, 226] on div at bounding box center [335, 206] width 595 height 413
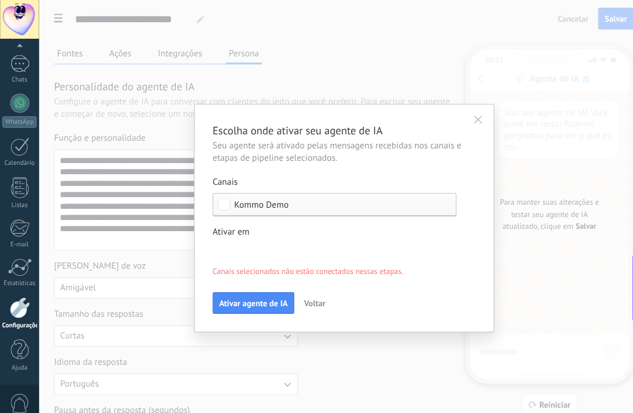
click at [234, 300] on span "Ativar agente de IA" at bounding box center [247, 295] width 67 height 8
click at [0, 0] on div "Etapa de leads de entrada Oferta Enviada Qualificado Orçamento enviado Pedido r…" at bounding box center [0, 0] width 0 height 0
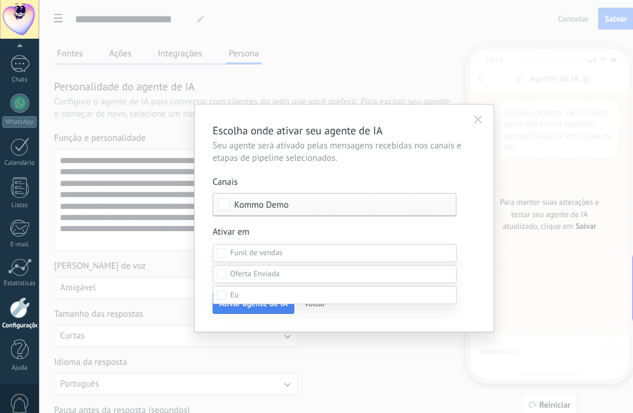
click at [283, 222] on div at bounding box center [335, 206] width 595 height 413
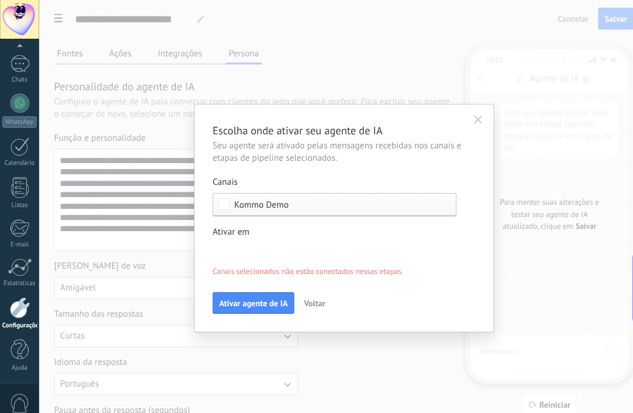
click at [235, 298] on span "Ativar agente de IA" at bounding box center [247, 295] width 67 height 8
click at [0, 0] on div "Etapa de leads de entrada Oferta Enviada Qualificado Orçamento enviado Pedido r…" at bounding box center [0, 0] width 0 height 0
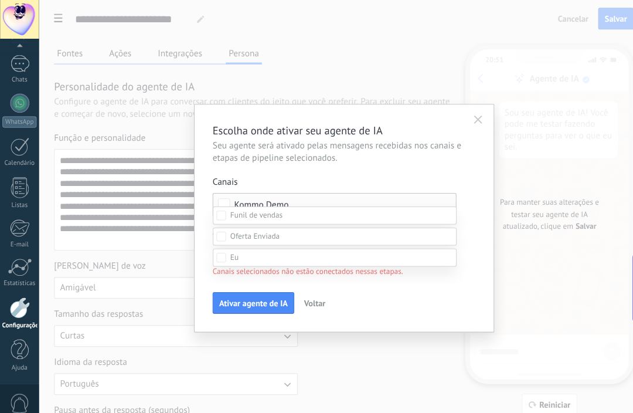
scroll to position [125, 0]
click at [460, 258] on div at bounding box center [335, 170] width 595 height 413
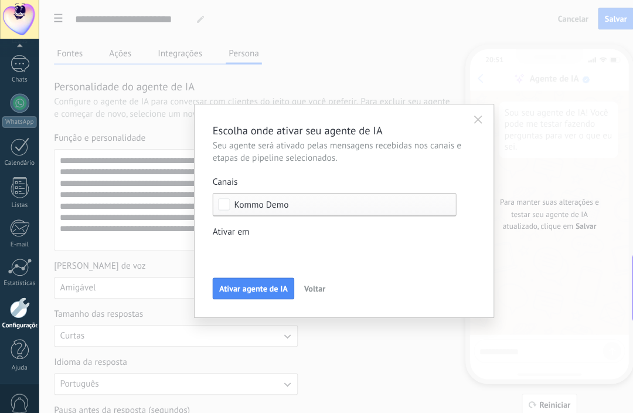
click at [225, 286] on span "Ativar agente de IA" at bounding box center [247, 281] width 67 height 8
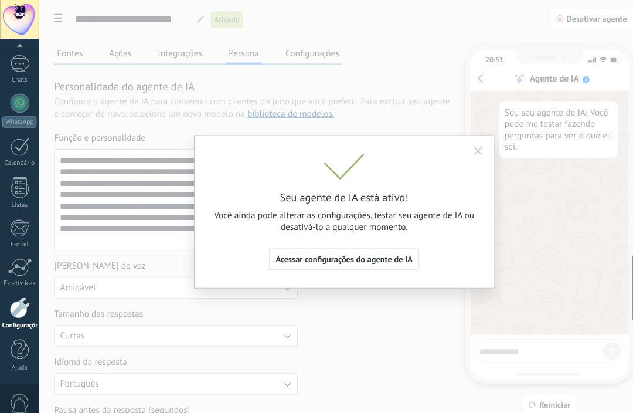
click at [467, 146] on icon "button" at bounding box center [467, 147] width 8 height 8
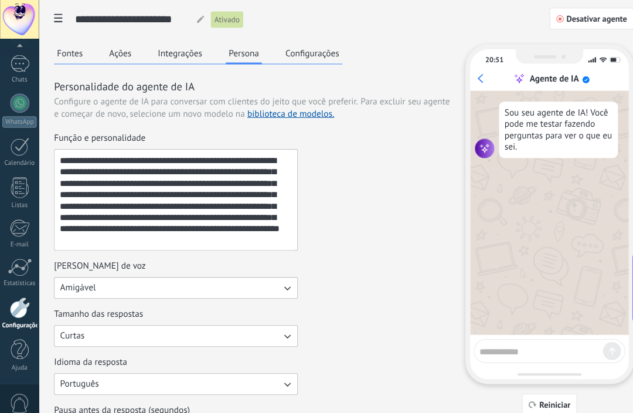
click at [547, 345] on textarea at bounding box center [528, 341] width 121 height 15
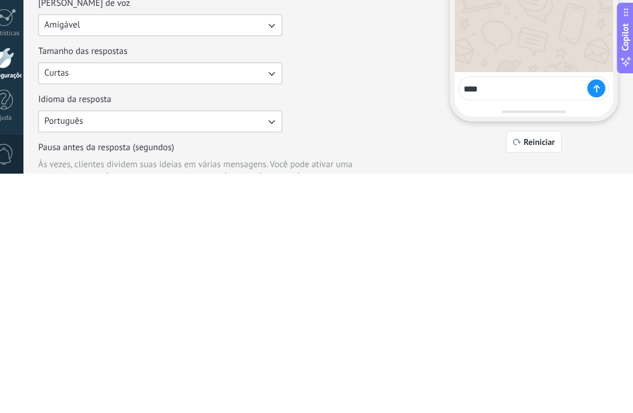
type textarea "*****"
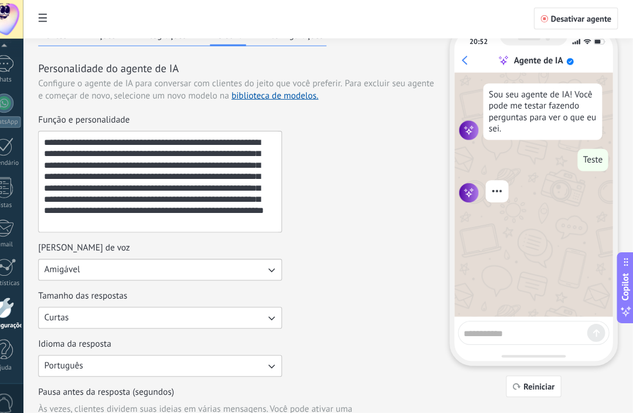
scroll to position [17, 0]
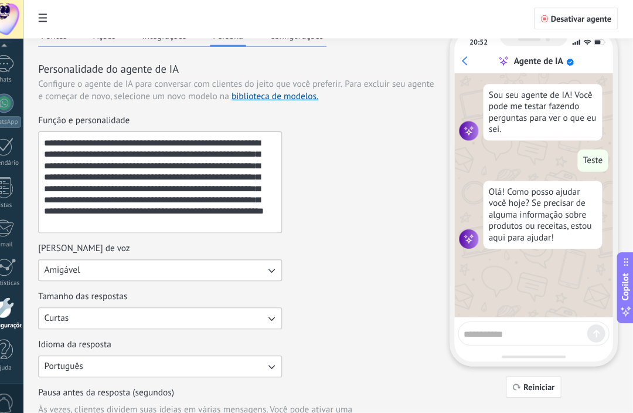
click at [513, 325] on textarea at bounding box center [528, 324] width 121 height 15
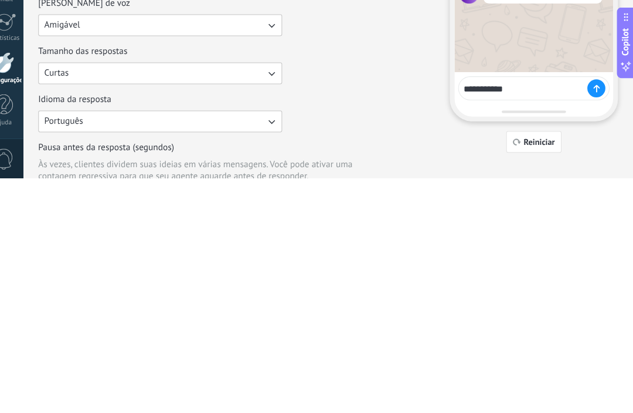
type textarea "**********"
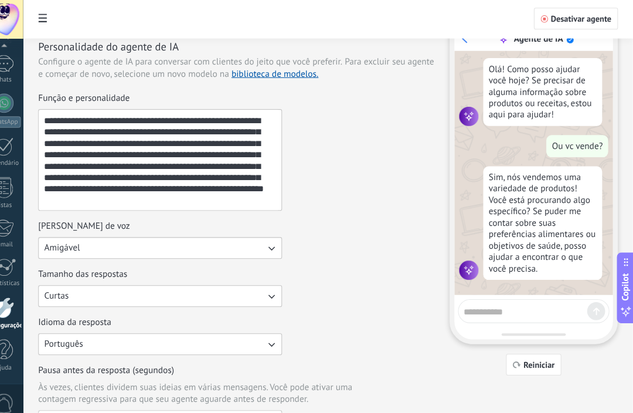
scroll to position [123, 0]
click at [521, 306] on textarea at bounding box center [528, 302] width 121 height 15
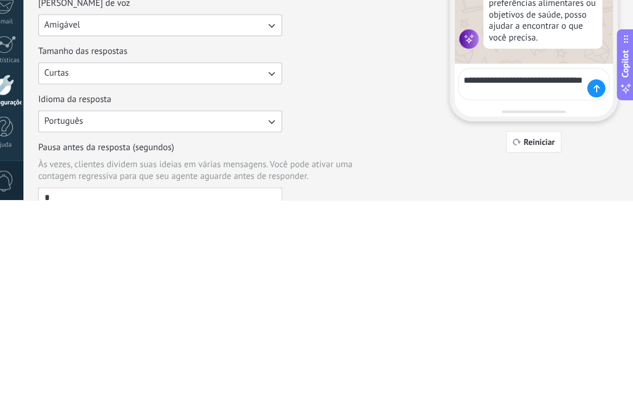
scroll to position [131, 0]
type textarea "**********"
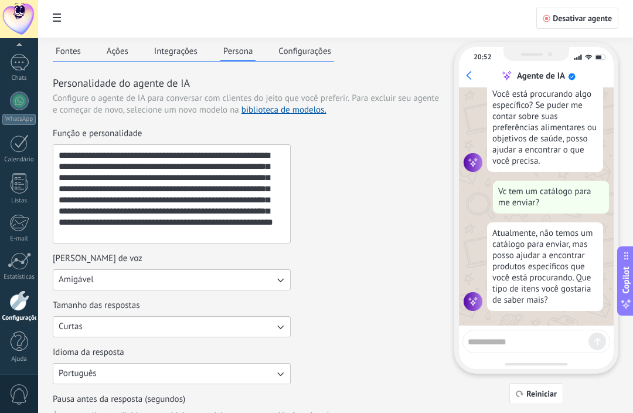
scroll to position [75, 0]
click at [627, 275] on span "Copilot" at bounding box center [626, 280] width 12 height 27
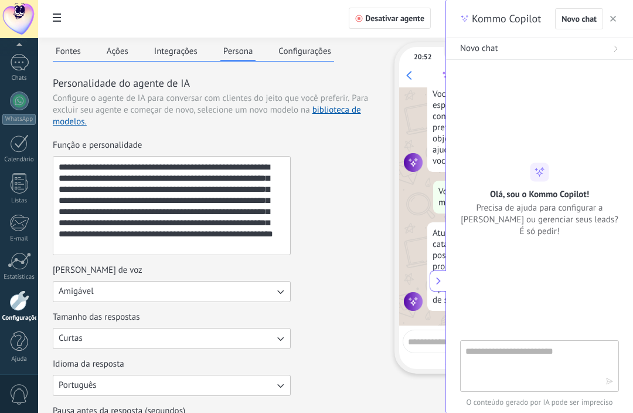
click at [540, 371] on textarea at bounding box center [532, 365] width 132 height 42
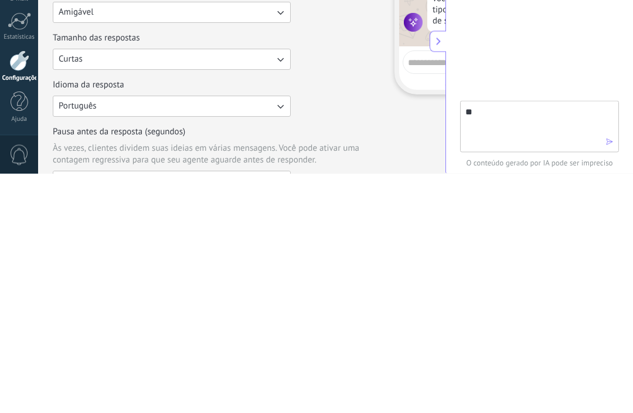
type textarea "*"
type textarea "**********"
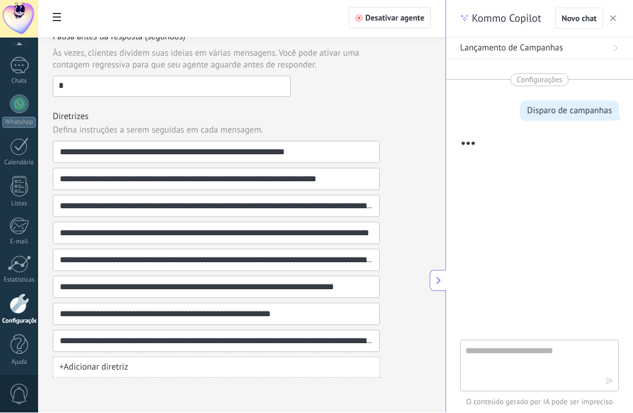
scroll to position [384, 0]
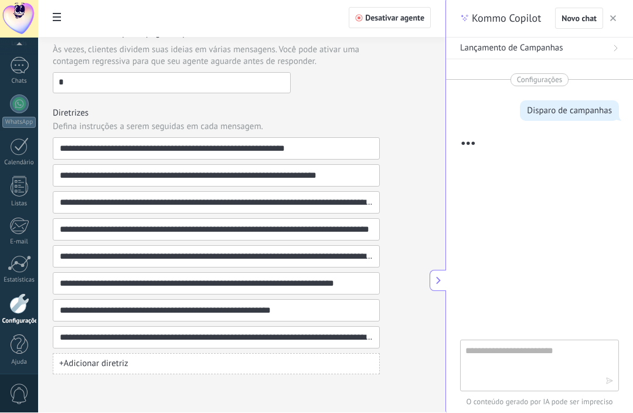
click at [18, 304] on div at bounding box center [19, 304] width 20 height 21
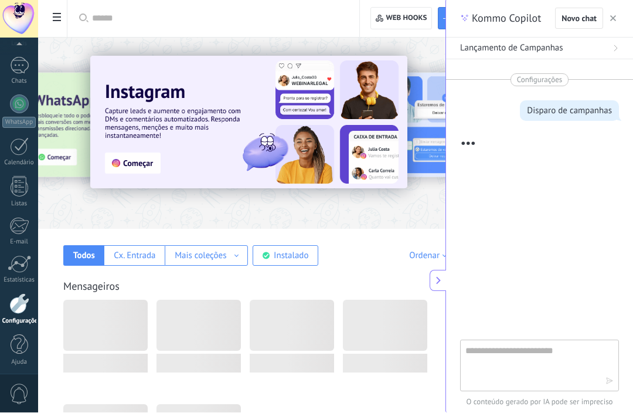
scroll to position [75, 0]
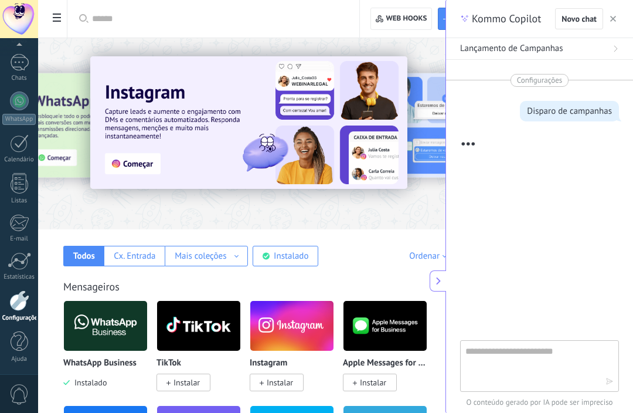
click at [18, 308] on div at bounding box center [19, 300] width 20 height 21
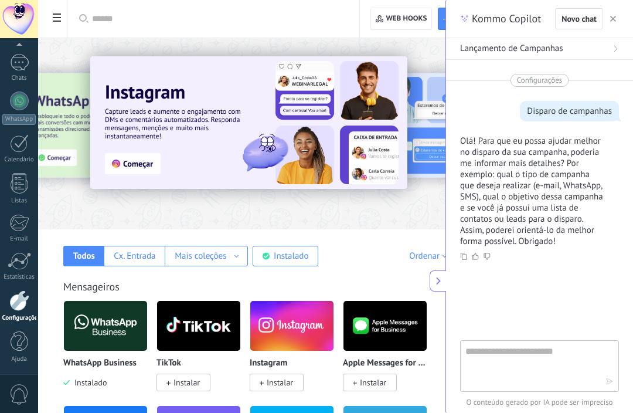
click at [22, 305] on div at bounding box center [19, 300] width 20 height 21
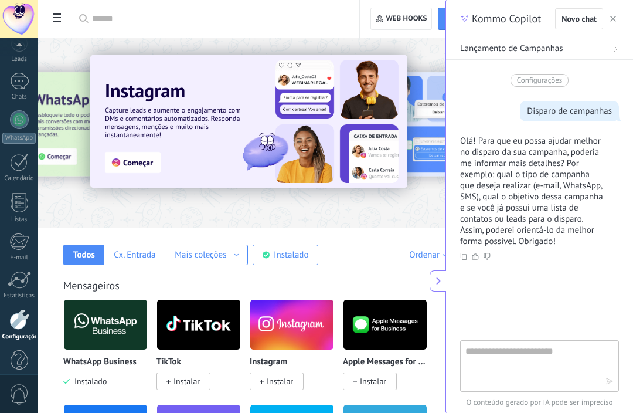
scroll to position [7, 0]
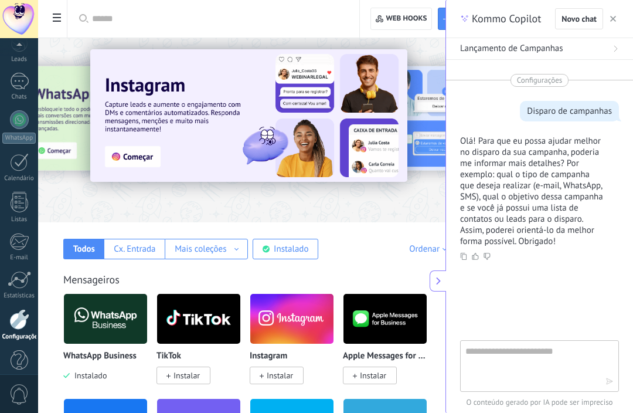
click at [547, 365] on textarea at bounding box center [532, 365] width 132 height 42
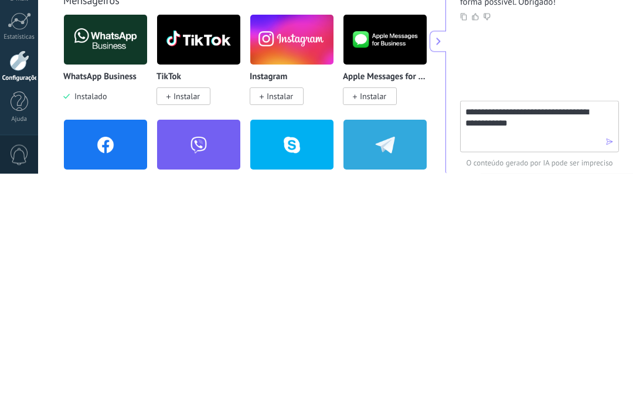
scroll to position [286, 0]
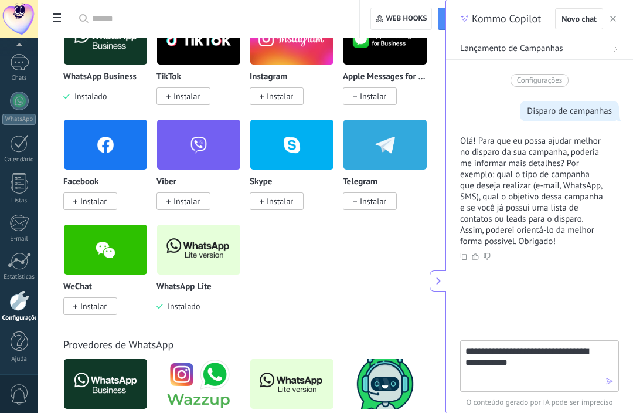
type textarea "**********"
click at [609, 386] on span "button" at bounding box center [610, 381] width 8 height 9
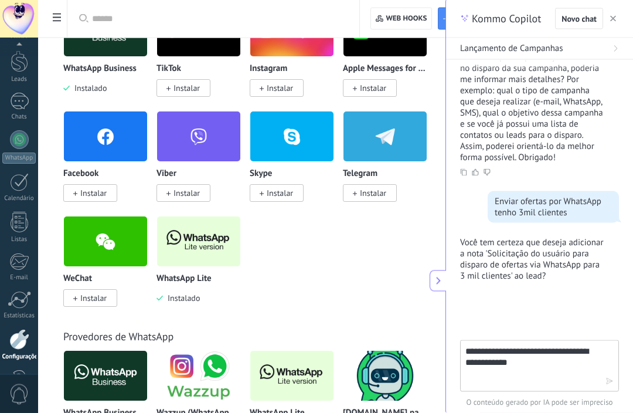
scroll to position [292, 0]
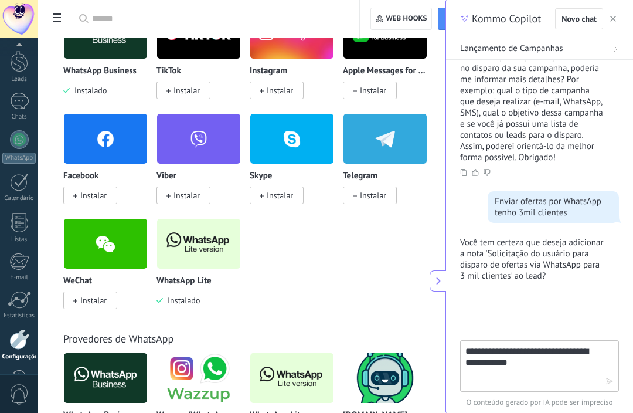
click at [440, 286] on icon at bounding box center [438, 280] width 9 height 9
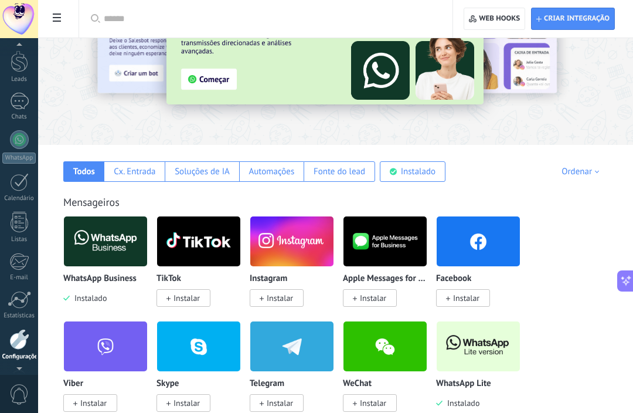
scroll to position [0, 0]
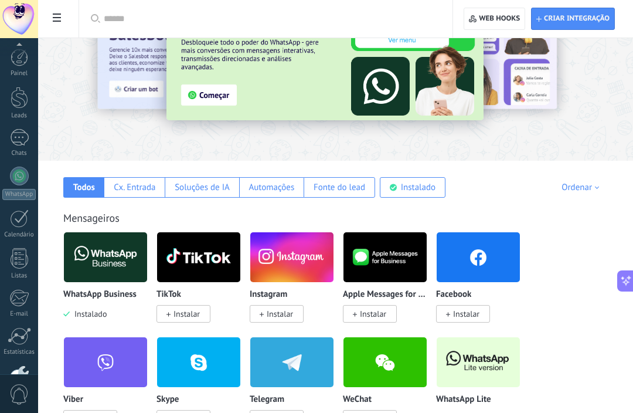
click at [63, 21] on span at bounding box center [57, 19] width 20 height 23
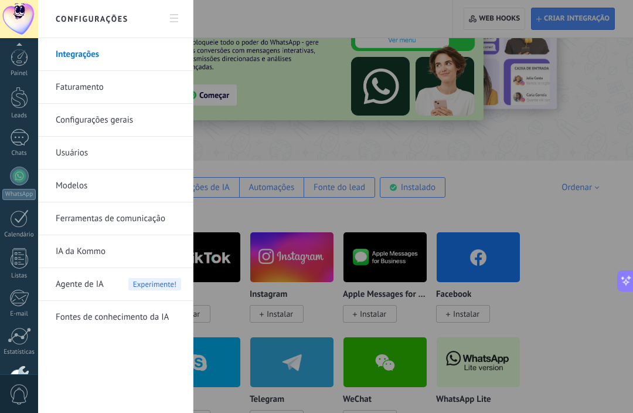
click at [73, 155] on link "Usuários" at bounding box center [118, 153] width 125 height 33
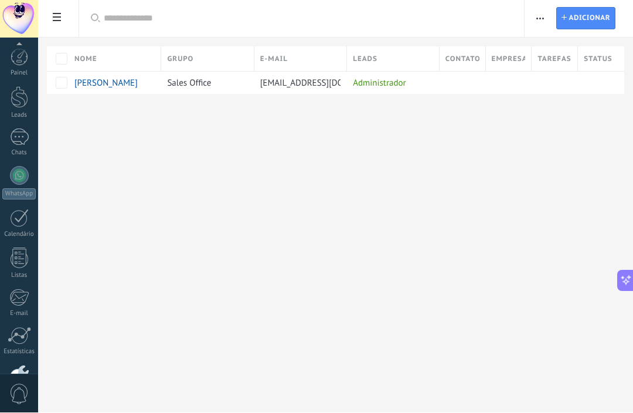
click at [588, 18] on span "Adicionar" at bounding box center [589, 18] width 41 height 21
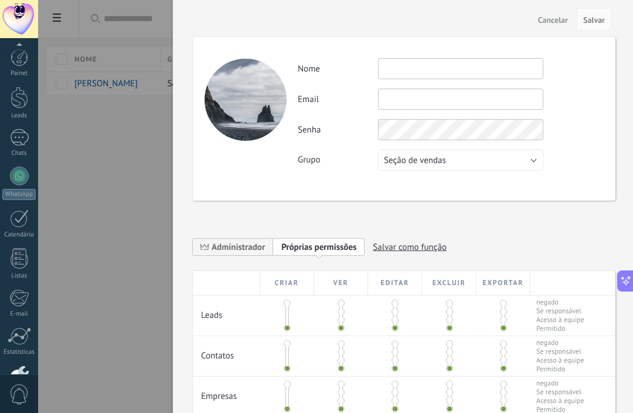
click at [536, 69] on input "text" at bounding box center [460, 68] width 165 height 21
type input "********"
click at [523, 109] on input "text" at bounding box center [460, 99] width 165 height 21
type input "**********"
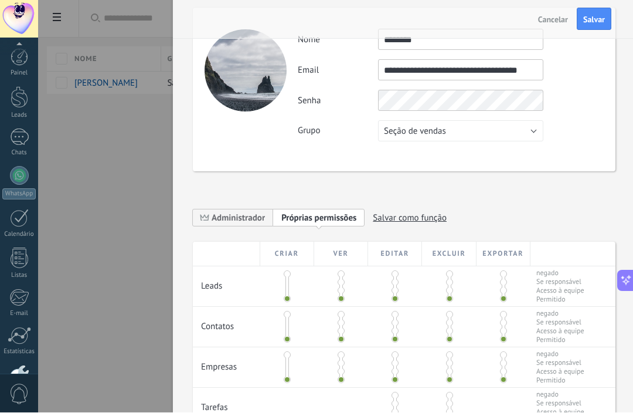
scroll to position [30, 0]
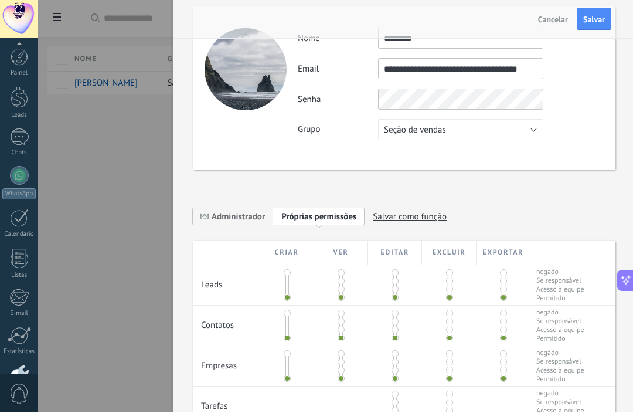
click at [525, 120] on button "Seção de vendas" at bounding box center [460, 130] width 165 height 21
click at [530, 128] on span "Seção de vendas" at bounding box center [455, 130] width 168 height 11
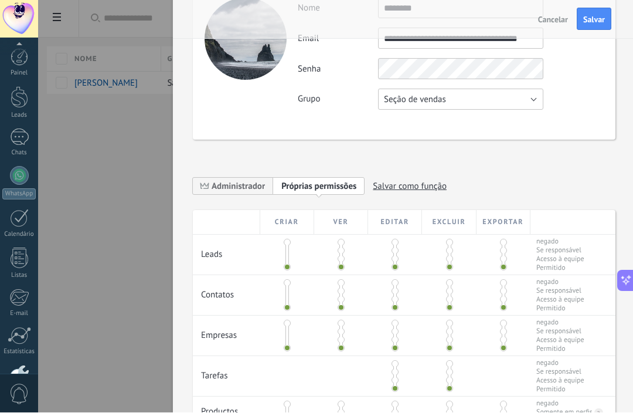
scroll to position [59, 0]
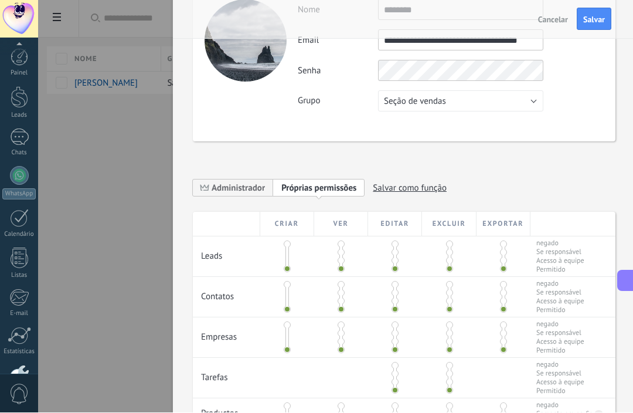
click at [591, 16] on span "Salvar" at bounding box center [594, 20] width 22 height 8
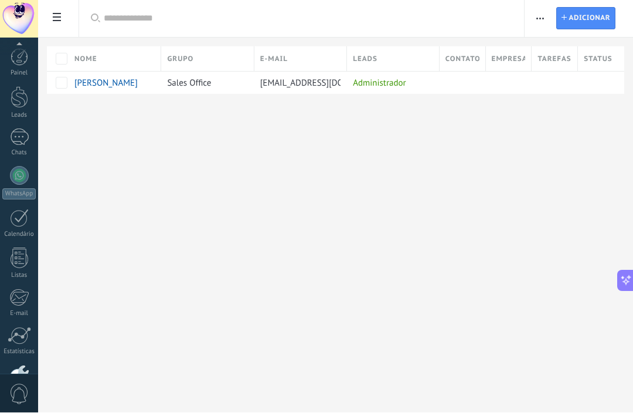
scroll to position [0, 0]
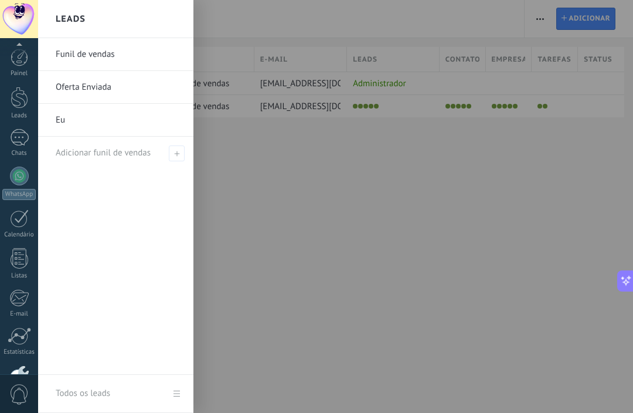
click at [76, 115] on link "Eu" at bounding box center [119, 120] width 126 height 33
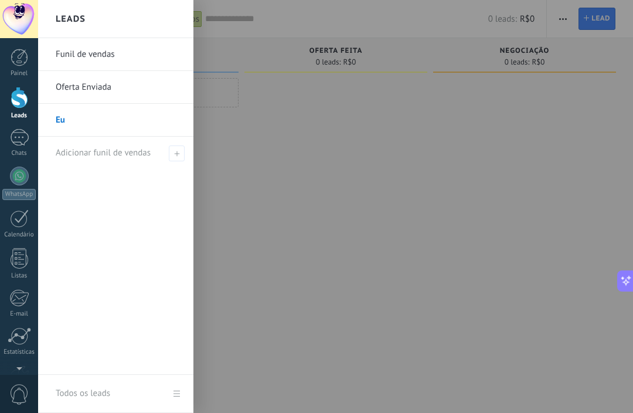
click at [73, 89] on link "Oferta Enviada" at bounding box center [119, 87] width 126 height 33
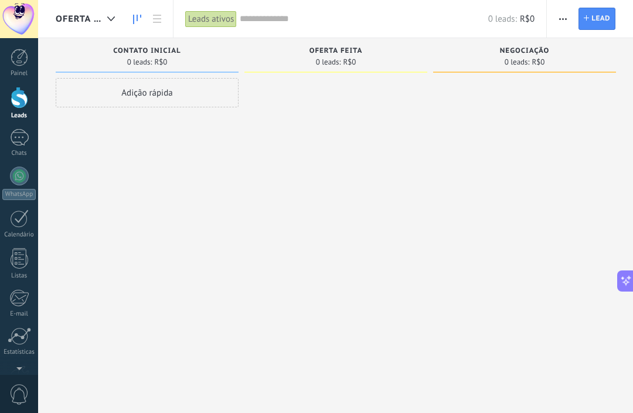
click at [12, 59] on div at bounding box center [20, 58] width 18 height 18
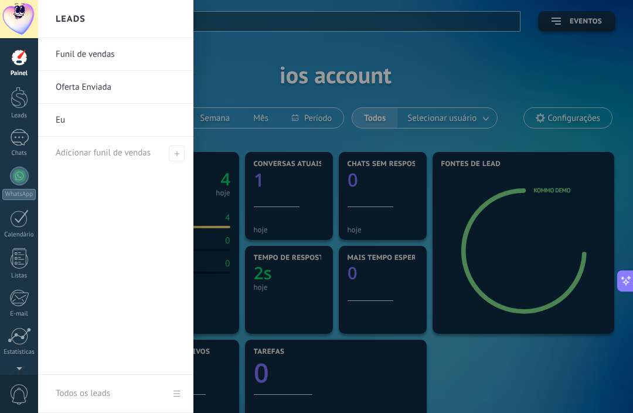
click at [21, 99] on div at bounding box center [20, 98] width 18 height 22
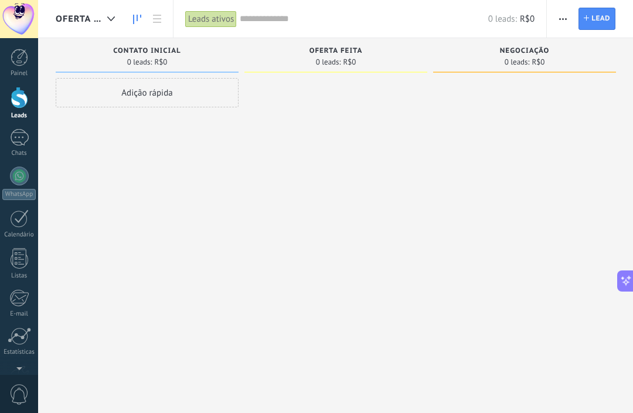
click at [18, 100] on div at bounding box center [20, 98] width 18 height 22
click at [18, 99] on div at bounding box center [20, 98] width 18 height 22
click at [22, 99] on div at bounding box center [20, 98] width 18 height 22
click at [73, 19] on span "Oferta Enviada" at bounding box center [79, 18] width 47 height 11
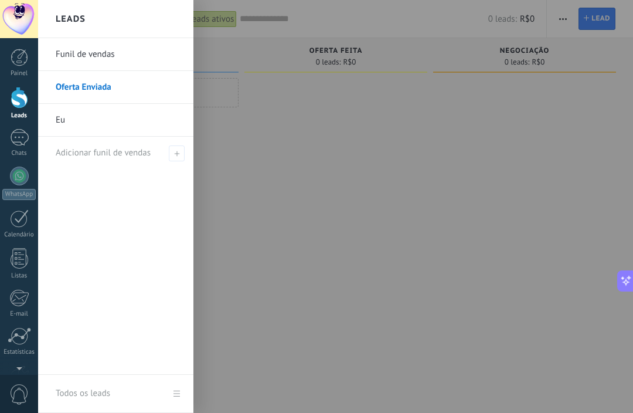
click at [70, 57] on link "Funil de vendas" at bounding box center [119, 54] width 126 height 33
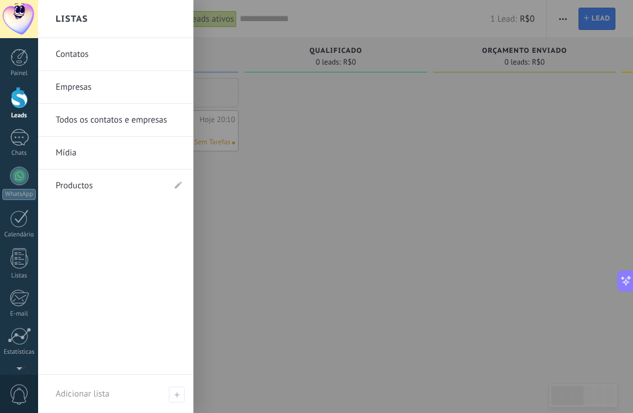
click at [65, 55] on link "Contatos" at bounding box center [119, 54] width 126 height 33
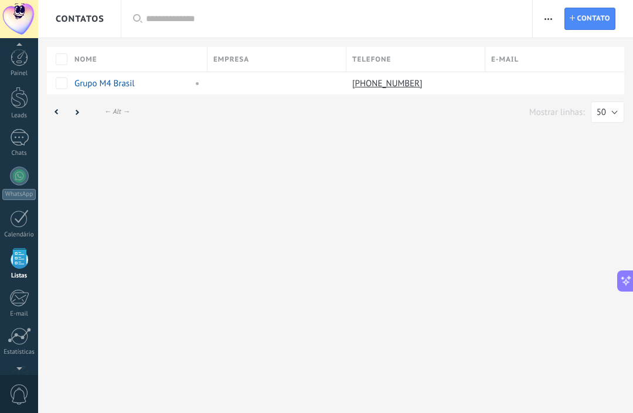
scroll to position [73, 0]
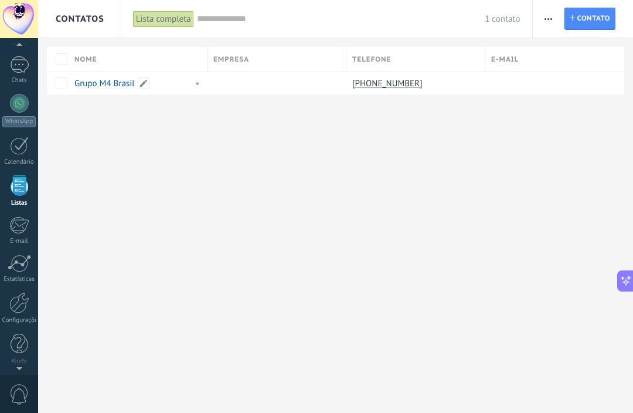
click at [104, 78] on link "Grupo M4 Brasil" at bounding box center [104, 83] width 60 height 11
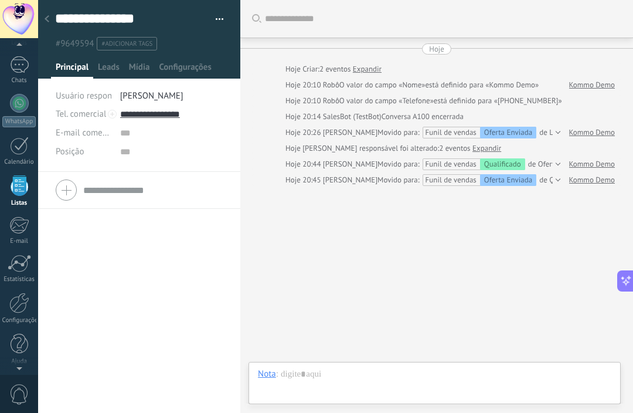
click at [144, 93] on span "[PERSON_NAME]" at bounding box center [151, 95] width 63 height 11
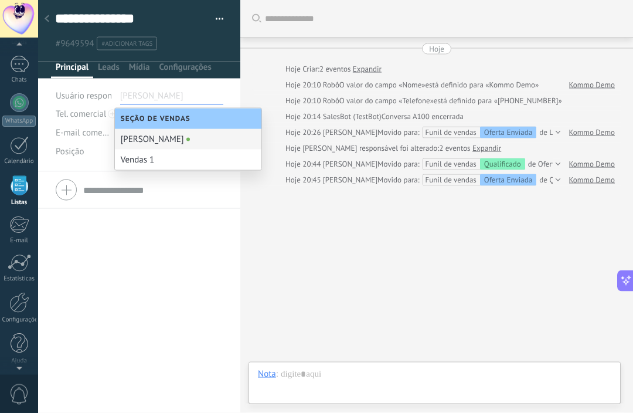
click at [135, 162] on div "Vendas 1" at bounding box center [188, 160] width 147 height 21
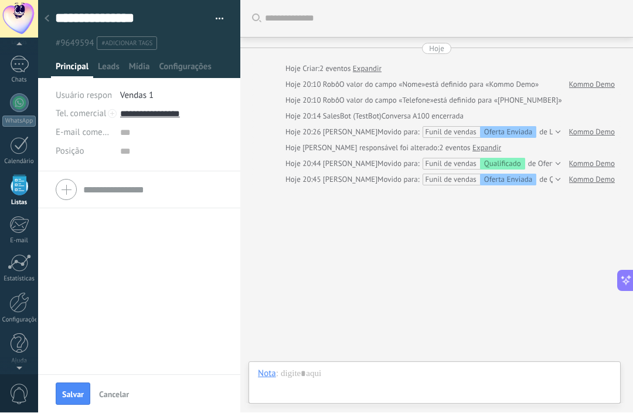
click at [108, 72] on span "Leads" at bounding box center [109, 70] width 22 height 17
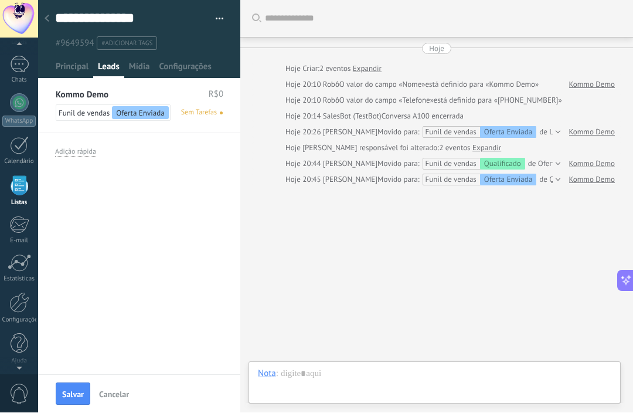
click at [135, 72] on span "Mídia" at bounding box center [139, 70] width 21 height 17
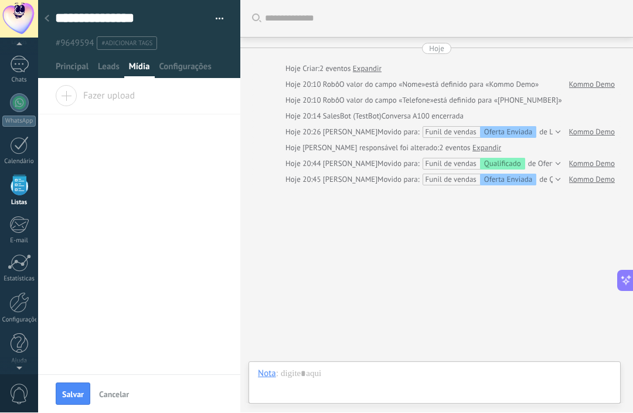
click at [174, 69] on span "Configurações" at bounding box center [185, 70] width 52 height 17
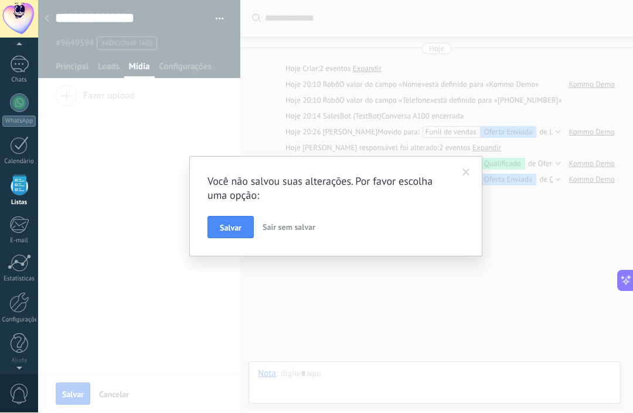
click at [230, 229] on span "Salvar" at bounding box center [231, 228] width 22 height 8
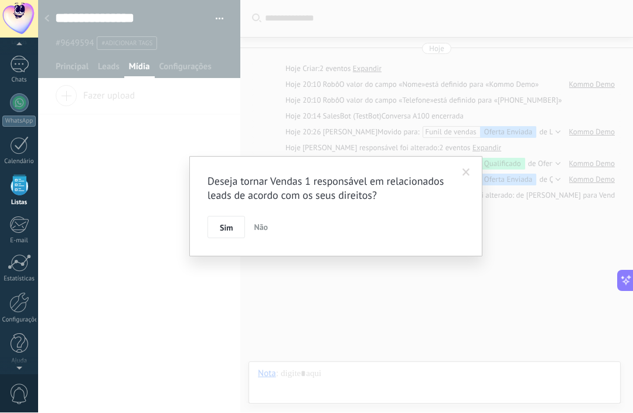
click at [226, 226] on span "Sim" at bounding box center [226, 228] width 13 height 8
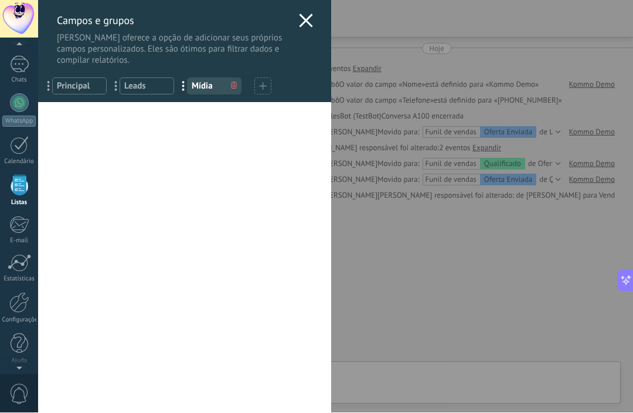
click at [303, 21] on icon at bounding box center [306, 21] width 14 height 14
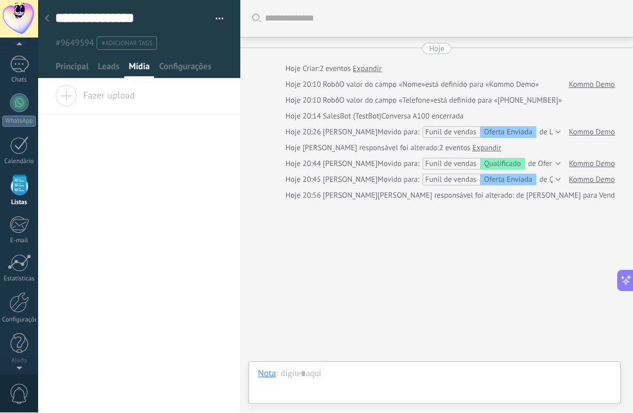
click at [12, 100] on div at bounding box center [19, 103] width 19 height 19
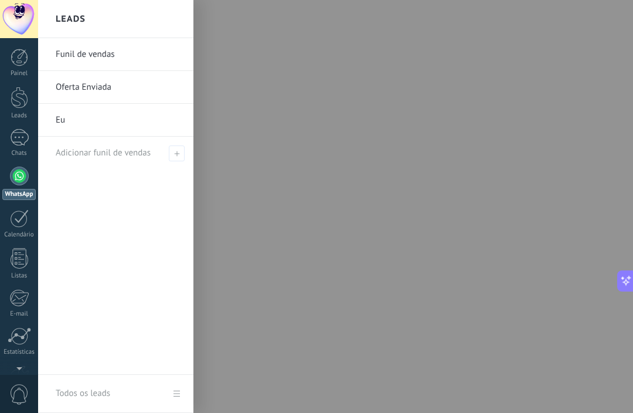
click at [77, 87] on link "Oferta Enviada" at bounding box center [119, 87] width 126 height 33
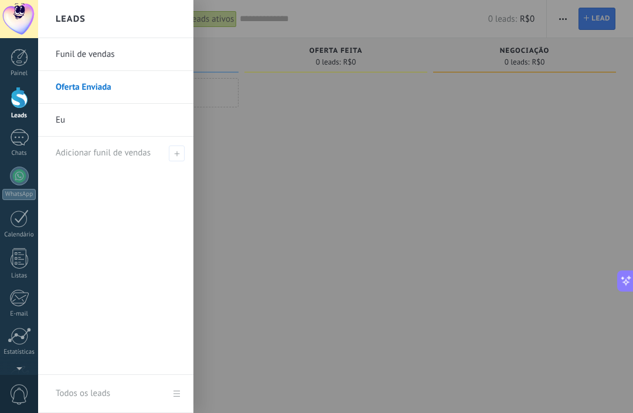
click at [80, 53] on link "Funil de vendas" at bounding box center [119, 54] width 126 height 33
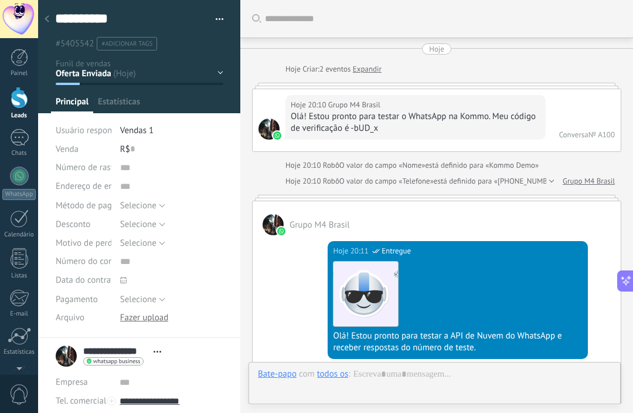
type textarea "**********"
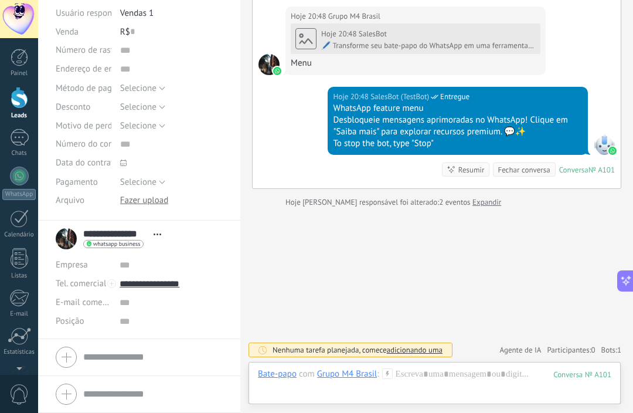
click at [89, 392] on input "text" at bounding box center [153, 394] width 140 height 19
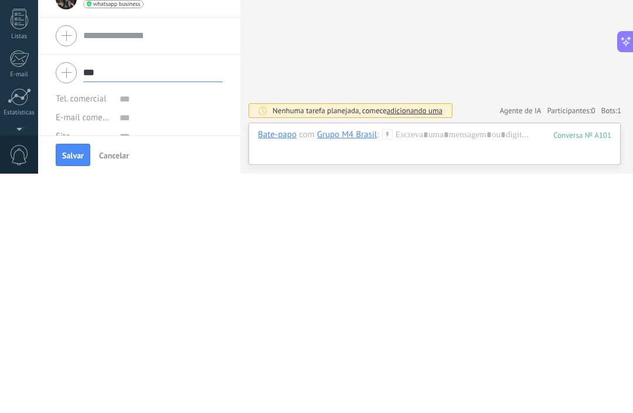
type input "**"
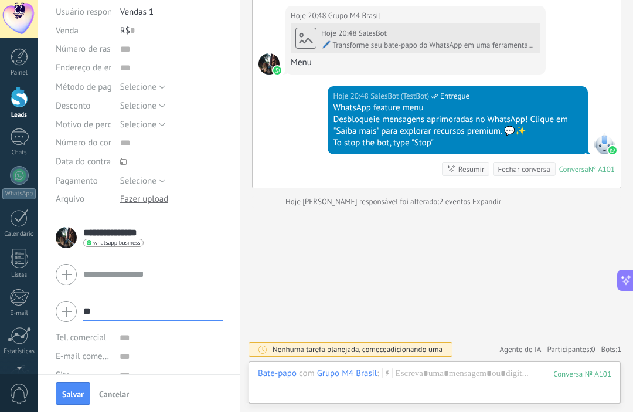
click at [109, 281] on input "text" at bounding box center [153, 275] width 140 height 19
type textarea "***"
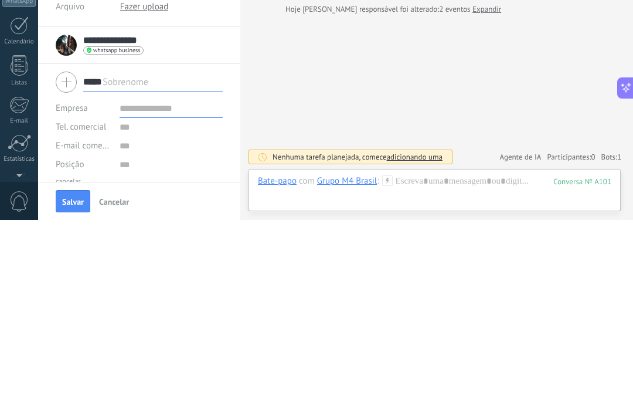
type input "*****"
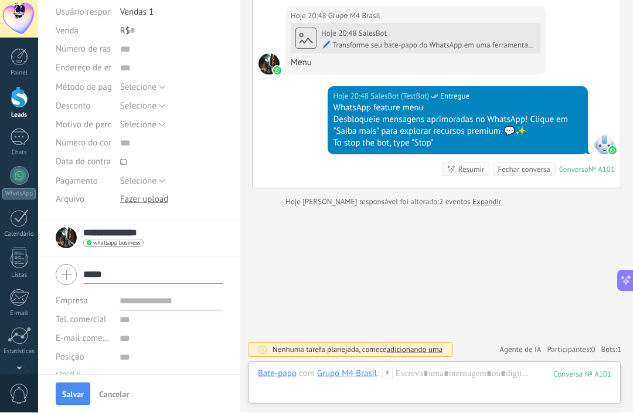
click at [132, 306] on input "text" at bounding box center [171, 301] width 103 height 19
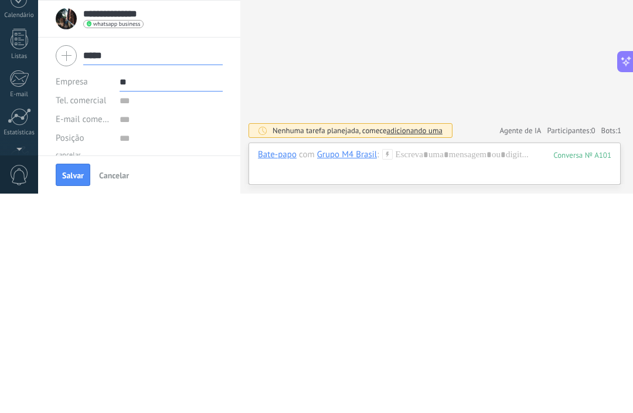
type input "**"
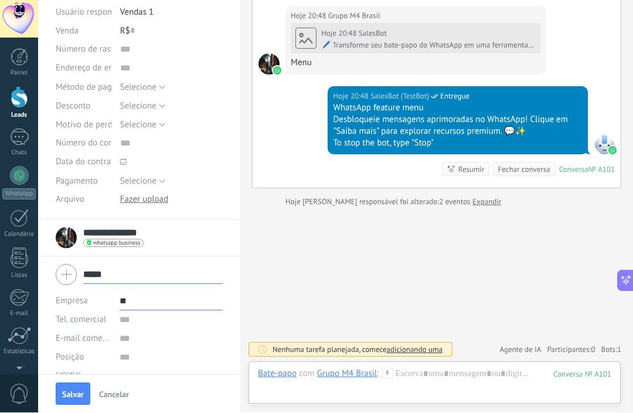
click at [69, 396] on span "Salvar" at bounding box center [73, 395] width 22 height 8
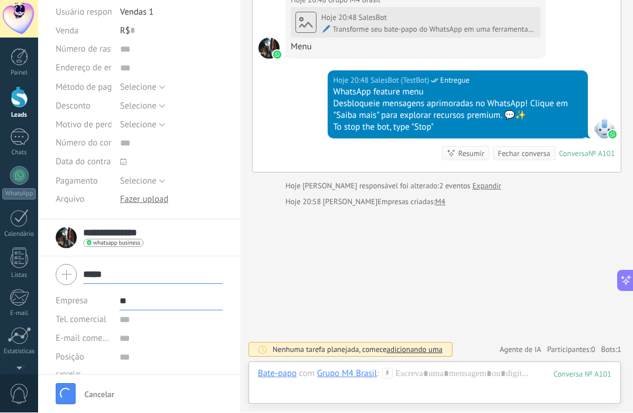
type textarea "***"
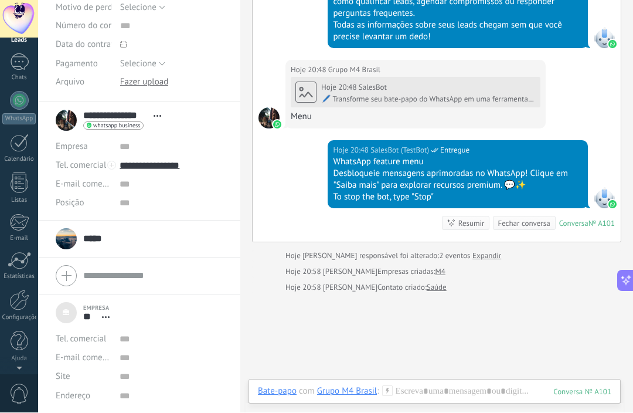
scroll to position [75, 0]
click at [20, 269] on link "Estatísticas" at bounding box center [19, 266] width 38 height 29
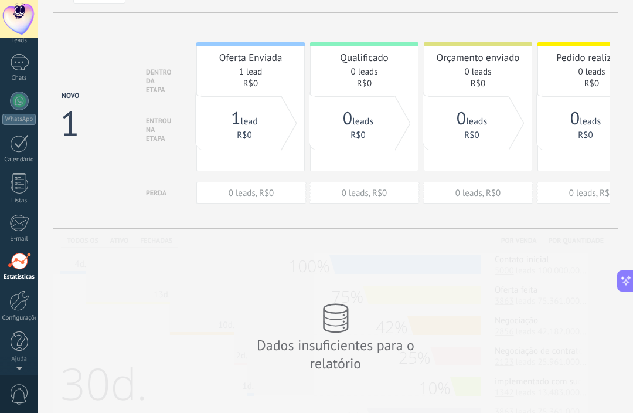
scroll to position [36, 0]
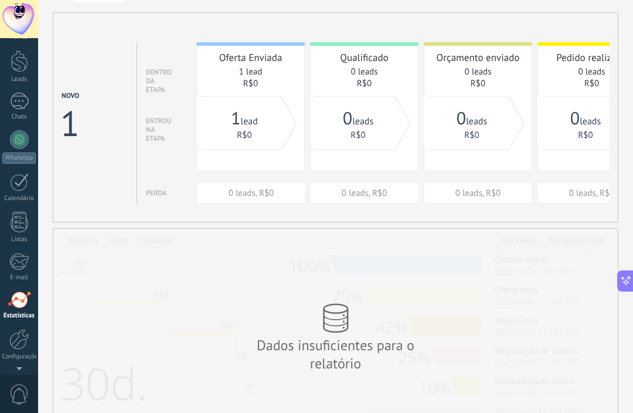
type textarea "***"
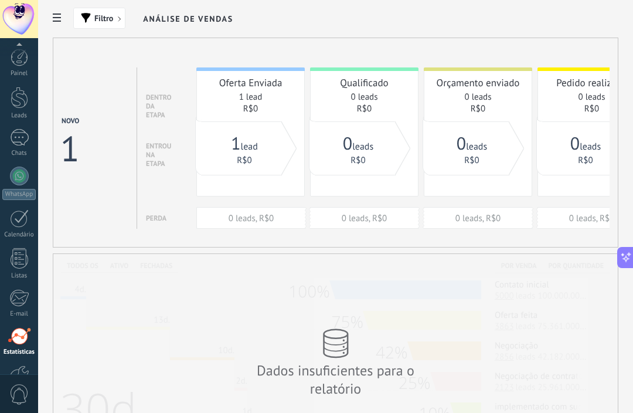
scroll to position [0, 0]
click at [19, 62] on div at bounding box center [20, 58] width 18 height 18
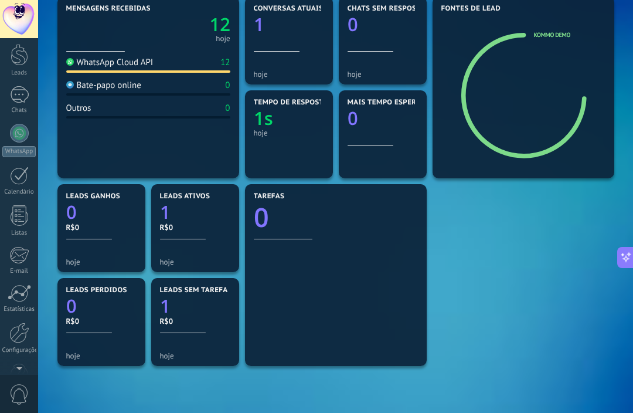
scroll to position [36, 0]
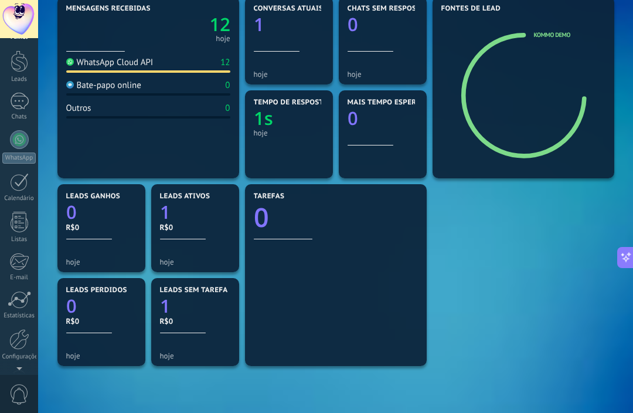
click at [18, 344] on div at bounding box center [19, 339] width 20 height 21
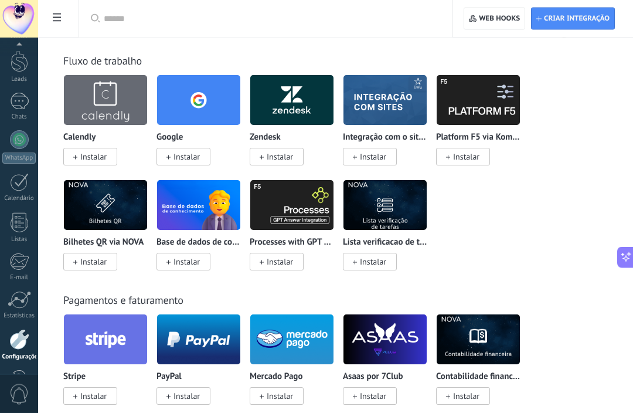
scroll to position [1761, 0]
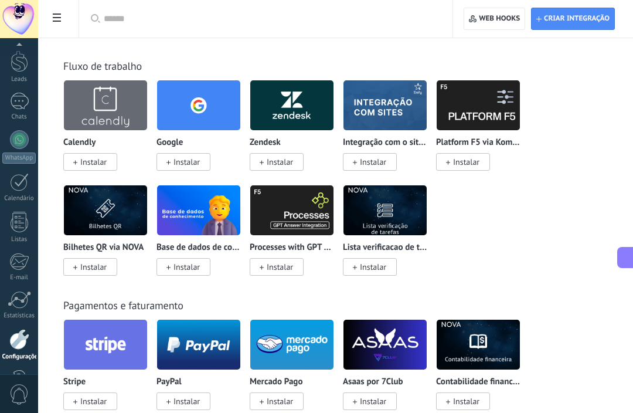
click at [285, 239] on img at bounding box center [291, 210] width 83 height 57
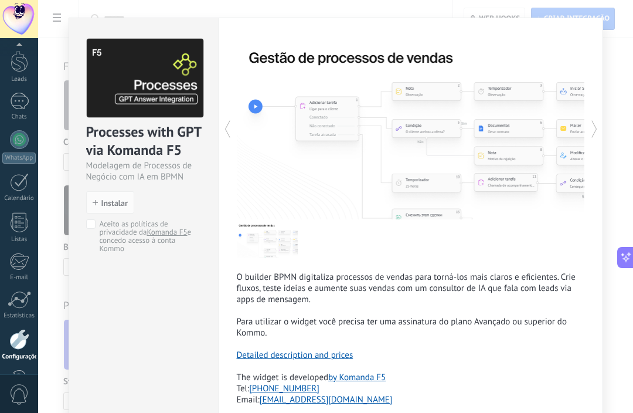
click at [289, 249] on img at bounding box center [267, 240] width 61 height 36
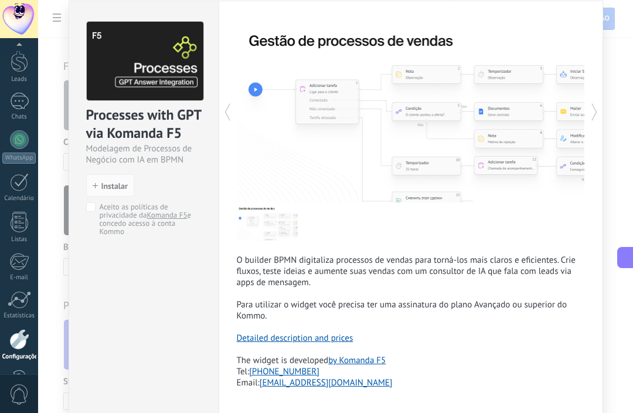
click at [58, 260] on div "Processes with GPT via Komanda F5 Modelagem de Processos de Negócio com IA em B…" at bounding box center [335, 206] width 595 height 413
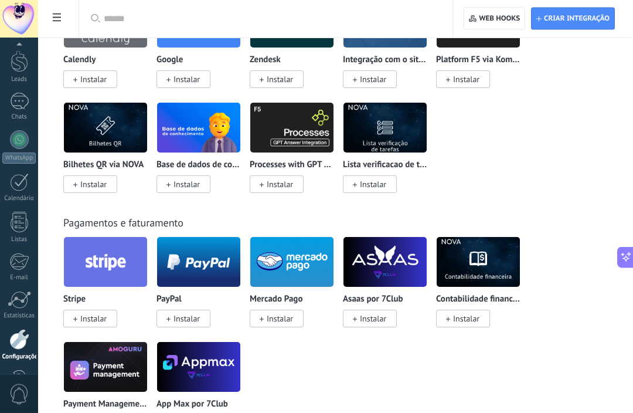
scroll to position [1845, 0]
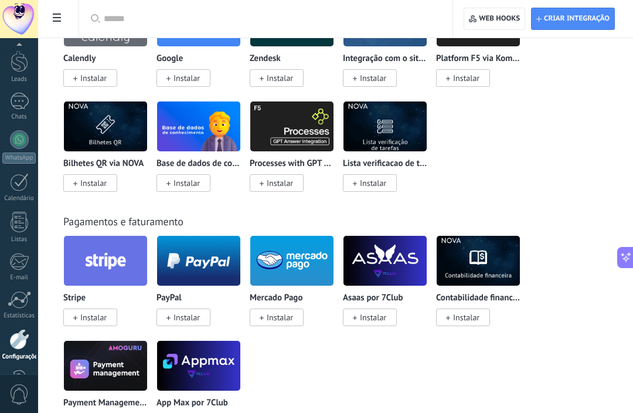
click at [463, 289] on img at bounding box center [478, 260] width 83 height 57
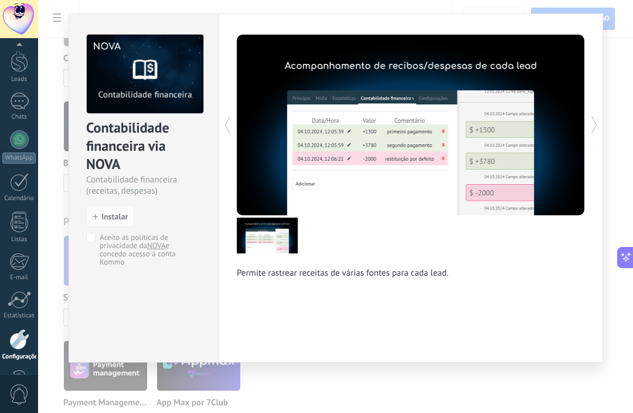
click at [347, 412] on div "Contabilidade financeira via NOVA Contabilidade financeira (receitas, despesas)…" at bounding box center [335, 206] width 595 height 413
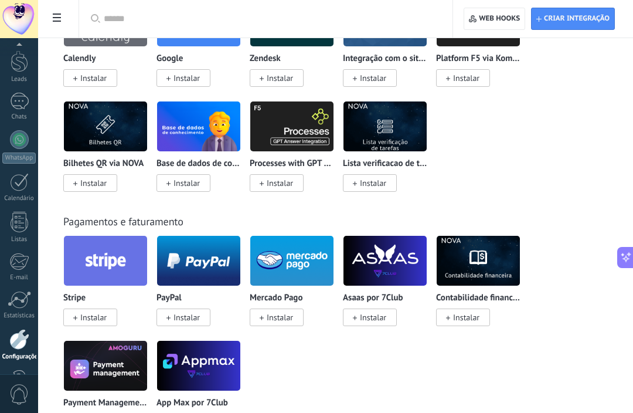
click at [483, 277] on img at bounding box center [478, 260] width 83 height 57
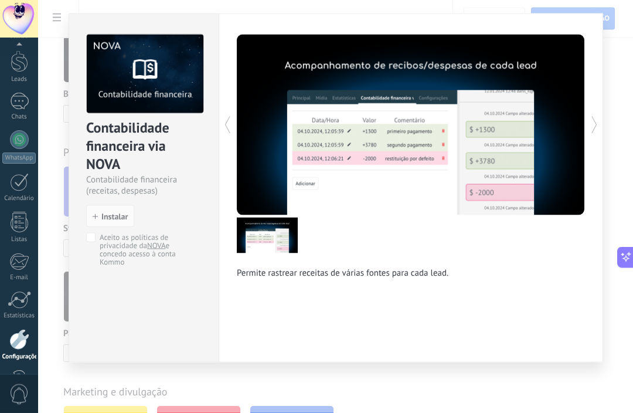
scroll to position [1914, 0]
click at [385, 412] on div "Contabilidade financeira via NOVA Contabilidade financeira (receitas, despesas)…" at bounding box center [335, 206] width 595 height 413
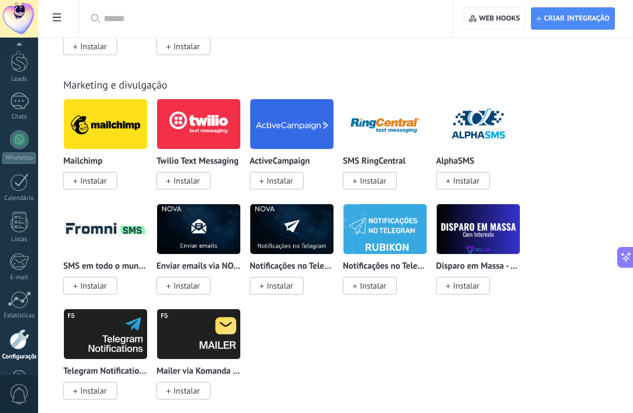
scroll to position [2221, 0]
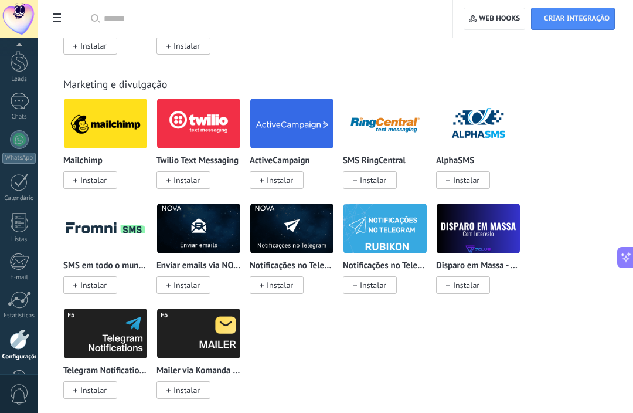
click at [100, 145] on img at bounding box center [105, 123] width 83 height 57
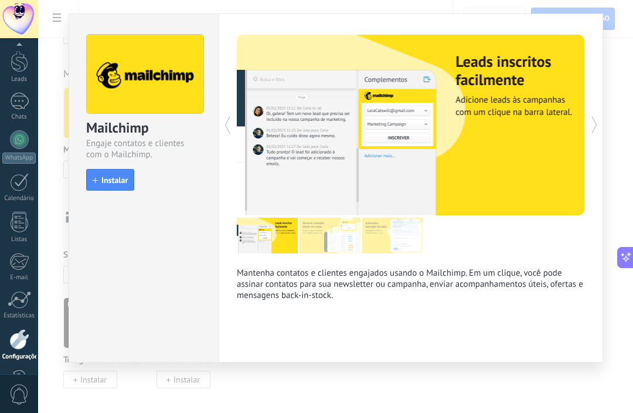
scroll to position [2241, 0]
click at [278, 412] on div "Mailchimp Engaje contatos e clientes com o Mailchimp. install Instalar Mantenha…" at bounding box center [335, 206] width 595 height 413
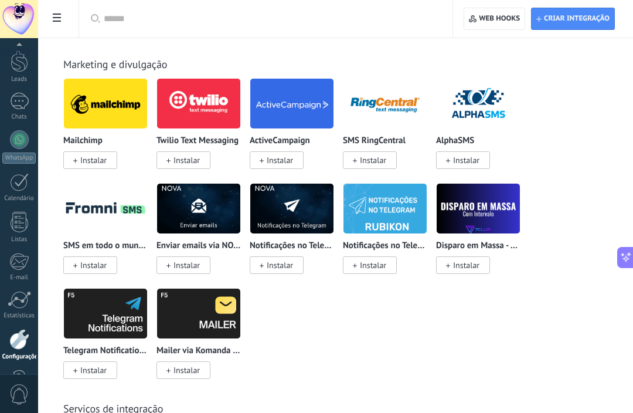
click at [186, 338] on img at bounding box center [198, 313] width 83 height 57
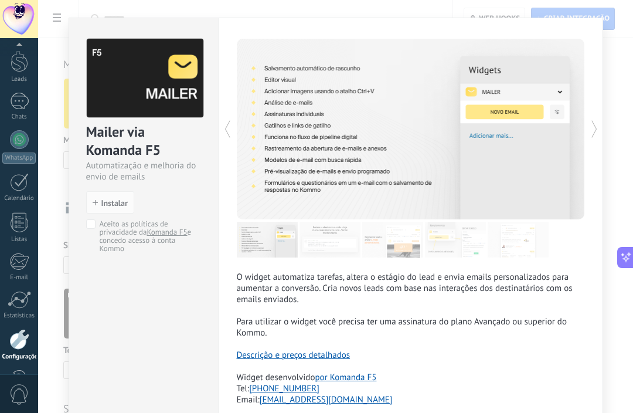
click at [626, 362] on div "Mailer via Komanda F5 Automatização e melhoria do envio de emails install Insta…" at bounding box center [335, 206] width 595 height 413
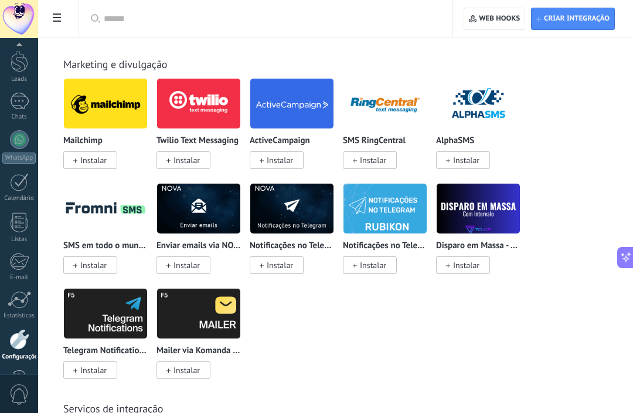
click at [480, 237] on img at bounding box center [478, 208] width 83 height 57
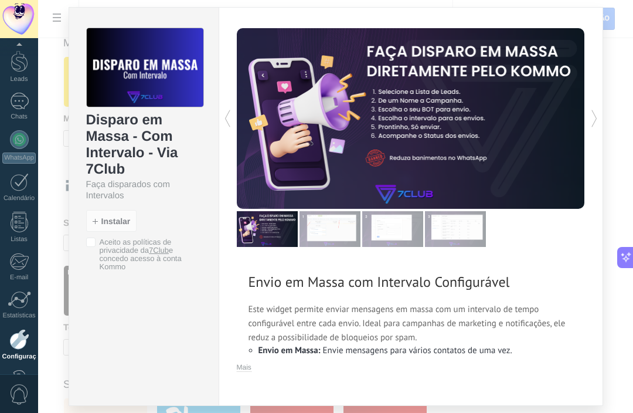
scroll to position [10, 0]
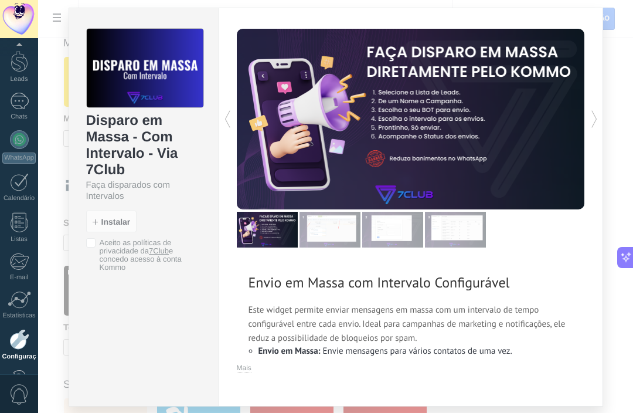
click at [338, 222] on img at bounding box center [330, 230] width 61 height 36
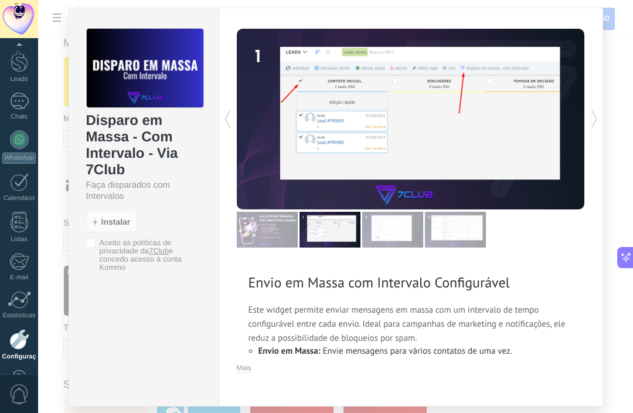
click at [385, 227] on img at bounding box center [392, 230] width 61 height 36
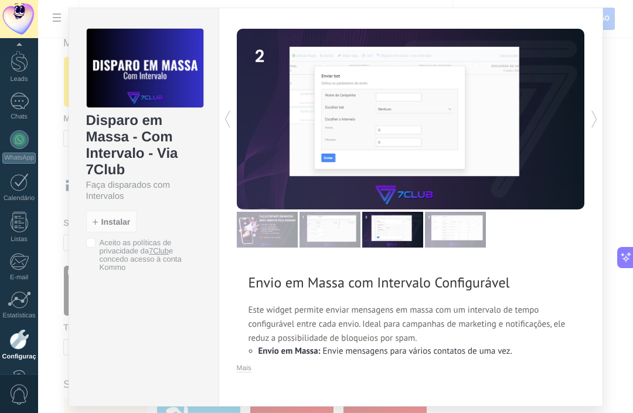
click at [459, 240] on img at bounding box center [455, 230] width 61 height 36
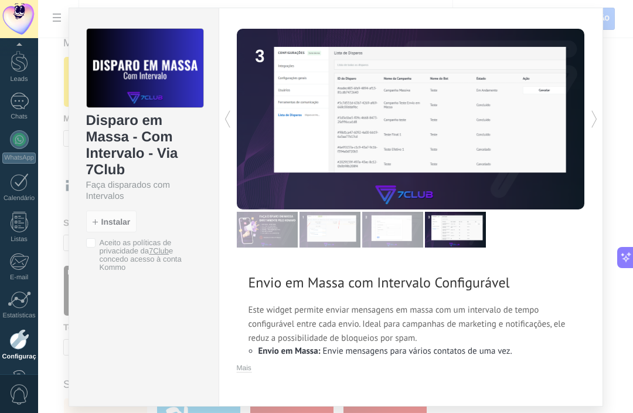
click at [397, 240] on img at bounding box center [392, 230] width 61 height 36
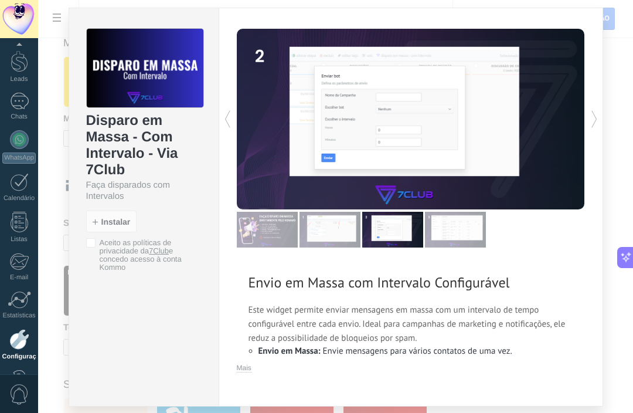
click at [317, 235] on img at bounding box center [330, 230] width 61 height 36
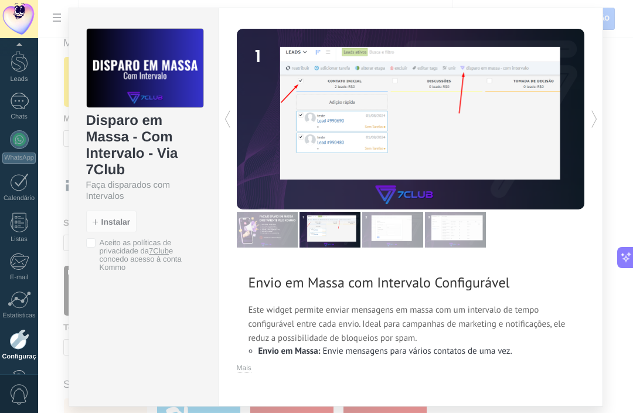
click at [257, 228] on img at bounding box center [267, 230] width 61 height 36
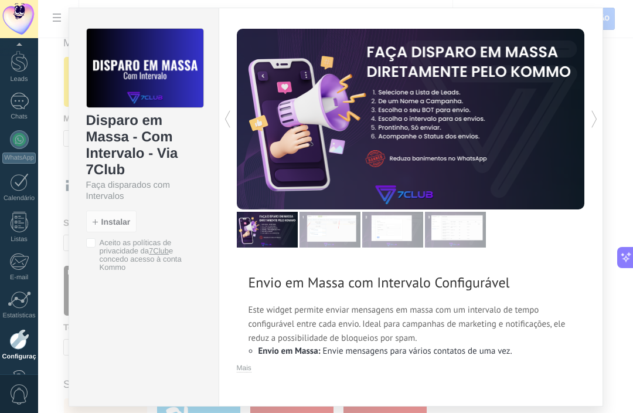
click at [622, 364] on div "Disparo em Massa - Com Intervalo - Via 7Club Faça disparados com Intervalos ins…" at bounding box center [335, 206] width 595 height 413
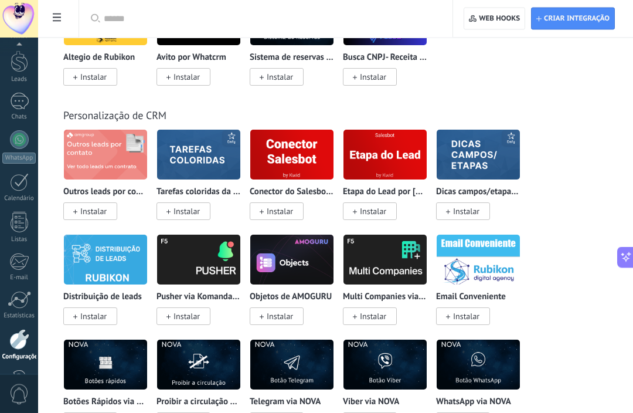
scroll to position [2805, 0]
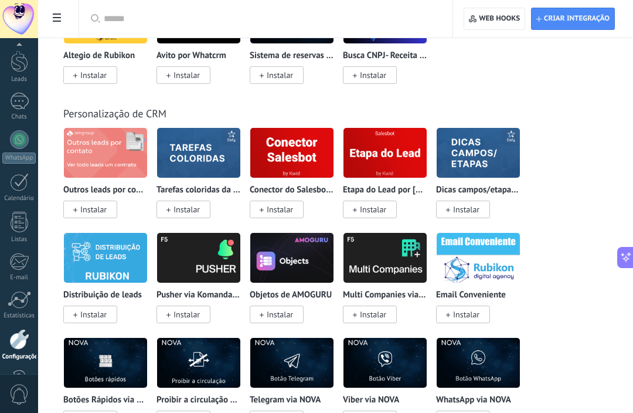
click at [289, 181] on img at bounding box center [291, 152] width 83 height 57
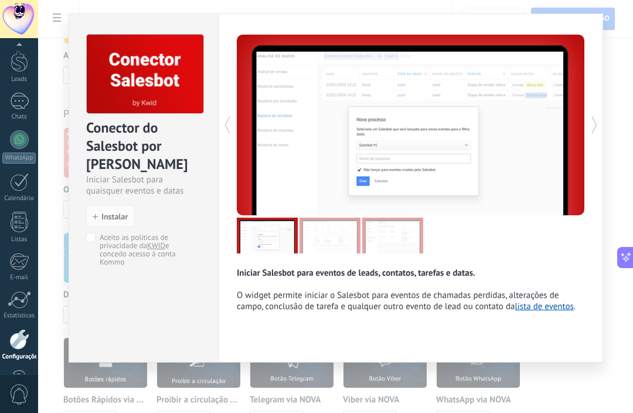
click at [586, 412] on div "Conector do Salesbot por KWID Iniciar Salesbot para quaisquer eventos e datas i…" at bounding box center [335, 206] width 595 height 413
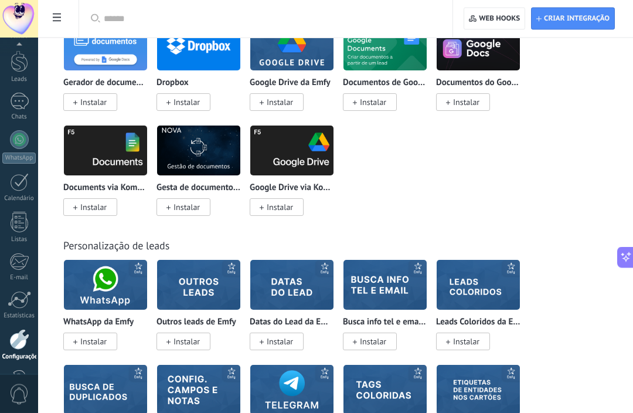
scroll to position [4036, 0]
